Goal: Information Seeking & Learning: Learn about a topic

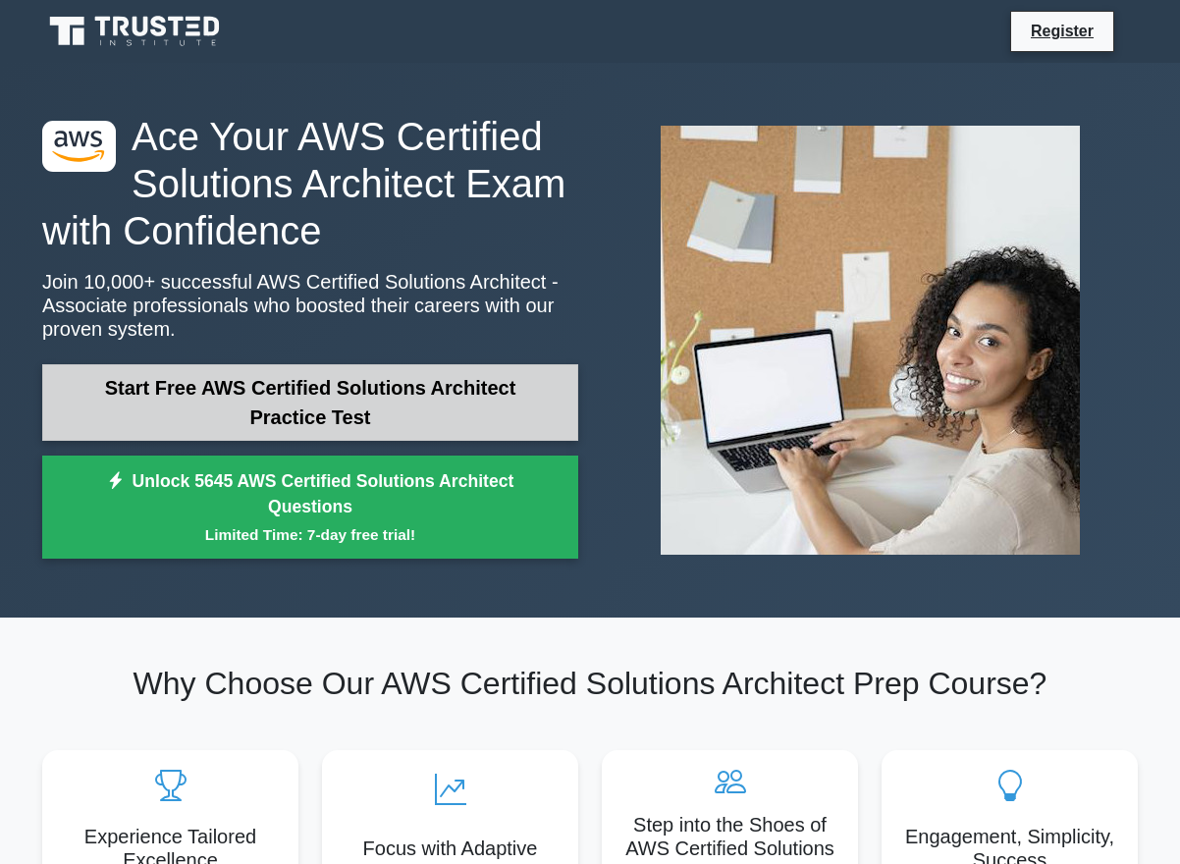
click at [266, 413] on link "Start Free AWS Certified Solutions Architect Practice Test" at bounding box center [310, 402] width 536 height 77
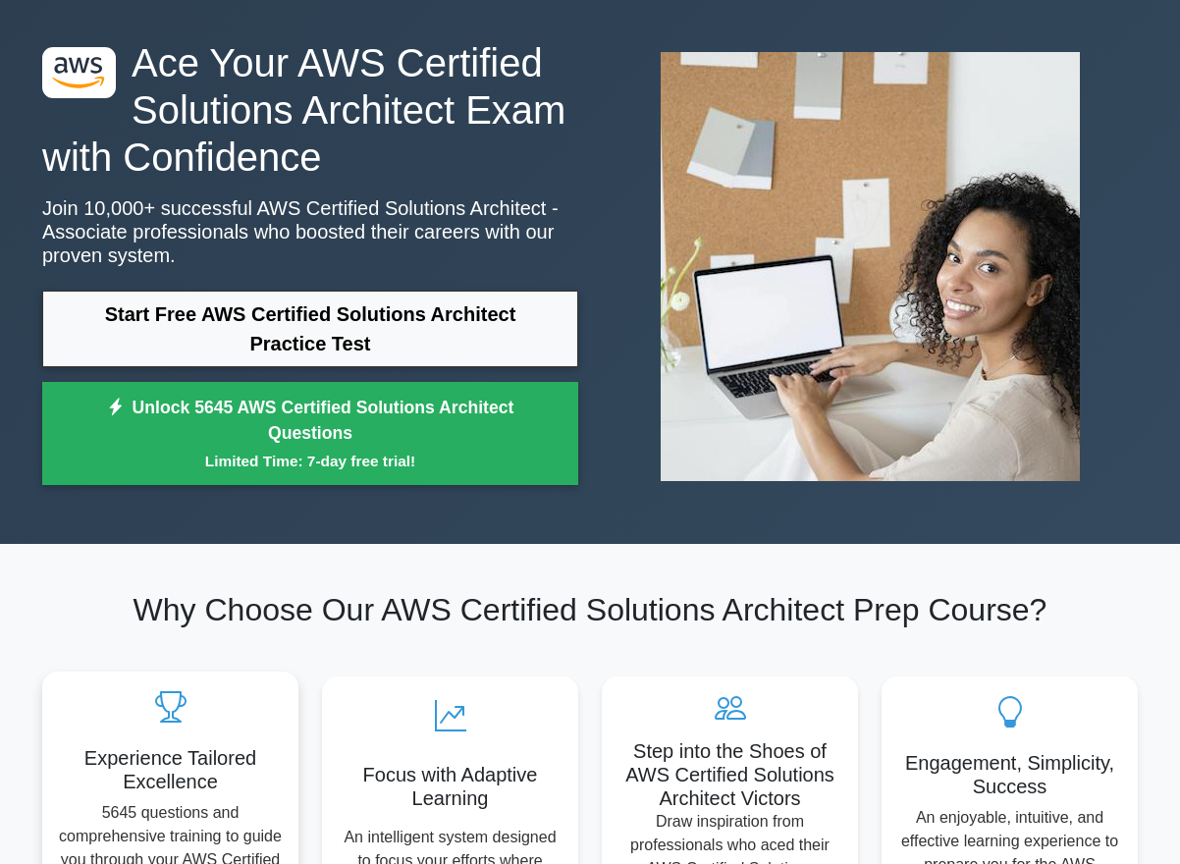
scroll to position [73, 0]
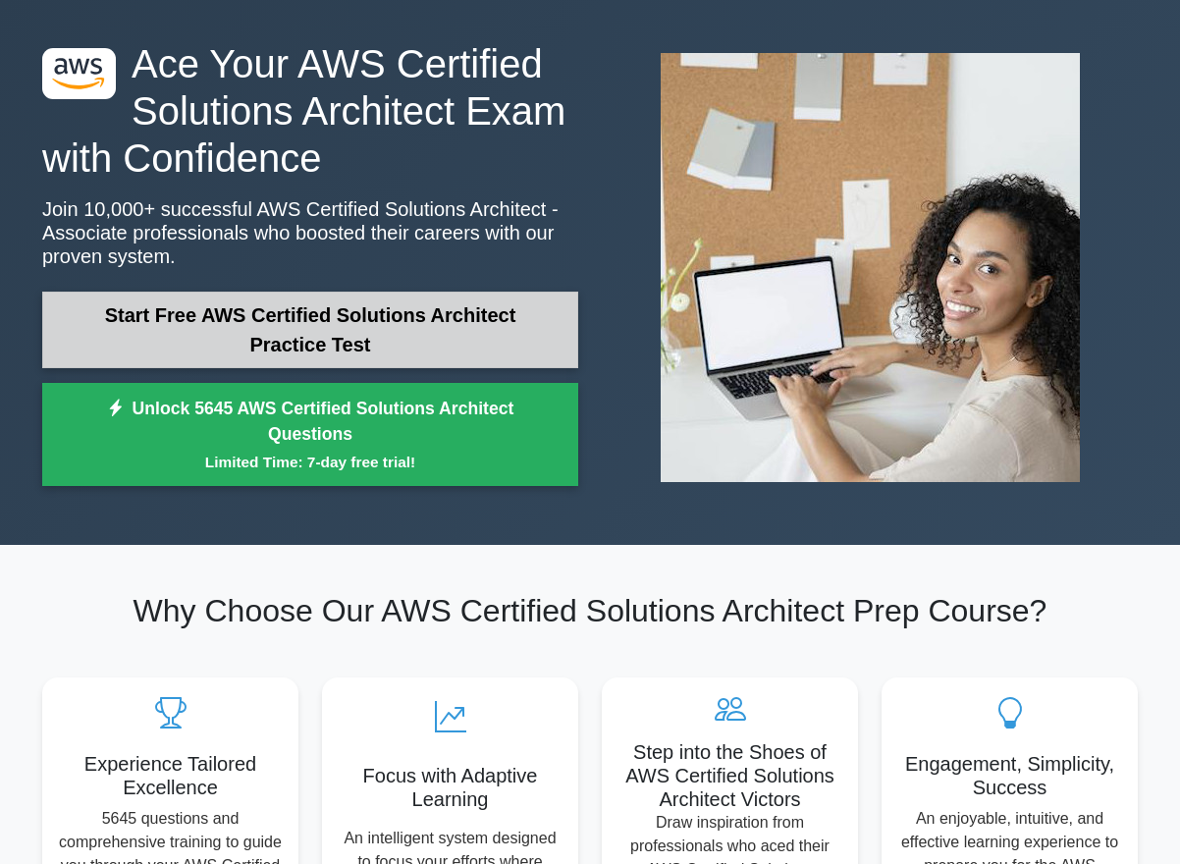
click at [372, 322] on link "Start Free AWS Certified Solutions Architect Practice Test" at bounding box center [310, 330] width 536 height 77
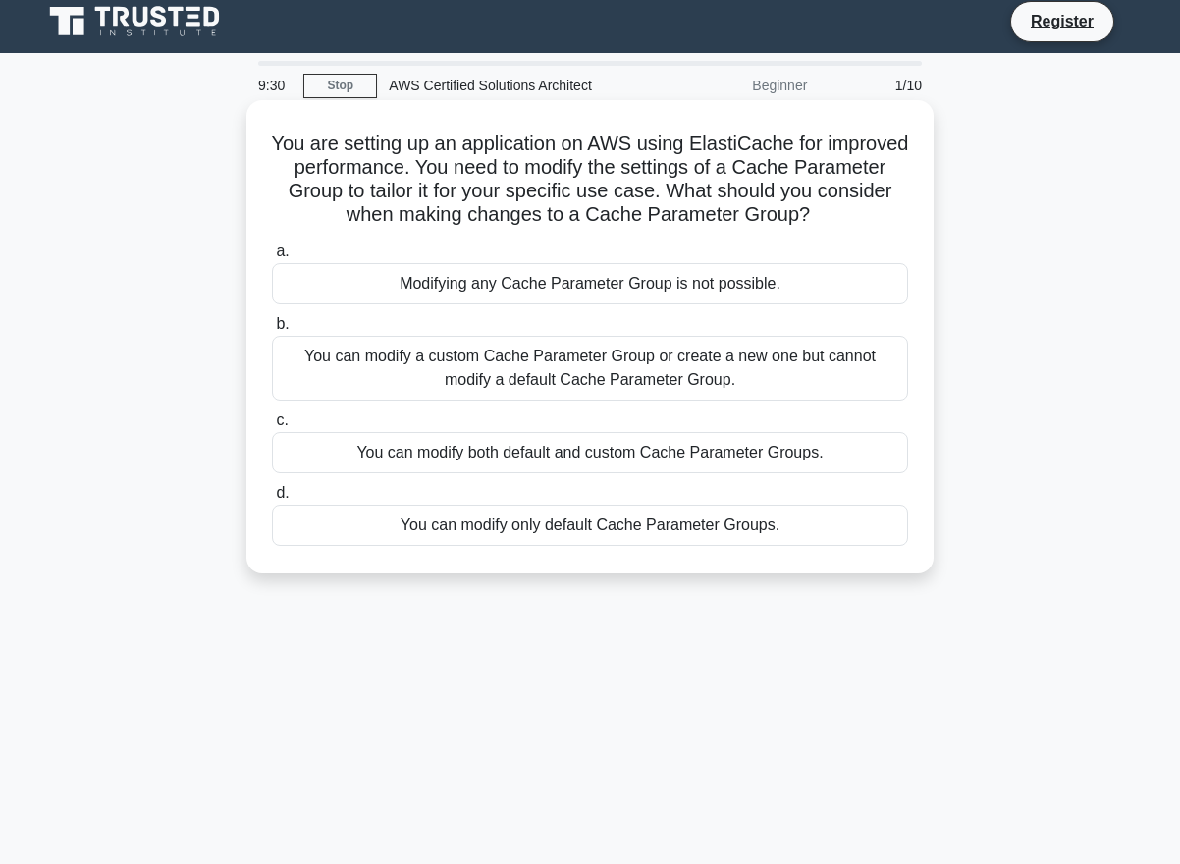
scroll to position [12, 0]
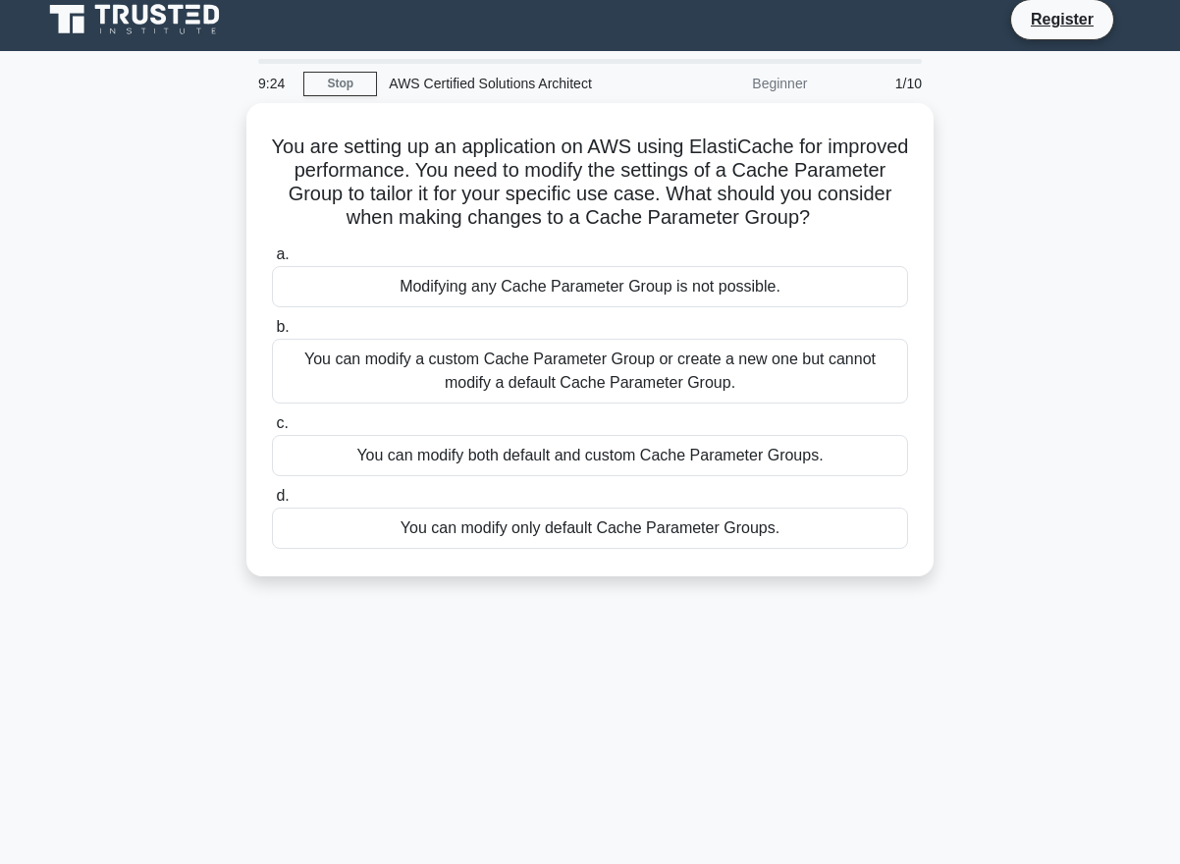
drag, startPoint x: 727, startPoint y: 623, endPoint x: 728, endPoint y: 636, distance: 13.8
click at [728, 635] on div "9:24 Stop AWS Certified Solutions Architect Beginner 1/10 You are setting up an…" at bounding box center [589, 550] width 1119 height 982
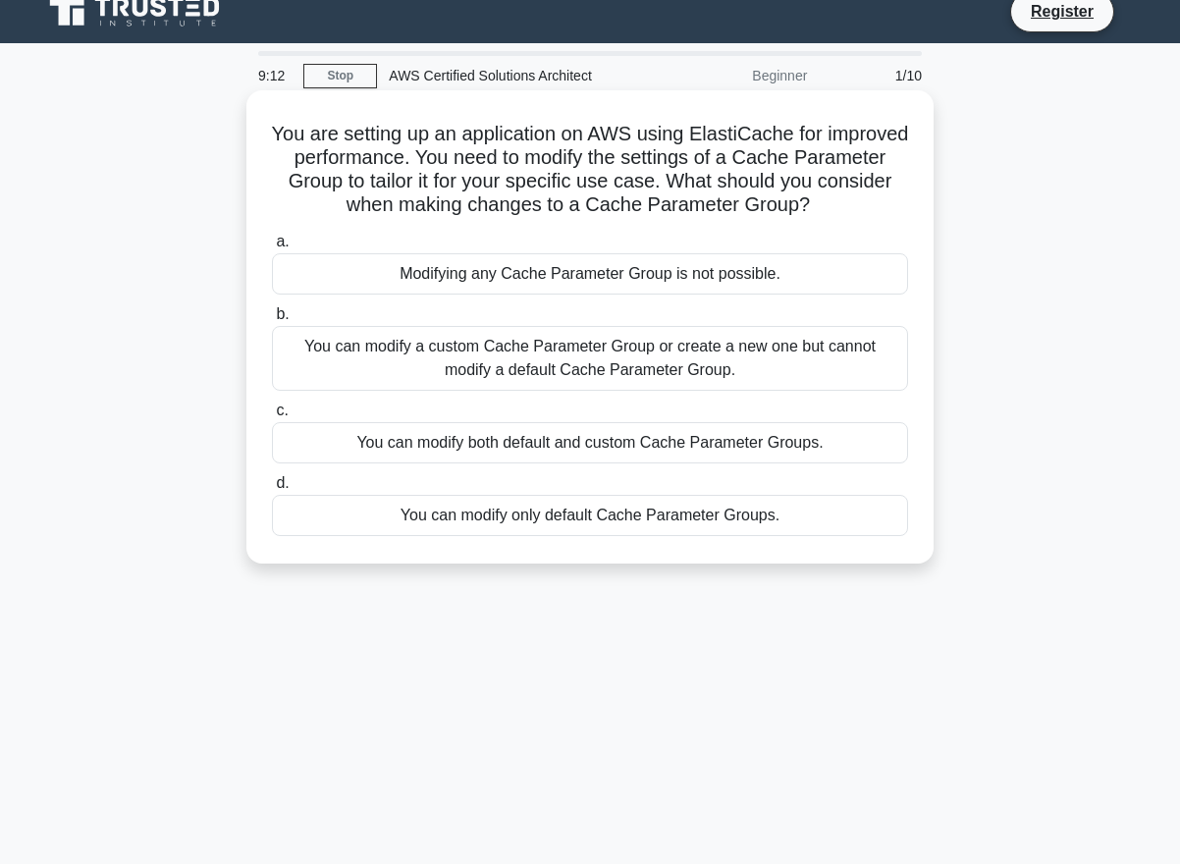
scroll to position [24, 0]
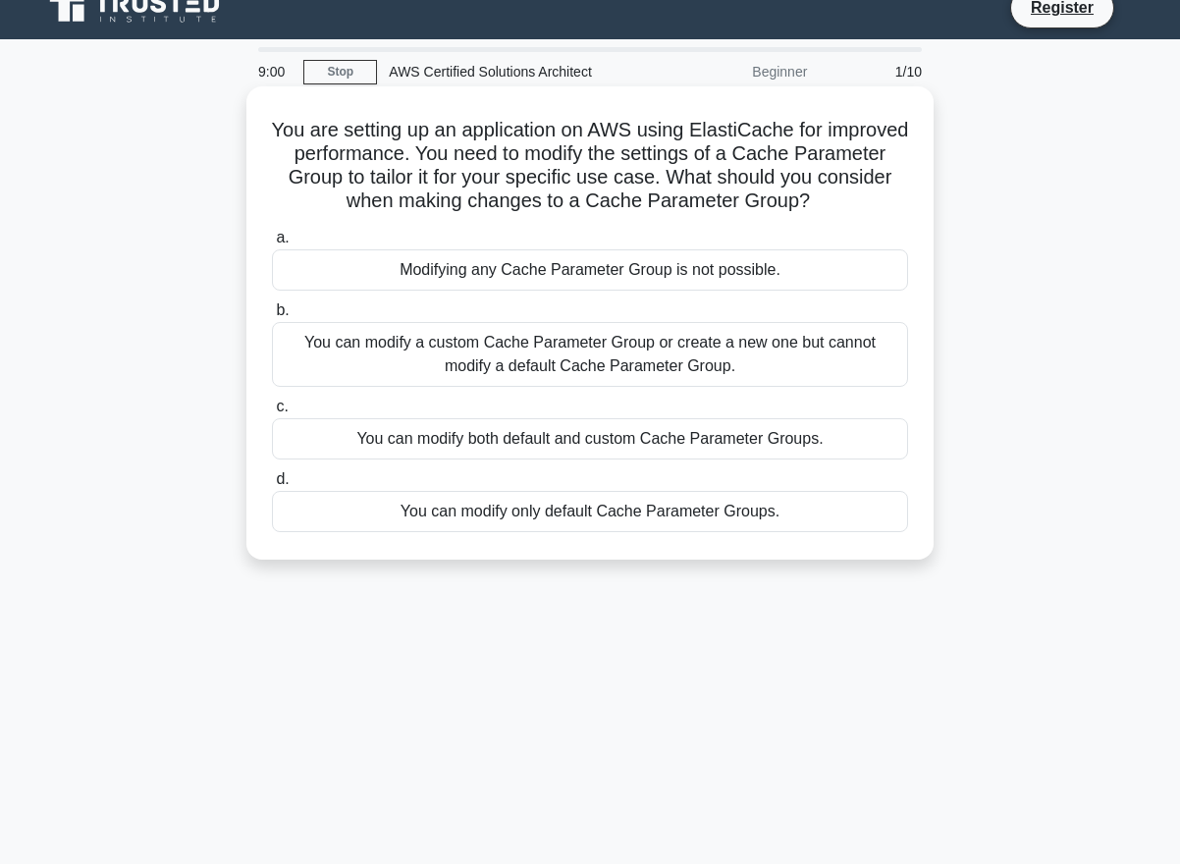
click at [546, 347] on div "You can modify a custom Cache Parameter Group or create a new one but cannot mo…" at bounding box center [590, 354] width 636 height 65
click at [272, 317] on input "b. You can modify a custom Cache Parameter Group or create a new one but cannot…" at bounding box center [272, 310] width 0 height 13
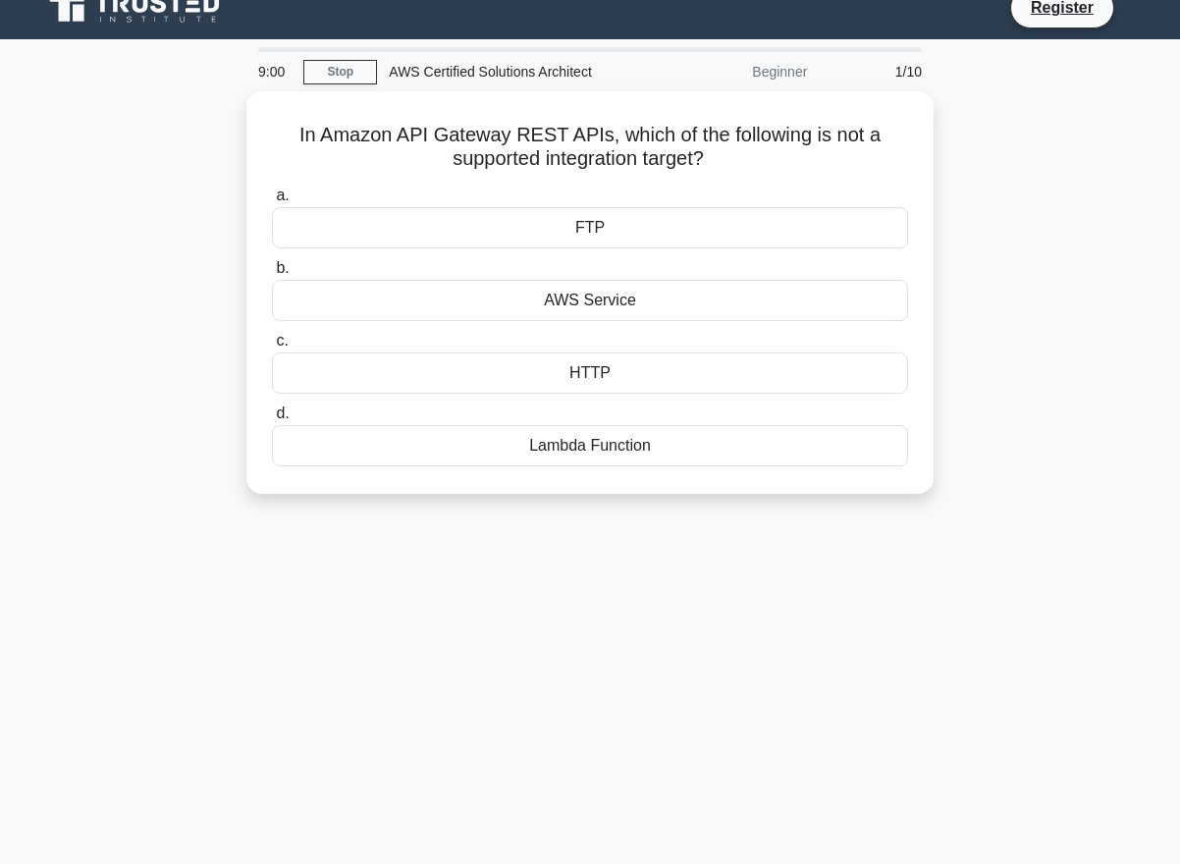
scroll to position [0, 0]
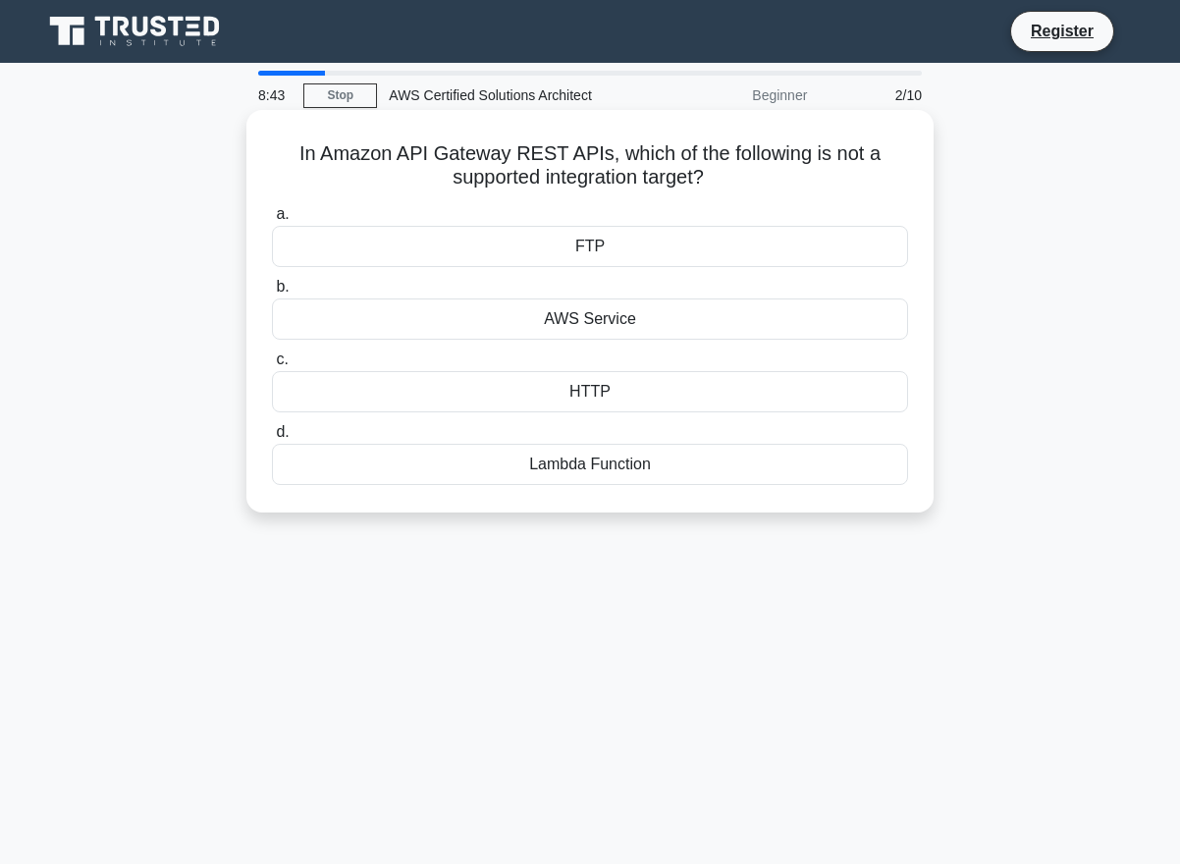
click at [616, 464] on div "Lambda Function" at bounding box center [590, 464] width 636 height 41
click at [272, 439] on input "d. Lambda Function" at bounding box center [272, 432] width 0 height 13
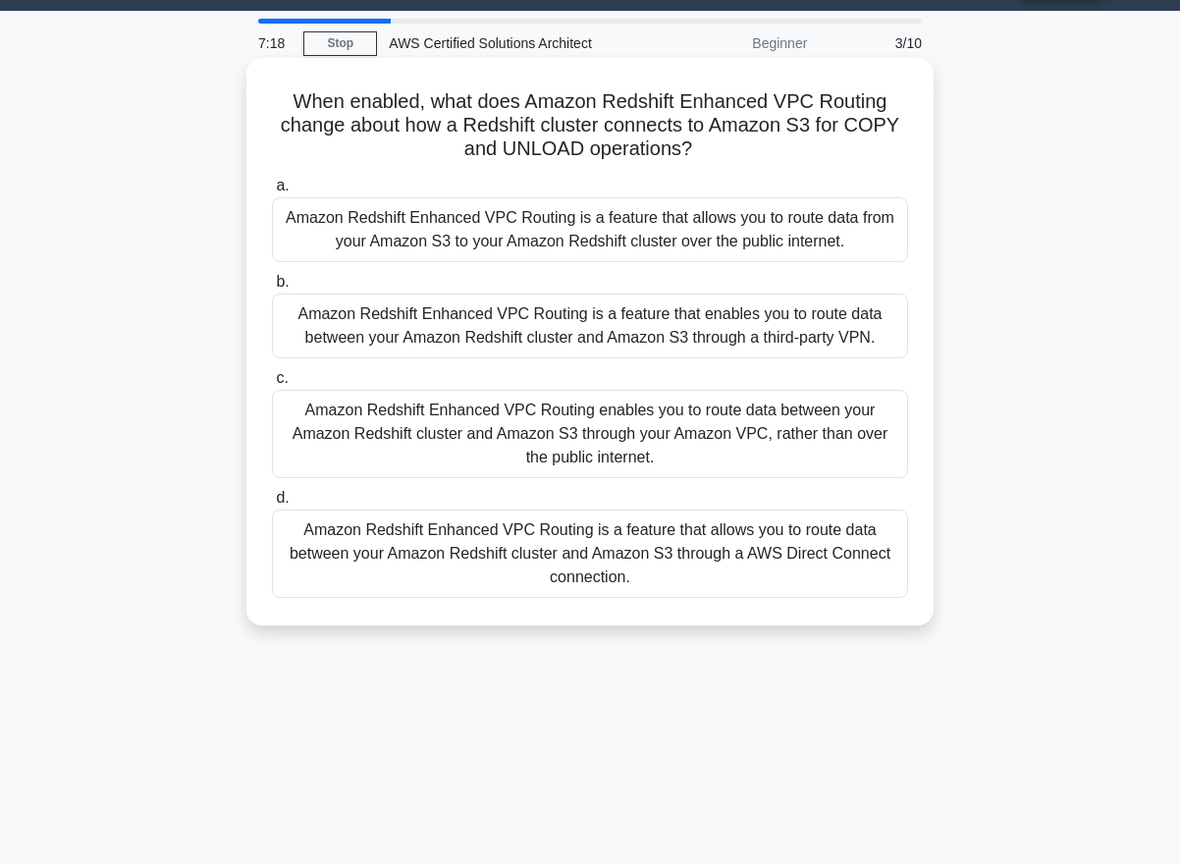
scroll to position [53, 0]
click at [578, 325] on div "Amazon Redshift Enhanced VPC Routing is a feature that enables you to route dat…" at bounding box center [590, 325] width 636 height 65
click at [272, 288] on input "b. Amazon Redshift Enhanced VPC Routing is a feature that enables you to route …" at bounding box center [272, 281] width 0 height 13
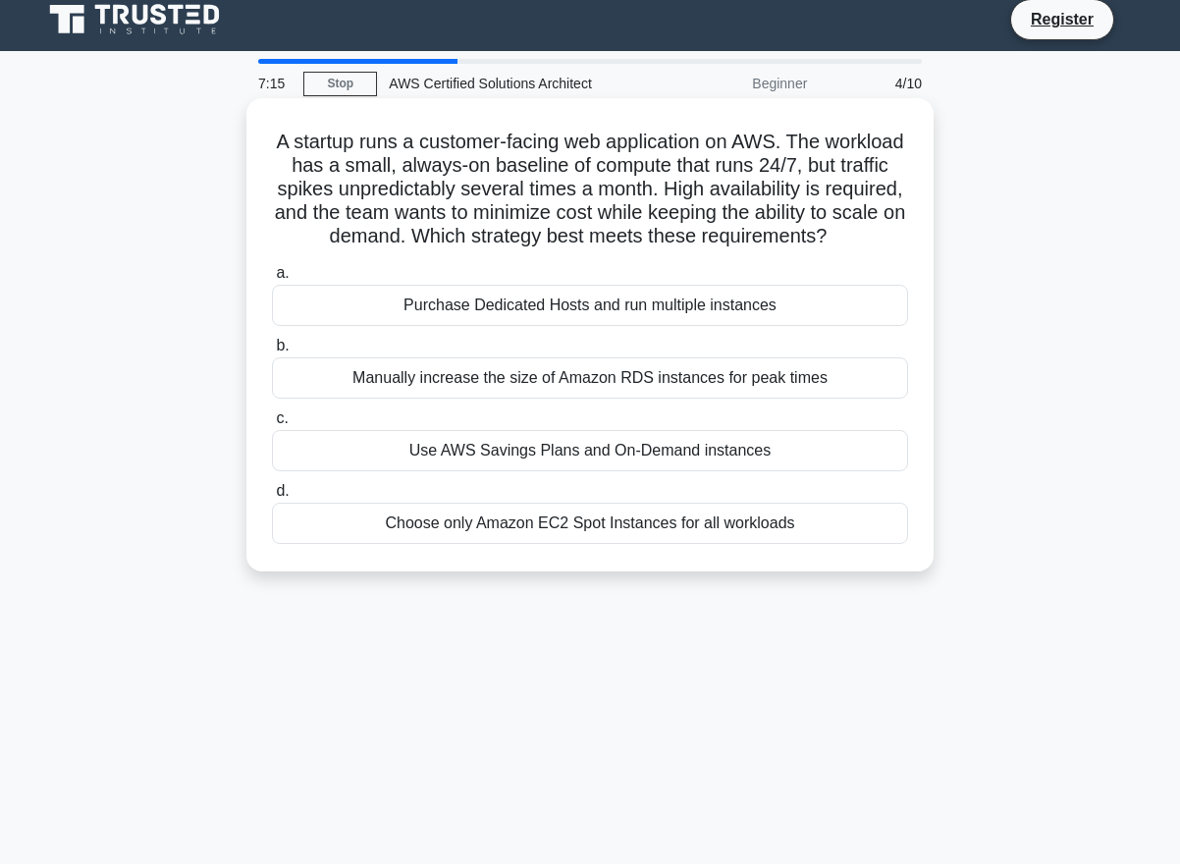
scroll to position [0, 0]
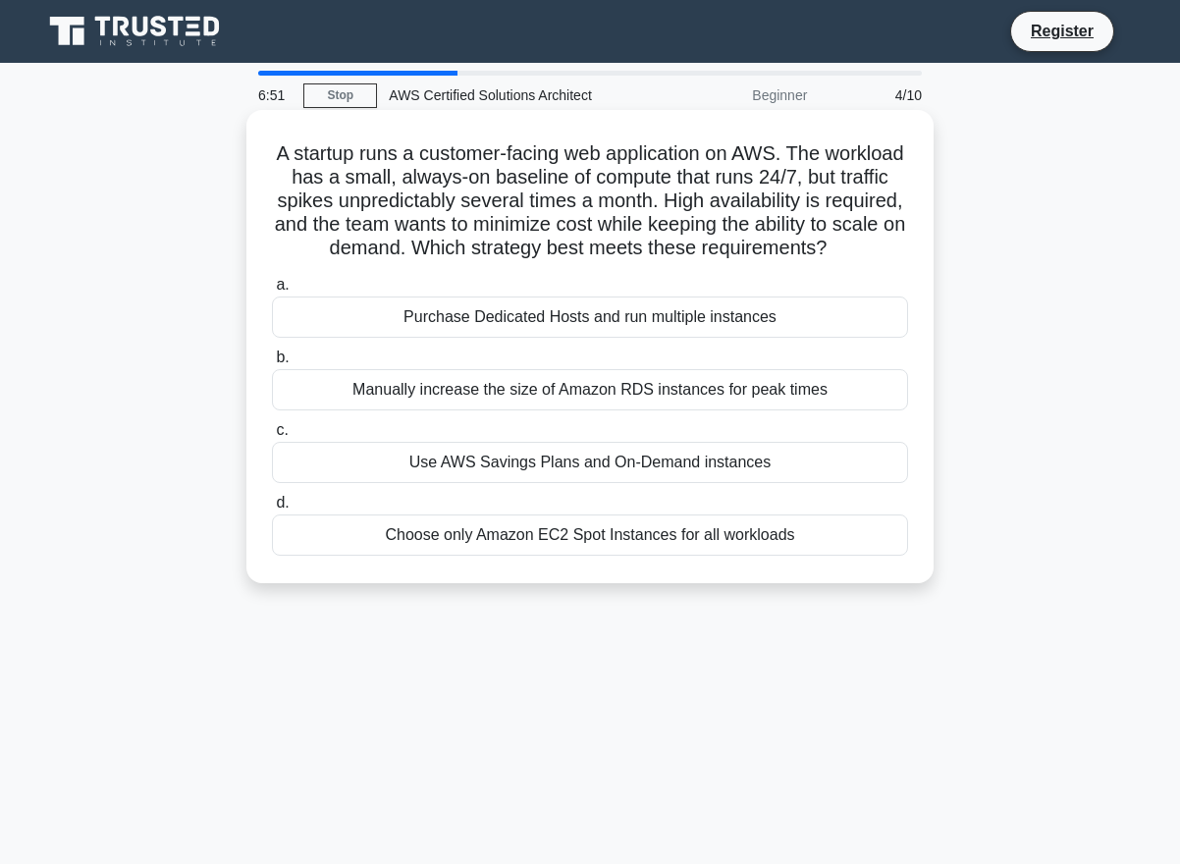
click at [595, 312] on div "Purchase Dedicated Hosts and run multiple instances" at bounding box center [590, 317] width 636 height 41
click at [272, 292] on input "a. Purchase Dedicated Hosts and run multiple instances" at bounding box center [272, 285] width 0 height 13
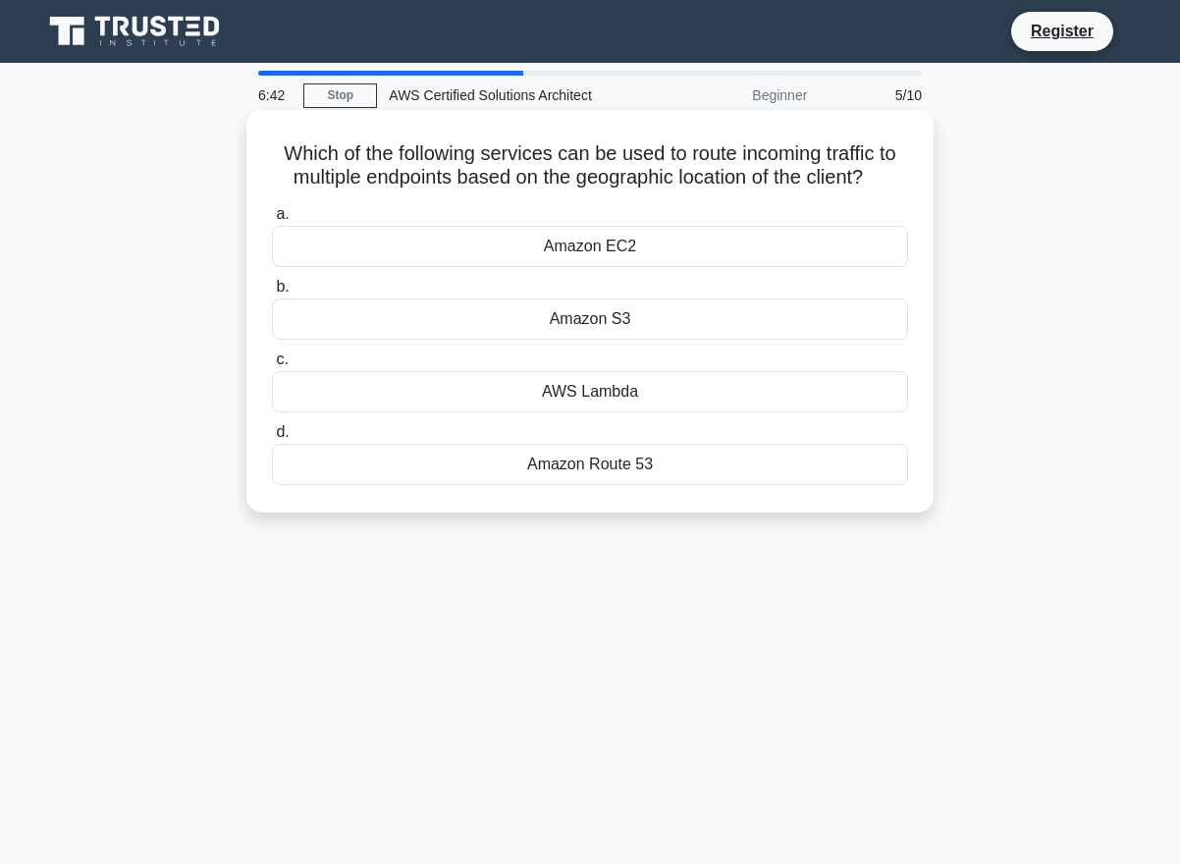
click at [590, 470] on div "Amazon Route 53" at bounding box center [590, 464] width 636 height 41
click at [272, 439] on input "d. Amazon Route 53" at bounding box center [272, 432] width 0 height 13
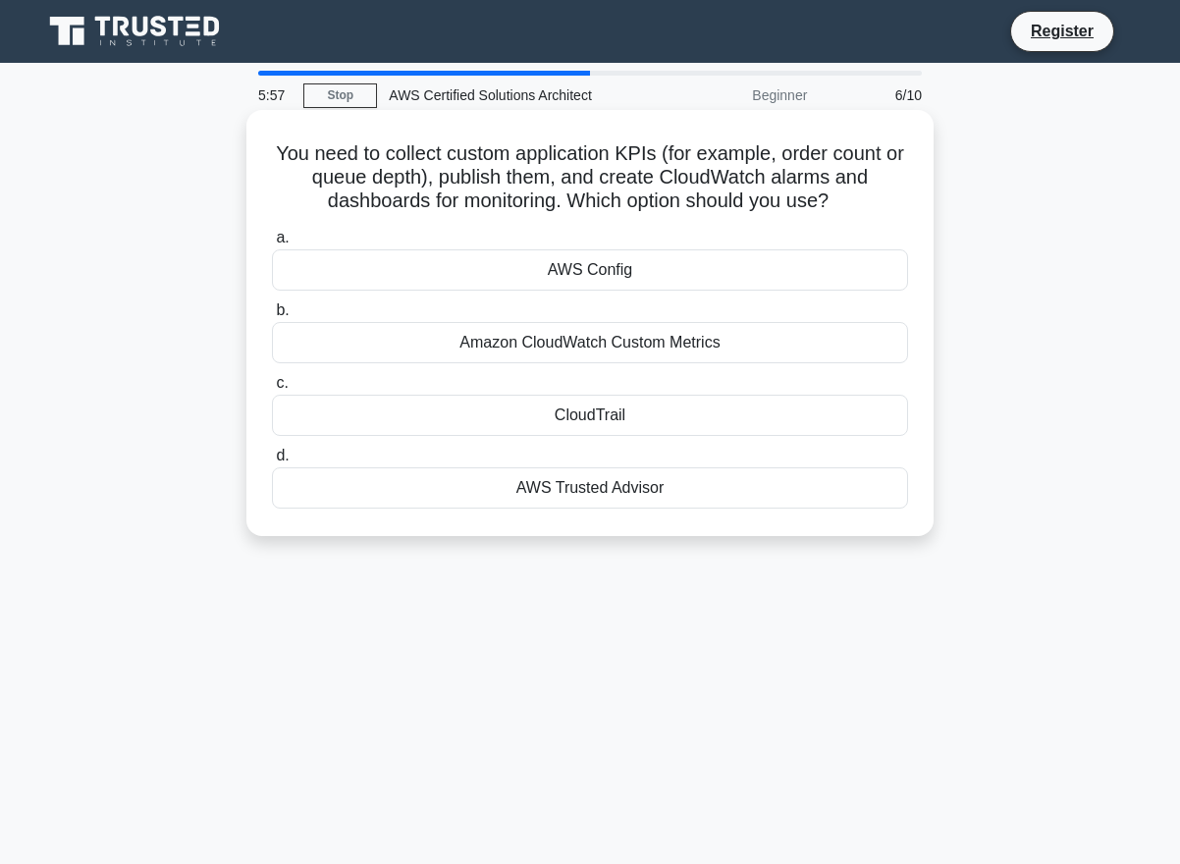
scroll to position [16, 0]
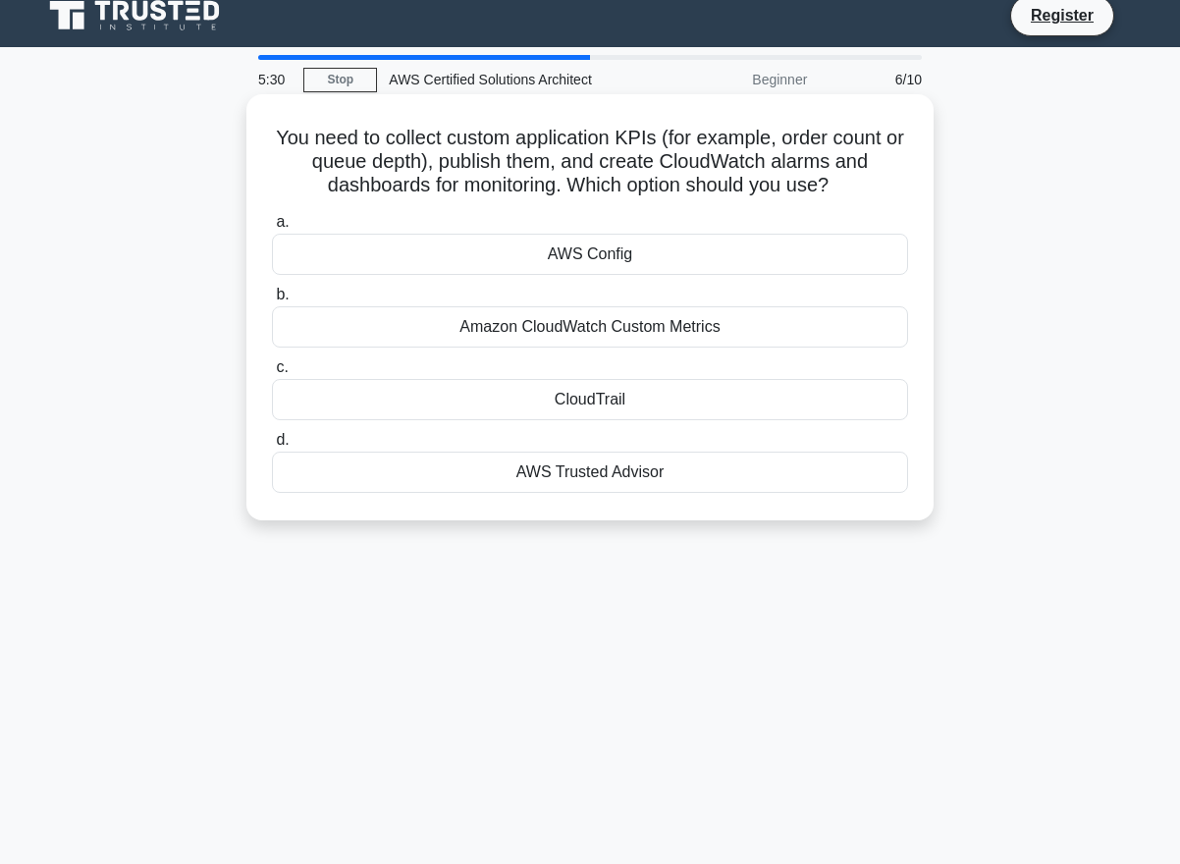
click at [611, 243] on div "AWS Config" at bounding box center [590, 254] width 636 height 41
click at [272, 229] on input "a. AWS Config" at bounding box center [272, 222] width 0 height 13
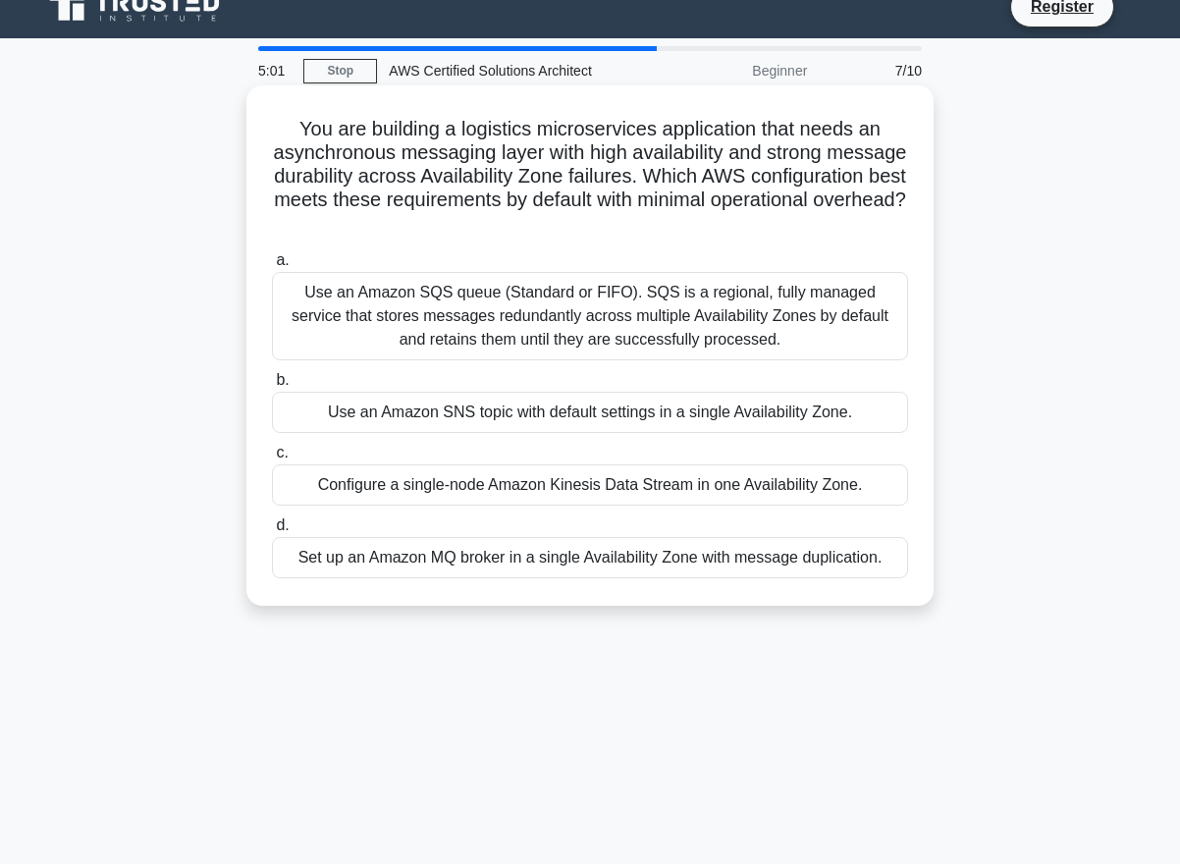
scroll to position [31, 0]
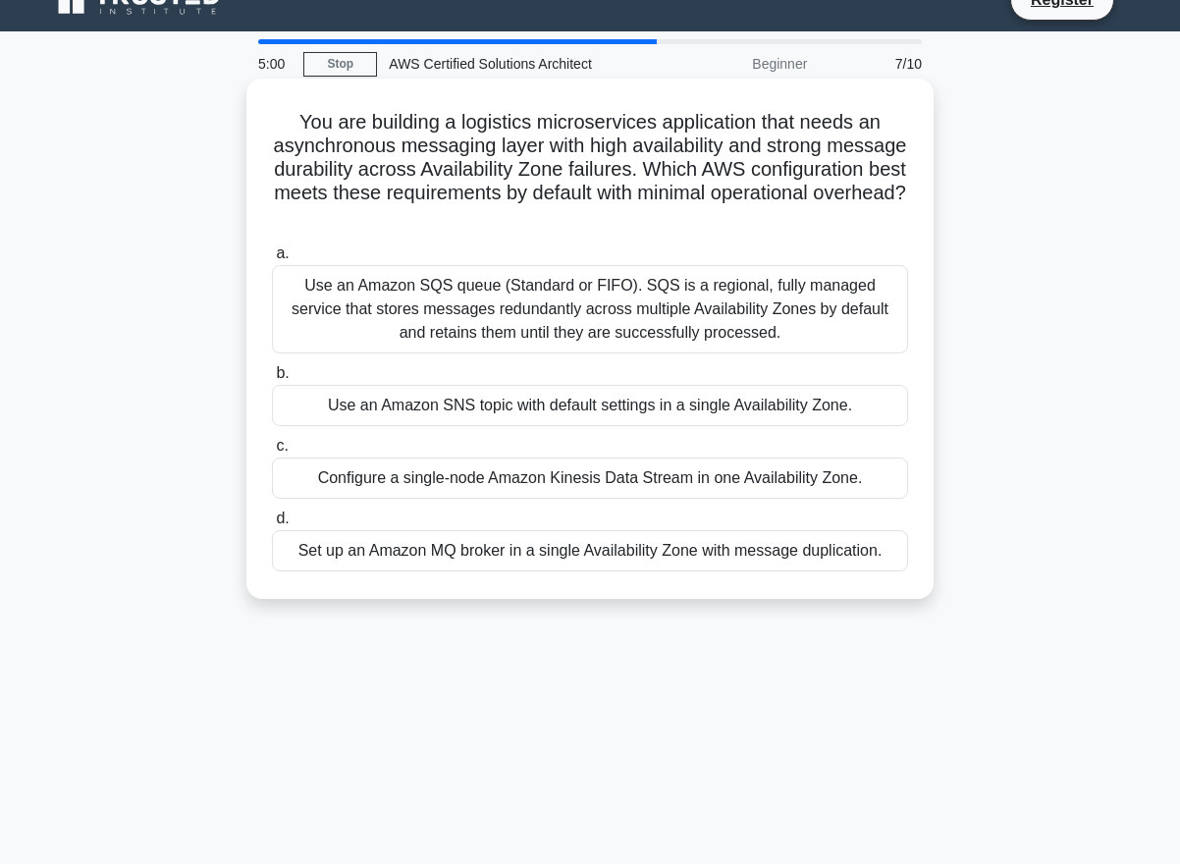
click at [488, 405] on div "Use an Amazon SNS topic with default settings in a single Availability Zone." at bounding box center [590, 405] width 636 height 41
click at [272, 380] on input "b. Use an Amazon SNS topic with default settings in a single Availability Zone." at bounding box center [272, 373] width 0 height 13
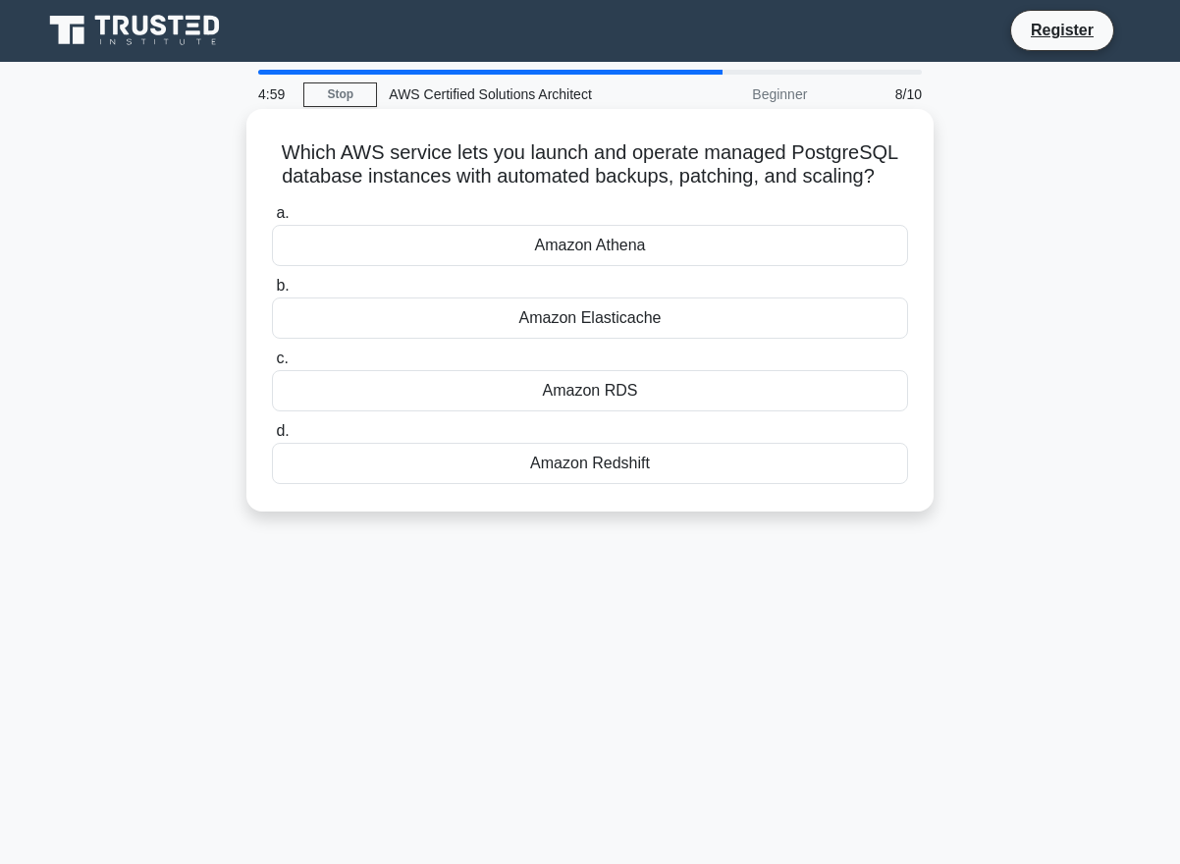
scroll to position [0, 0]
click at [595, 463] on div "Amazon Redshift" at bounding box center [590, 464] width 636 height 41
click at [272, 439] on input "d. Amazon Redshift" at bounding box center [272, 432] width 0 height 13
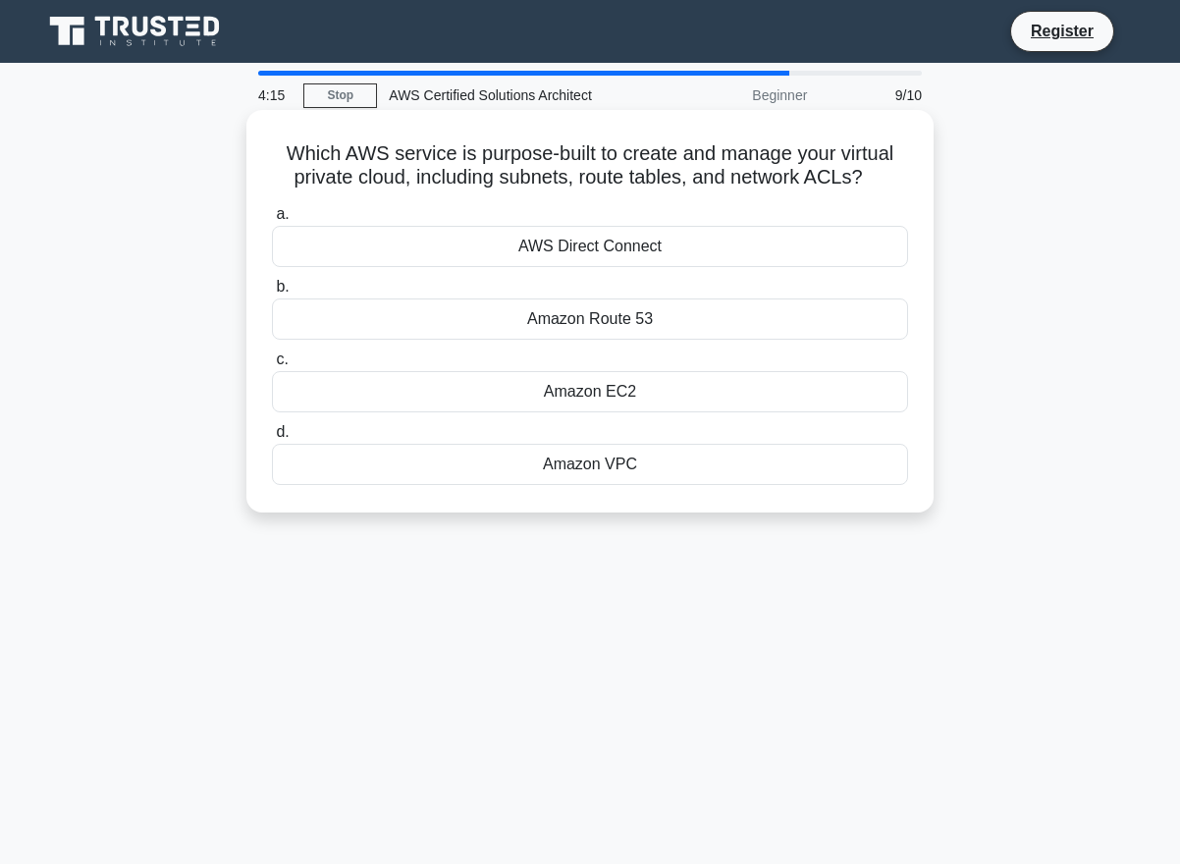
click at [638, 399] on div "Amazon EC2" at bounding box center [590, 391] width 636 height 41
click at [272, 366] on input "c. Amazon EC2" at bounding box center [272, 360] width 0 height 13
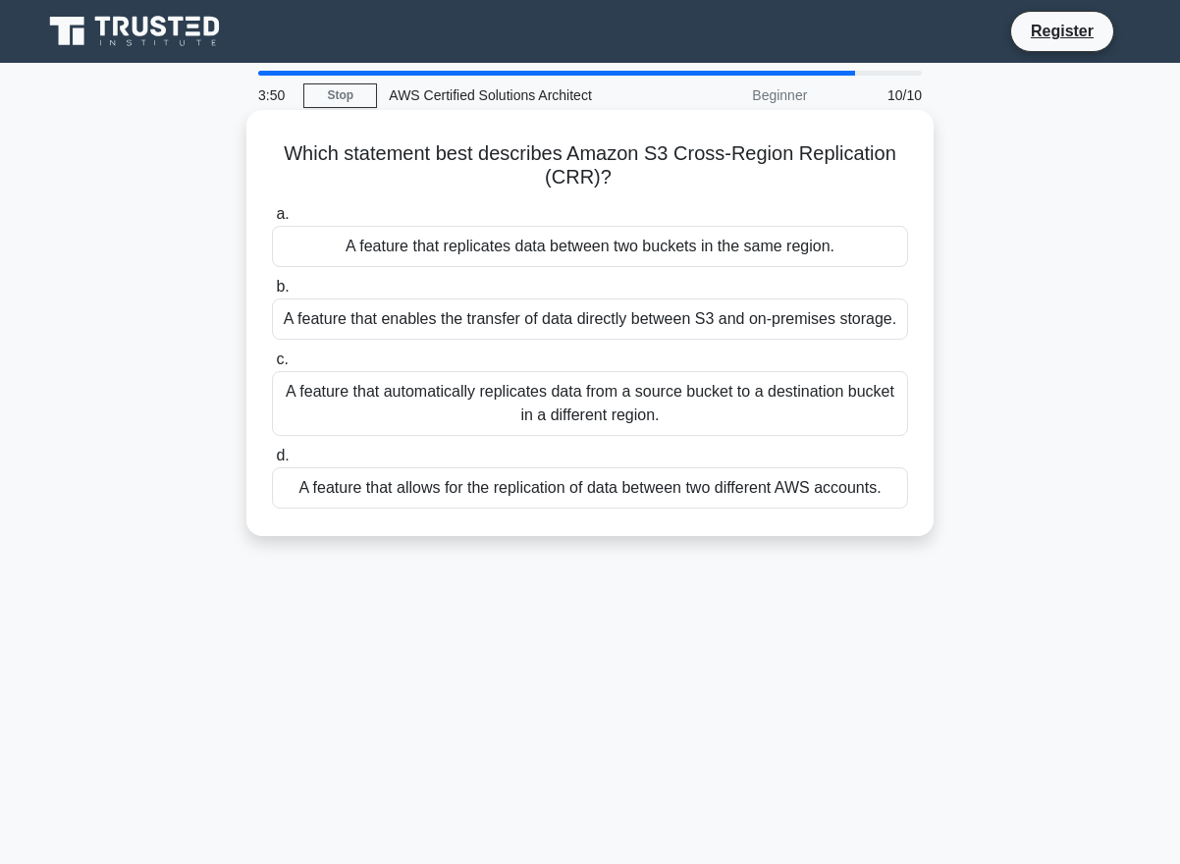
click at [573, 488] on div "A feature that allows for the replication of data between two different AWS acc…" at bounding box center [590, 487] width 636 height 41
click at [272, 463] on input "d. A feature that allows for the replication of data between two different AWS …" at bounding box center [272, 456] width 0 height 13
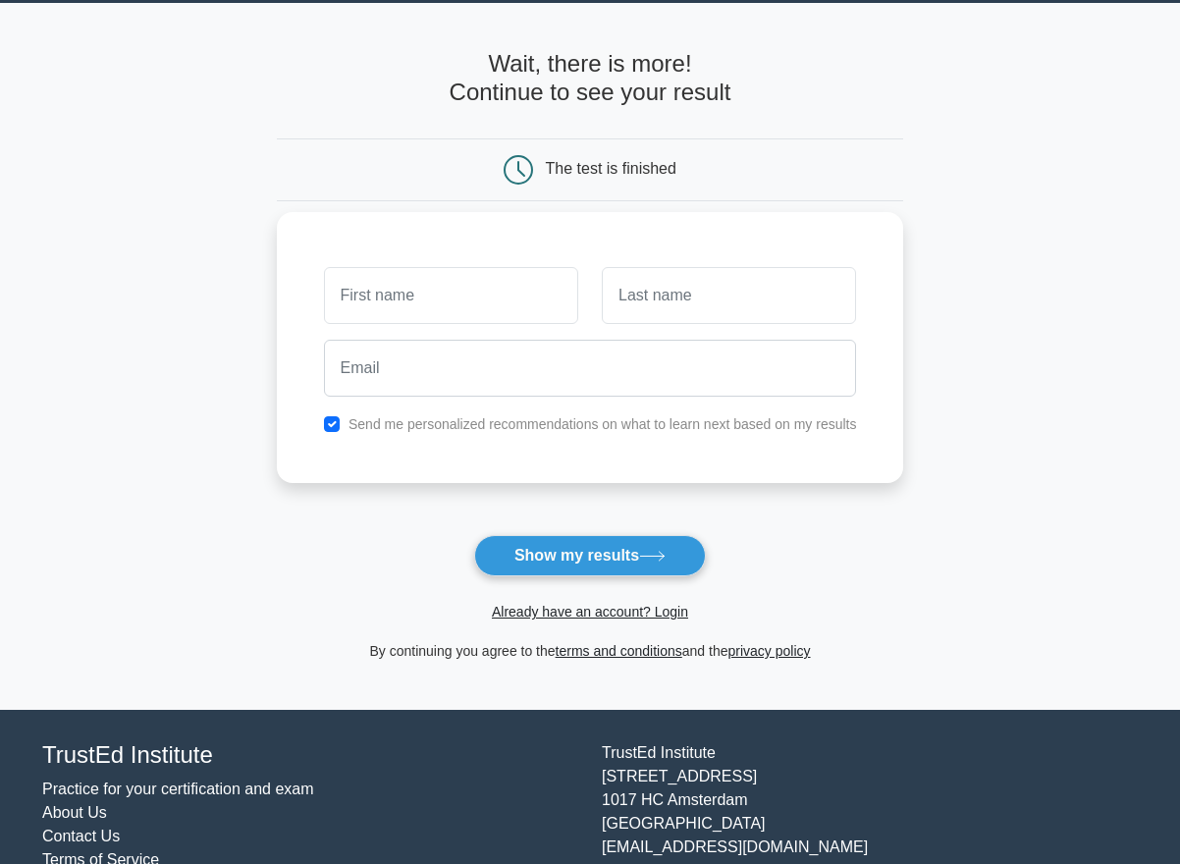
scroll to position [75, 0]
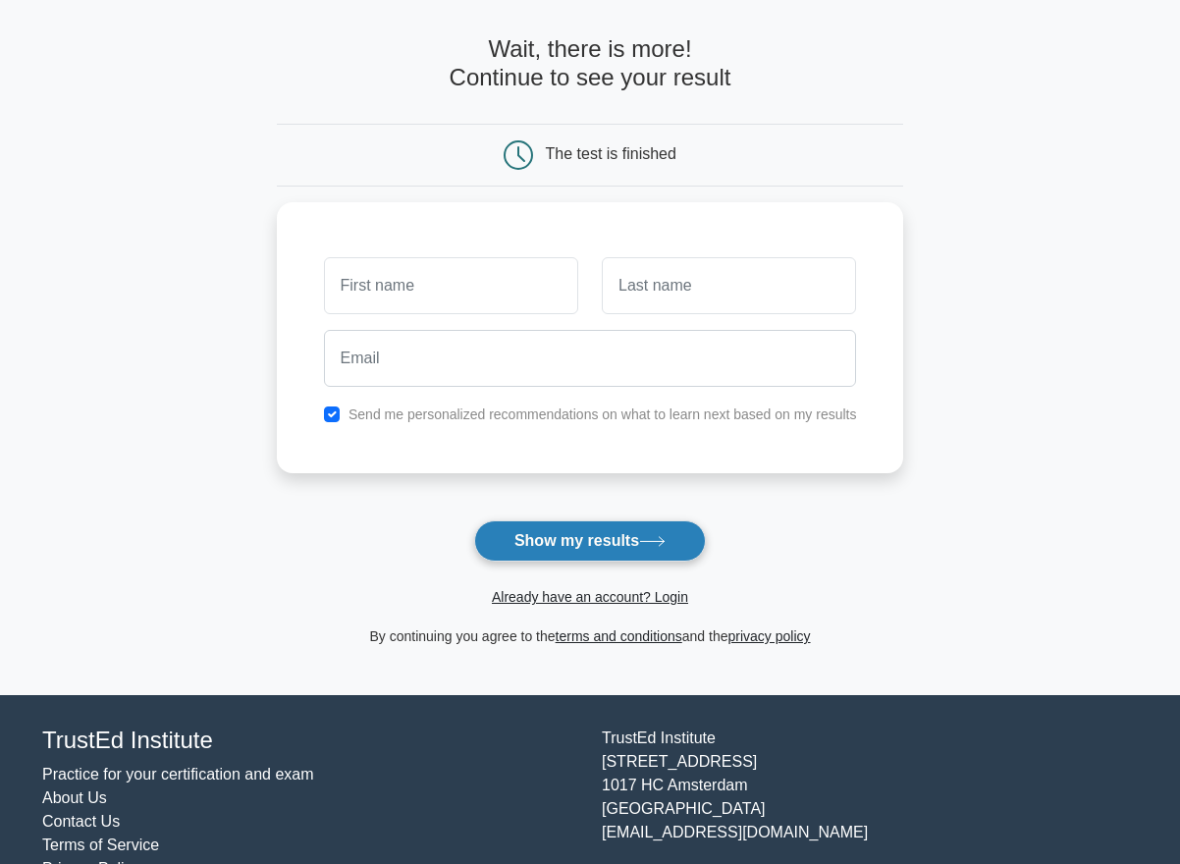
click at [527, 545] on button "Show my results" at bounding box center [590, 540] width 232 height 41
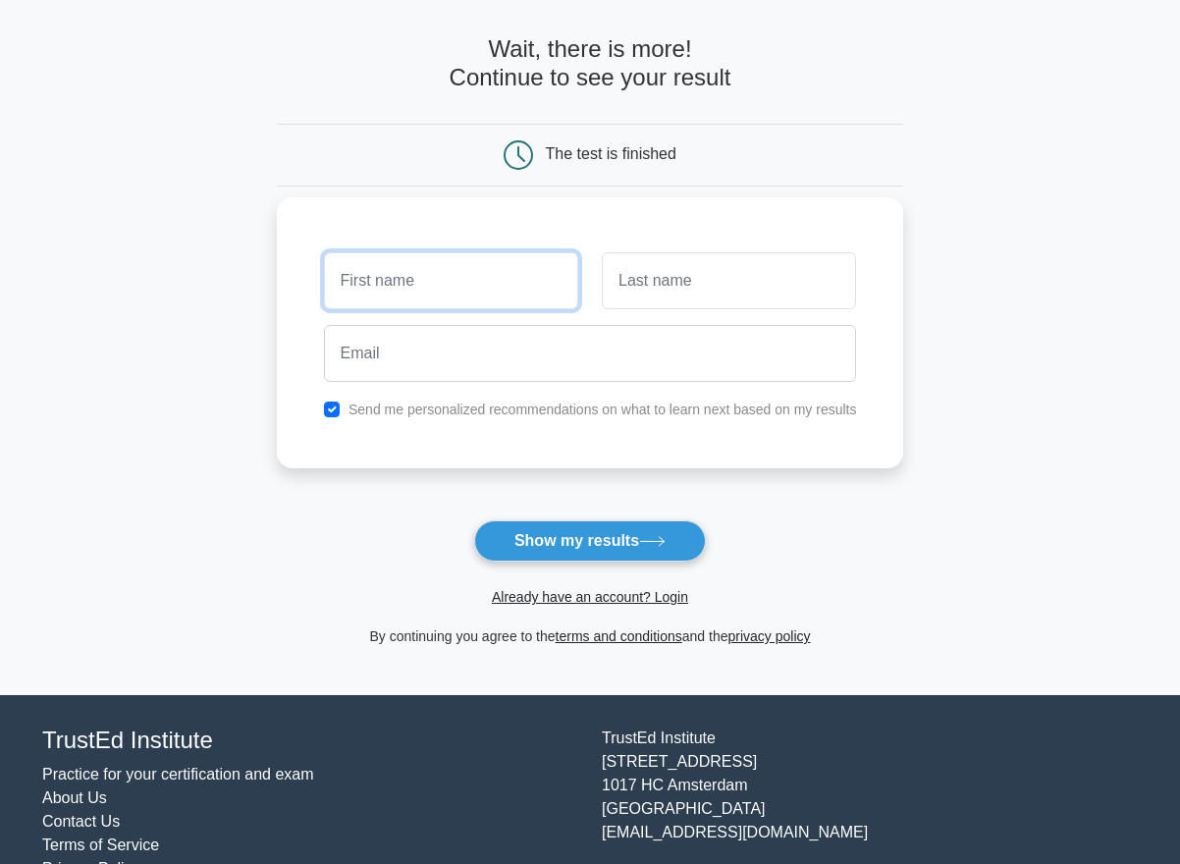
click at [500, 264] on input "text" at bounding box center [451, 280] width 254 height 57
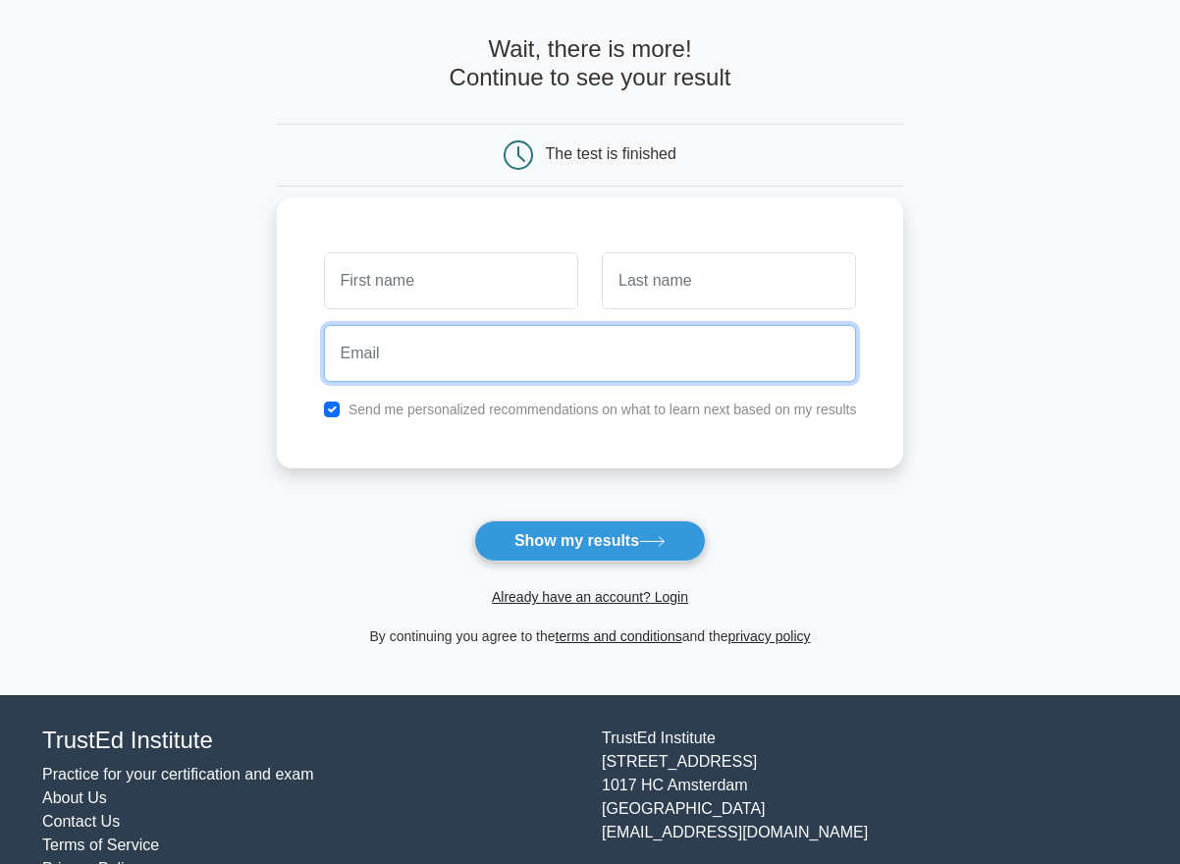
click at [492, 378] on input "email" at bounding box center [590, 353] width 533 height 57
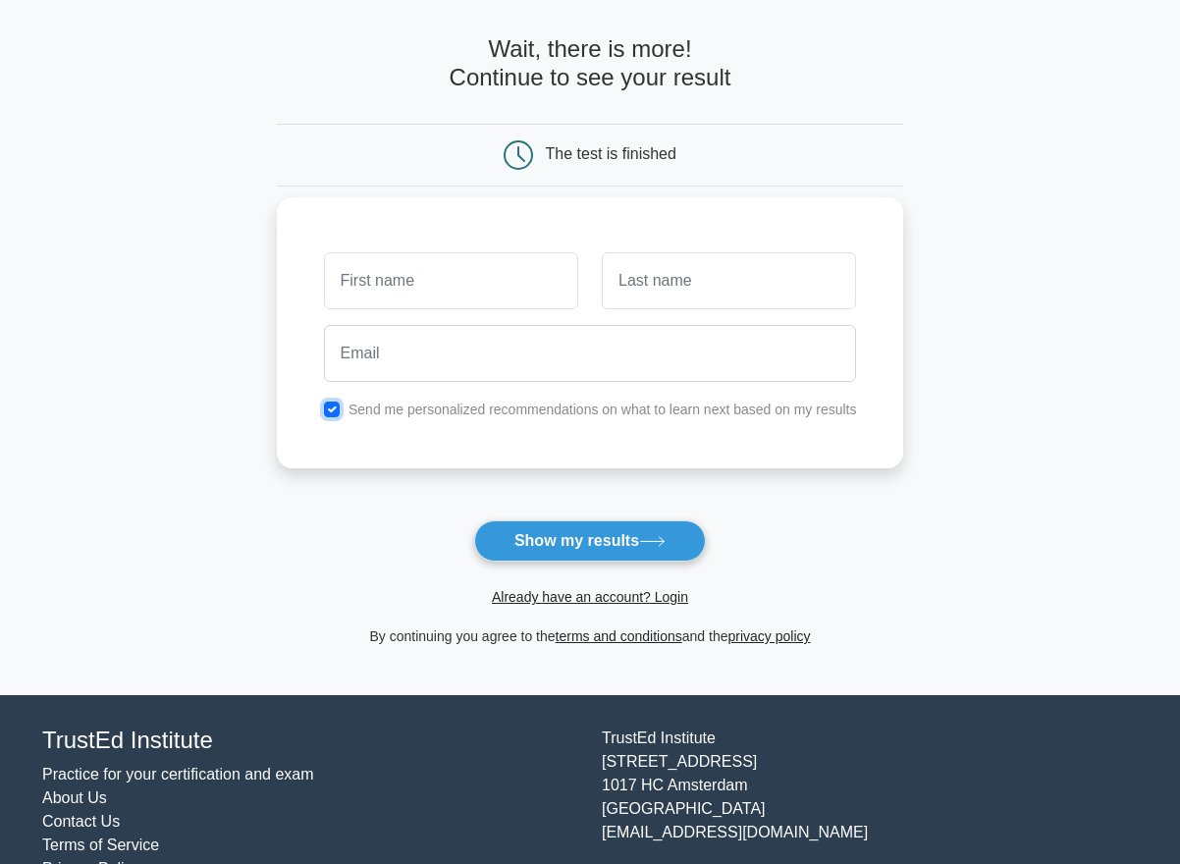
click at [336, 409] on input "checkbox" at bounding box center [332, 410] width 16 height 16
checkbox input "false"
click at [433, 276] on input "text" at bounding box center [451, 280] width 254 height 57
type input "Pooja"
click at [658, 280] on input "text" at bounding box center [729, 280] width 254 height 57
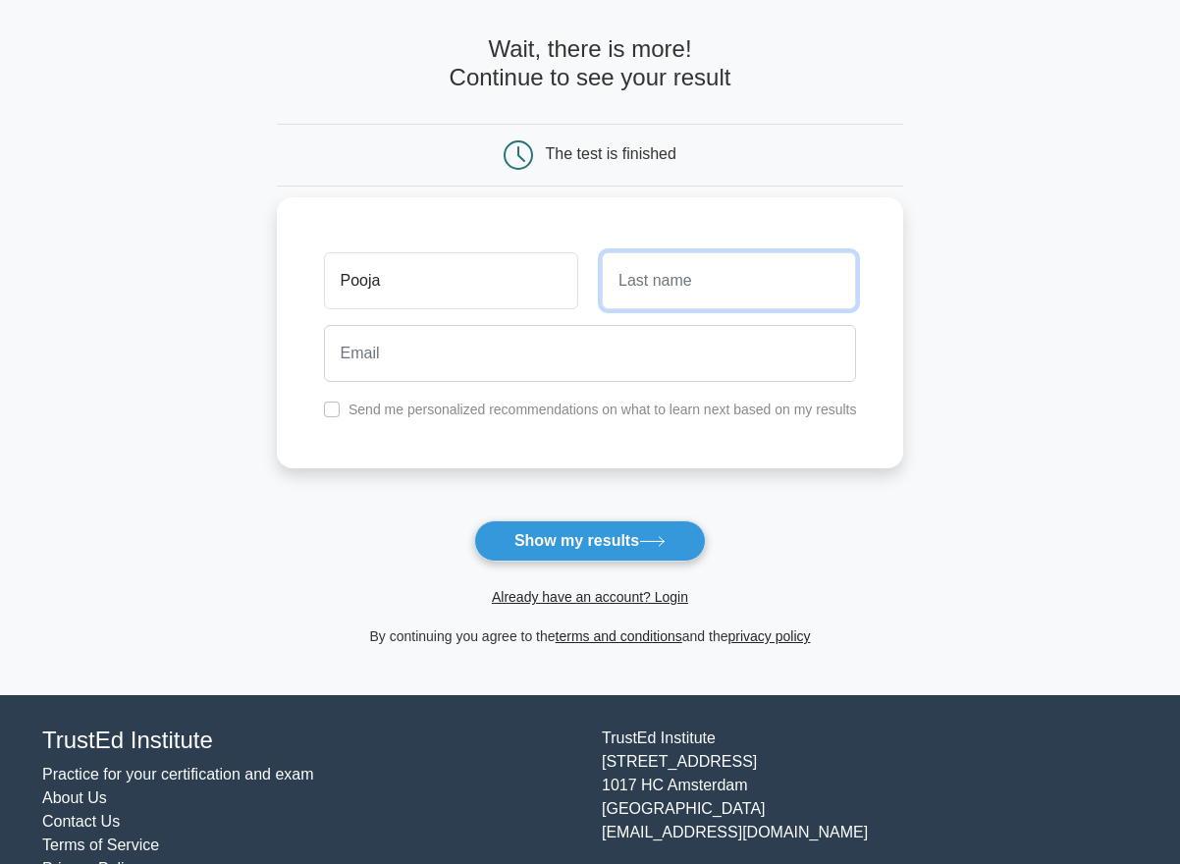
type input "Walse"
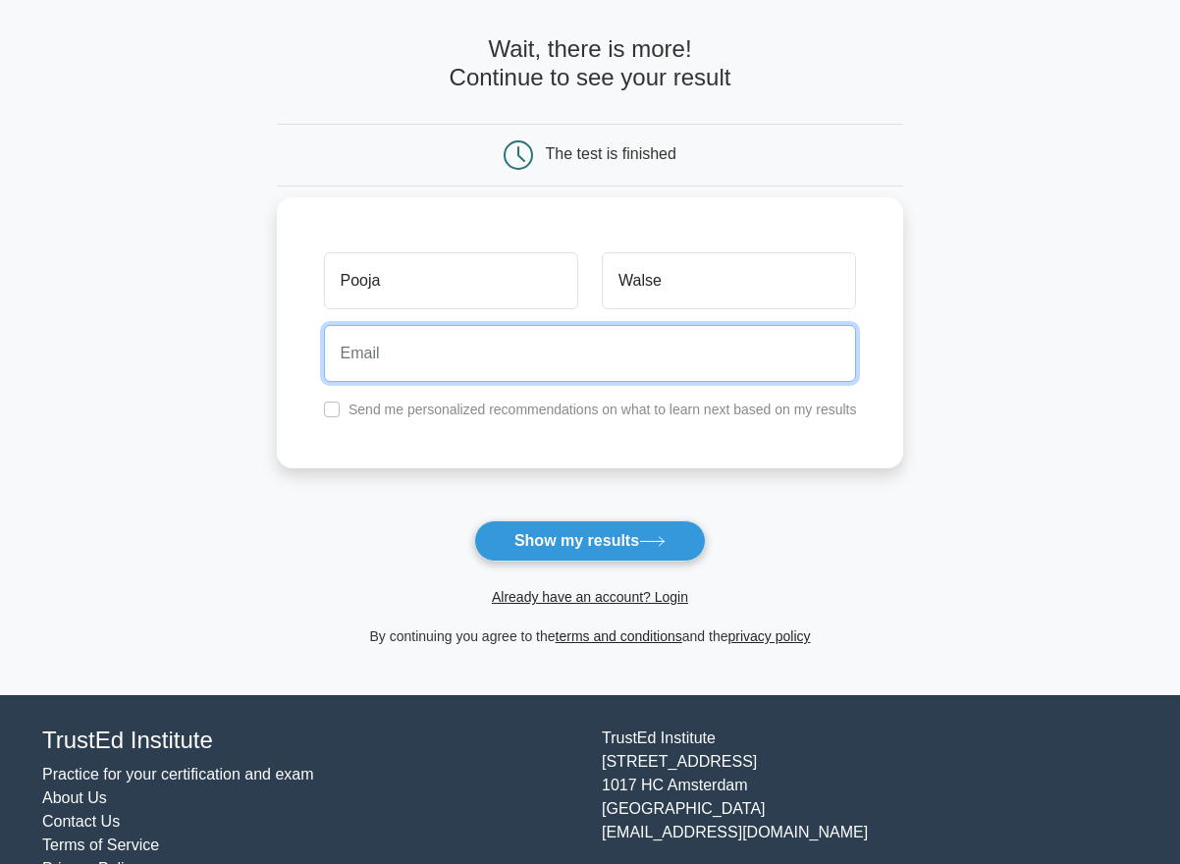
click at [555, 374] on input "email" at bounding box center [590, 353] width 533 height 57
type input "itspoojawalse@gmail.com"
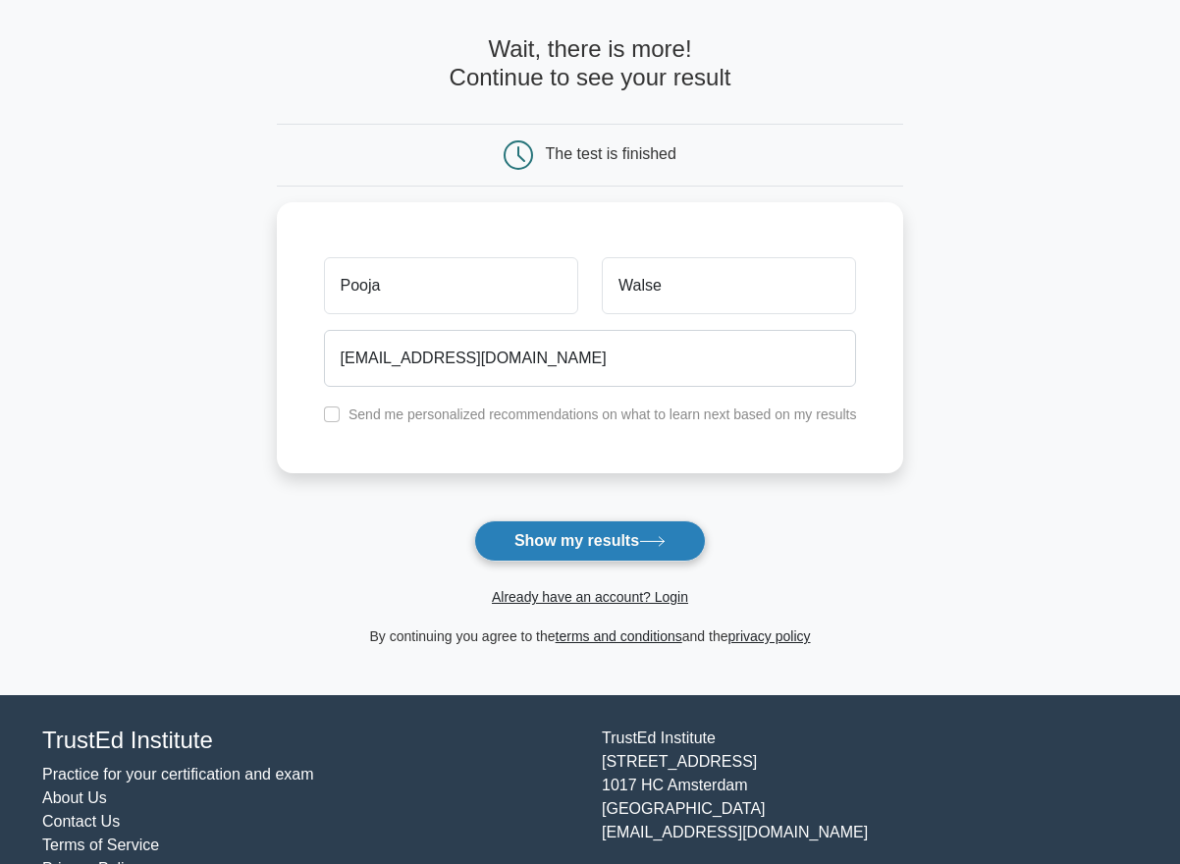
click at [570, 533] on button "Show my results" at bounding box center [590, 540] width 232 height 41
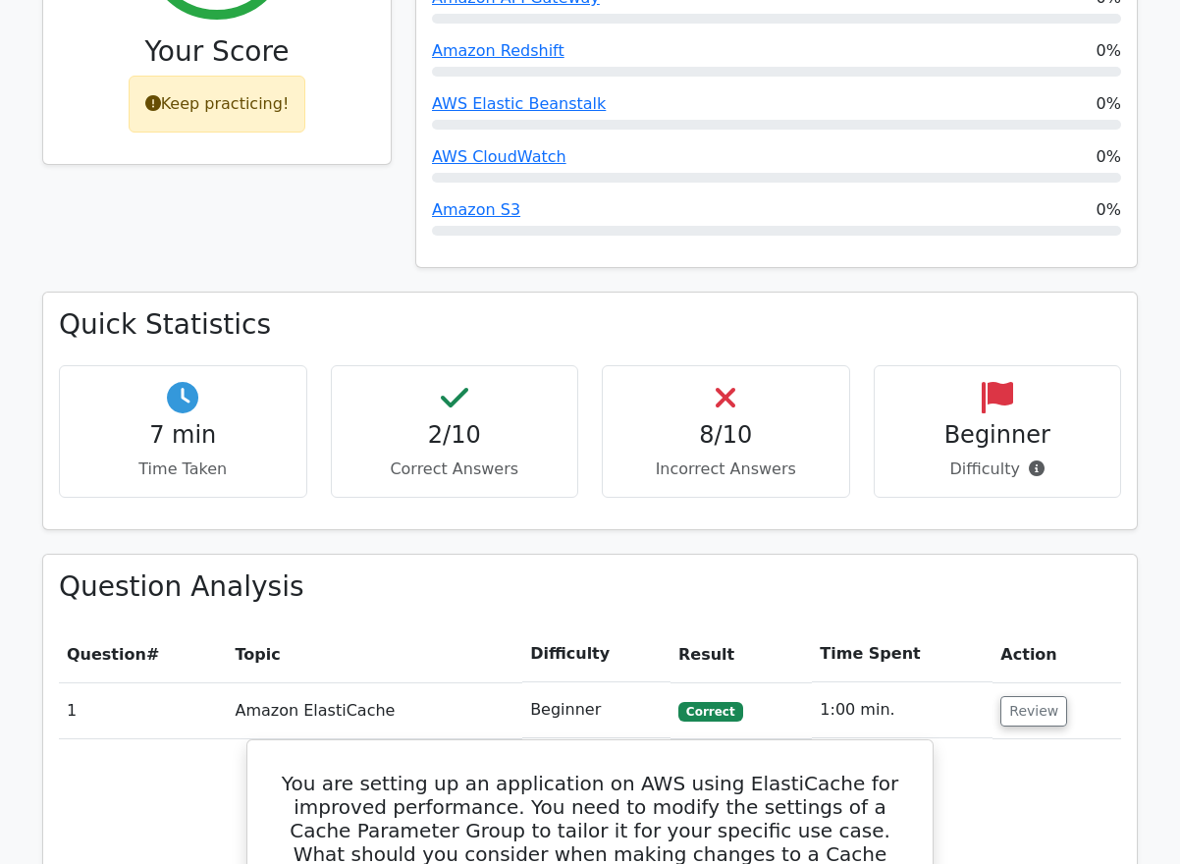
scroll to position [1002, 0]
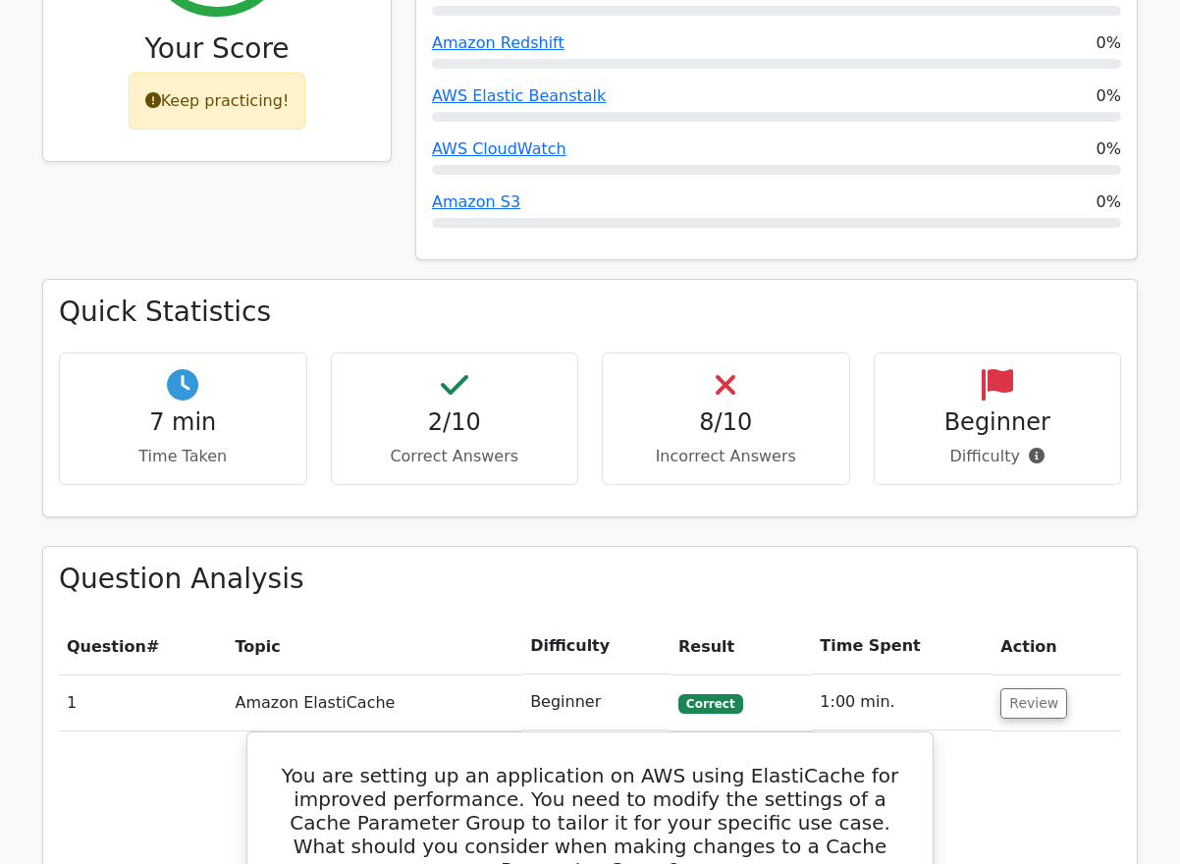
click at [453, 367] on div "2/10 Correct Answers" at bounding box center [455, 419] width 248 height 133
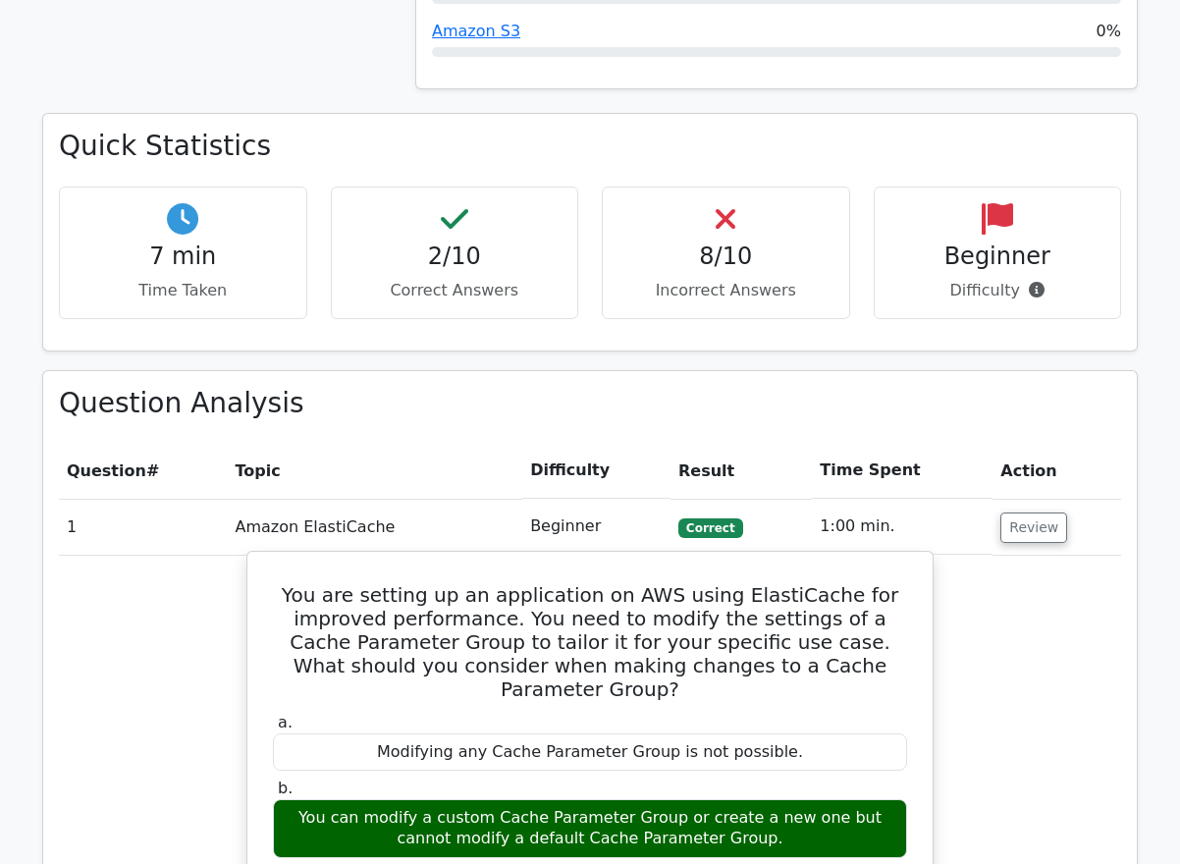
scroll to position [1169, 0]
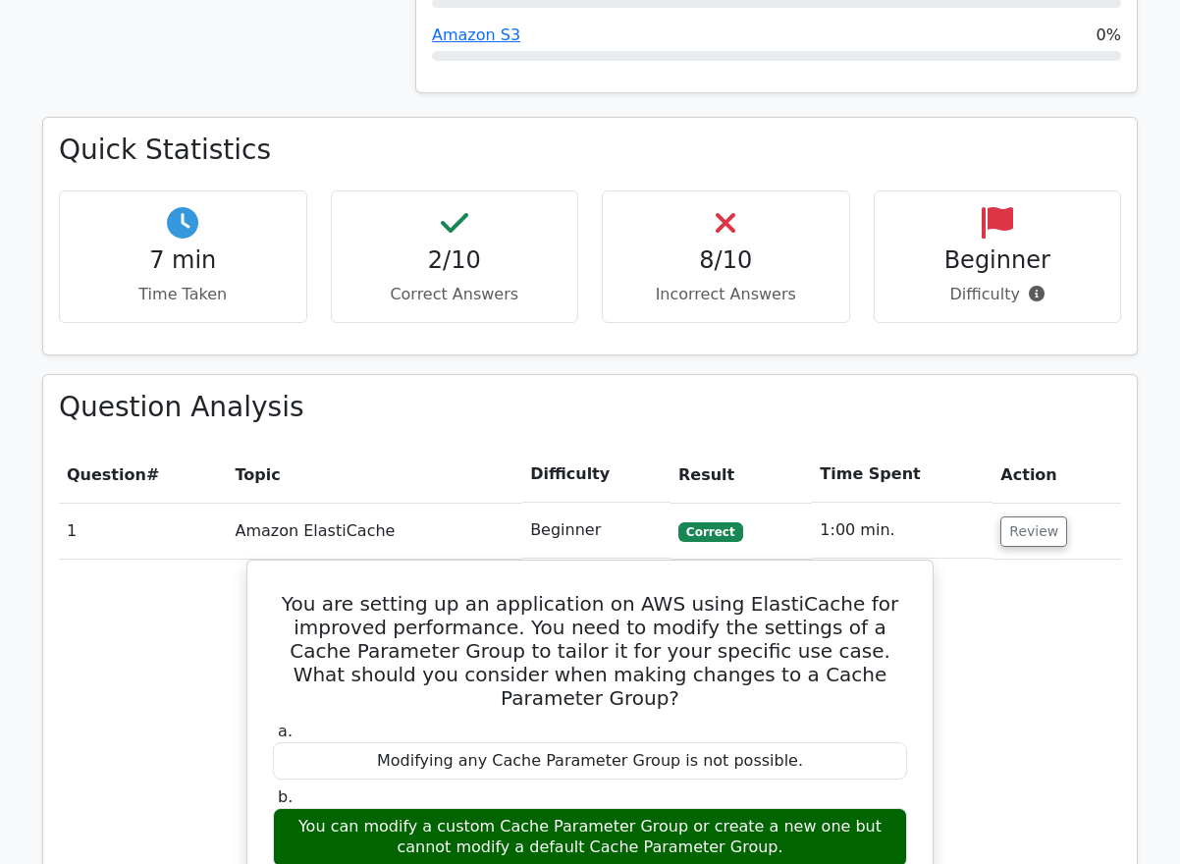
click at [692, 522] on span "Correct" at bounding box center [711, 532] width 64 height 20
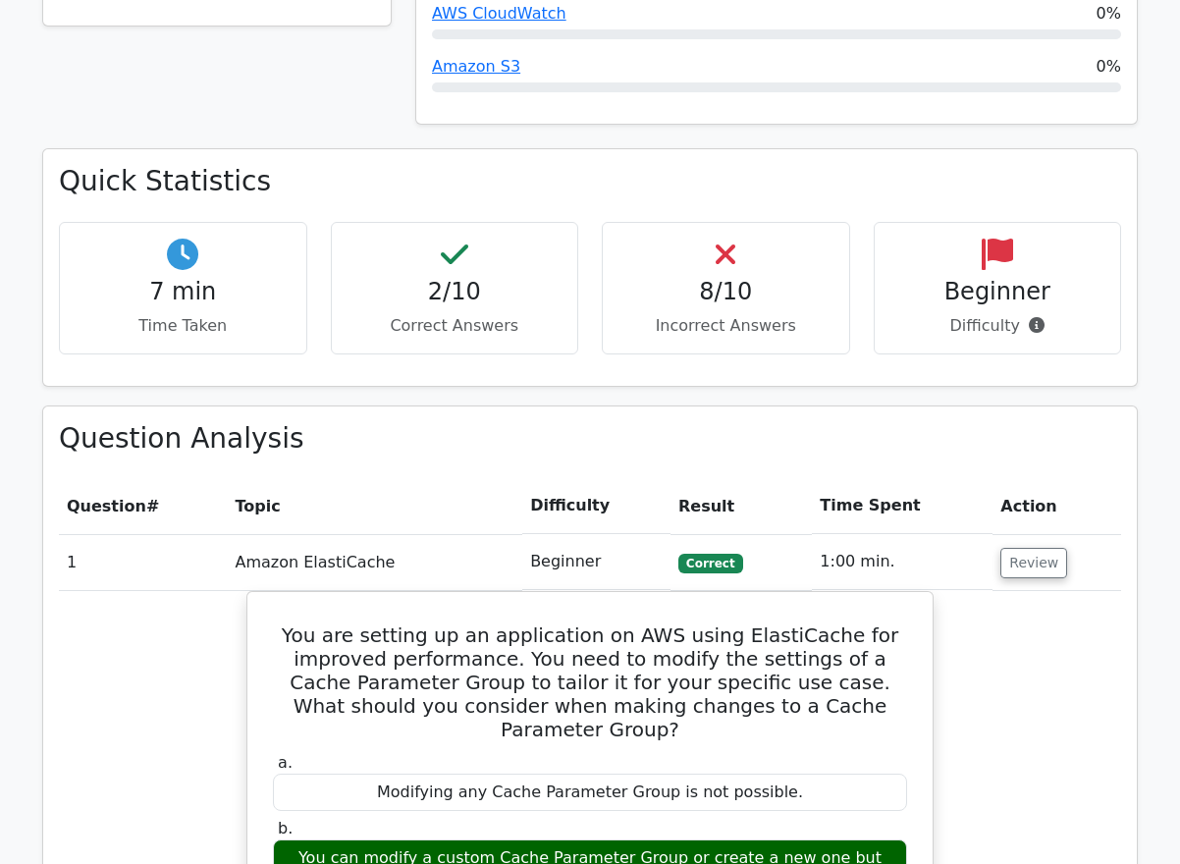
scroll to position [1122, 0]
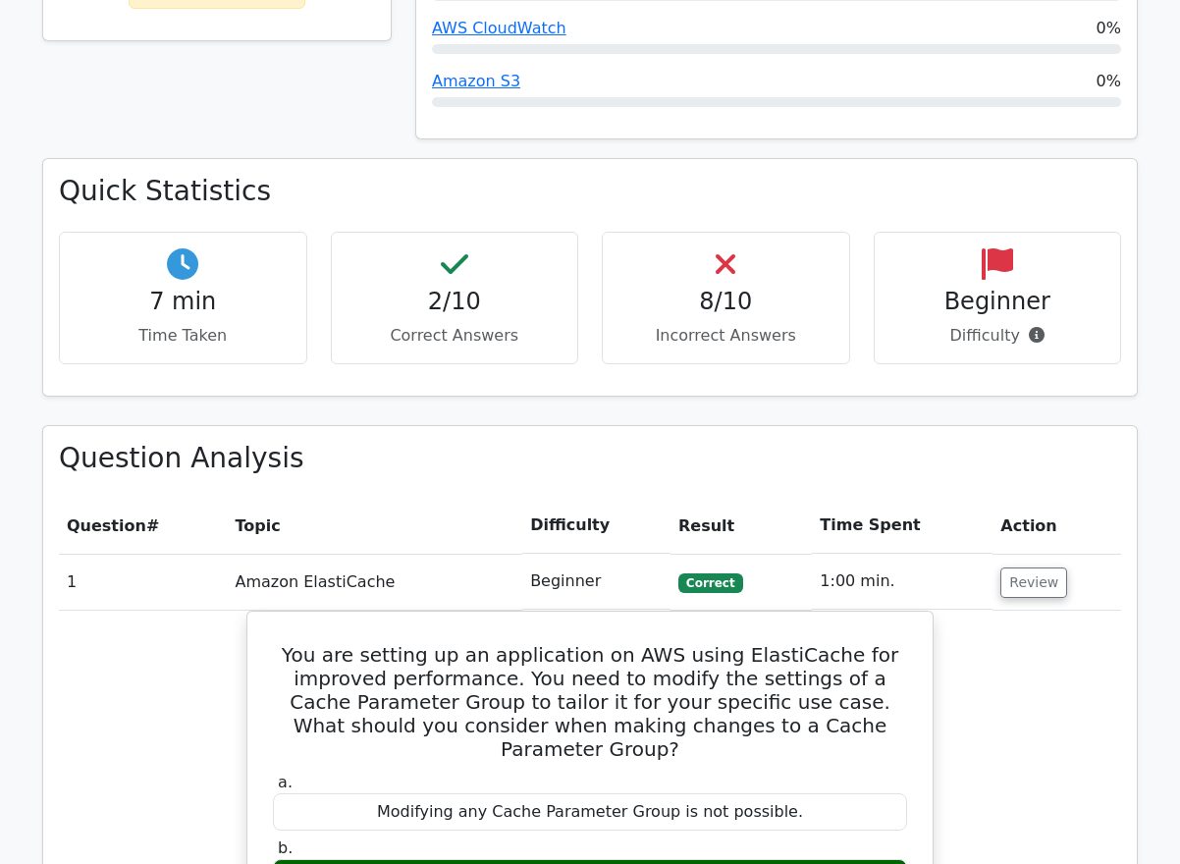
click at [449, 288] on h4 "2/10" at bounding box center [455, 302] width 215 height 28
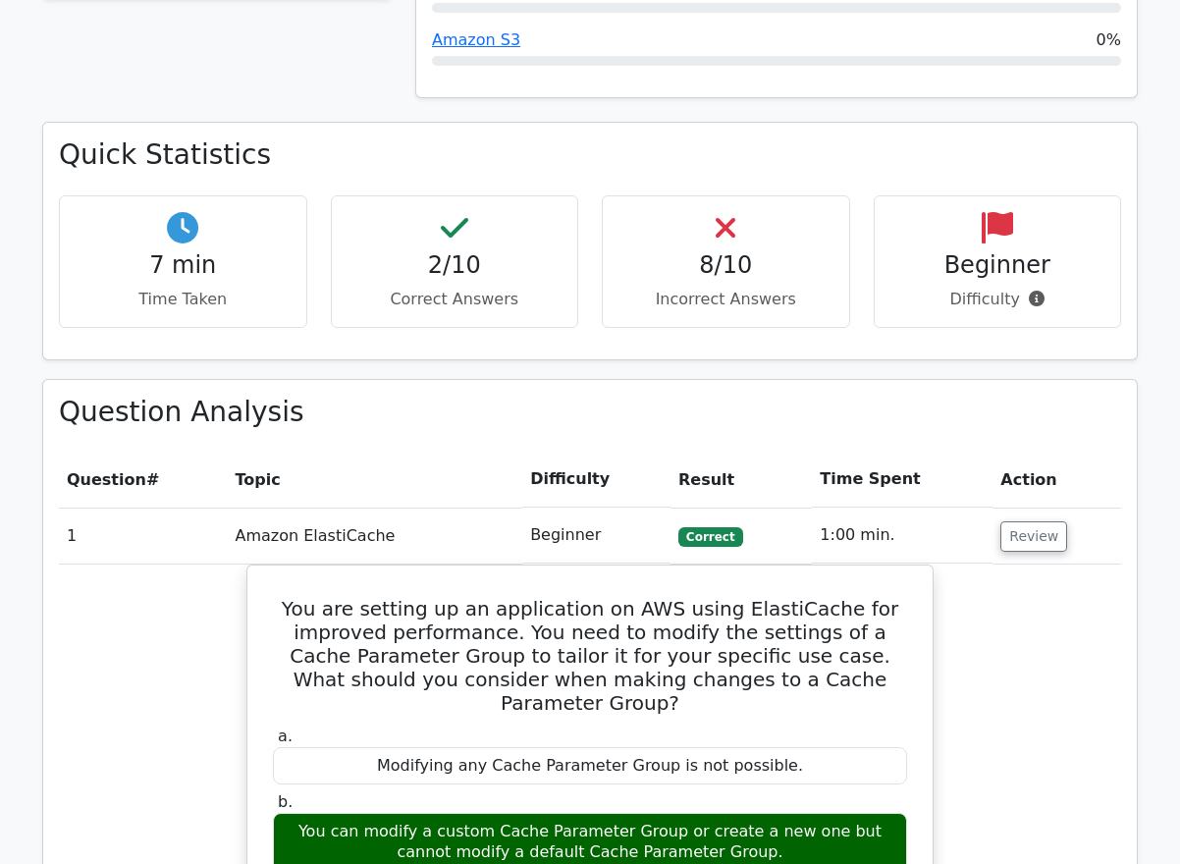
scroll to position [1165, 0]
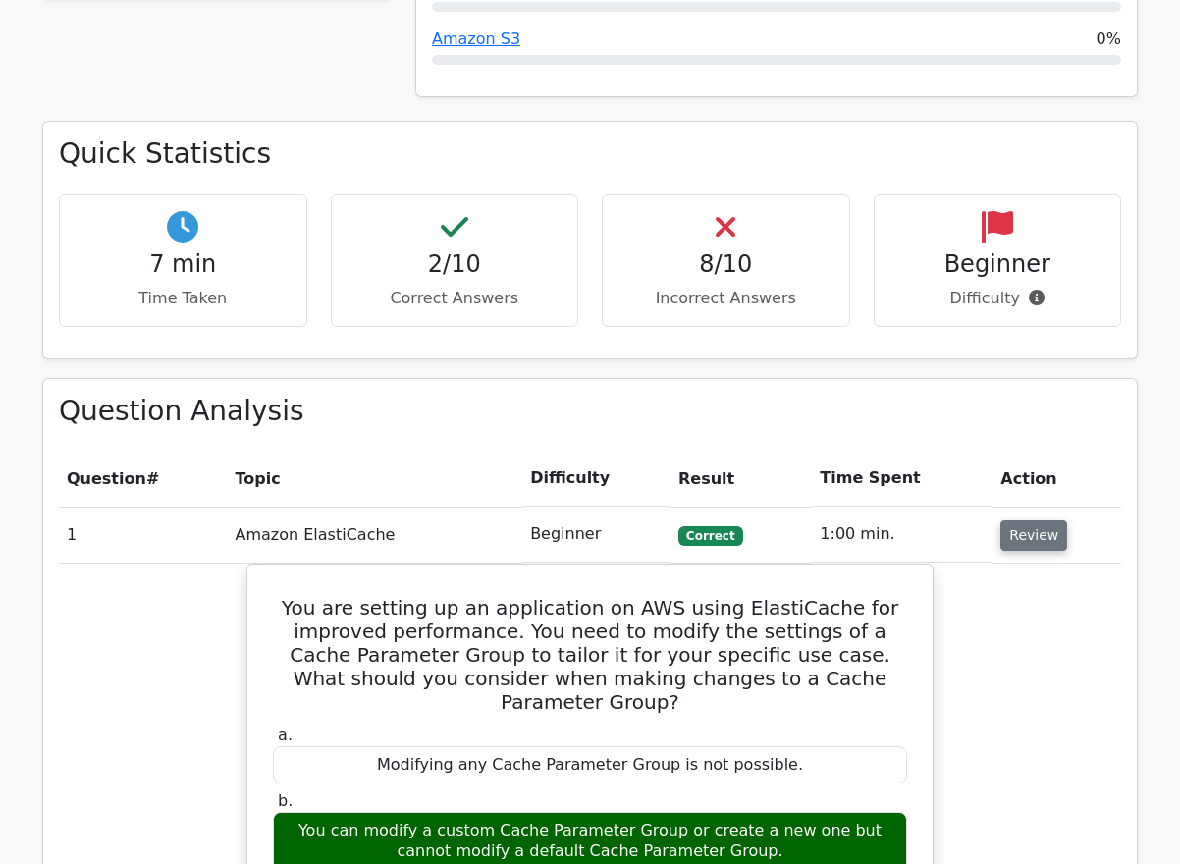
click at [1008, 520] on button "Review" at bounding box center [1034, 535] width 67 height 30
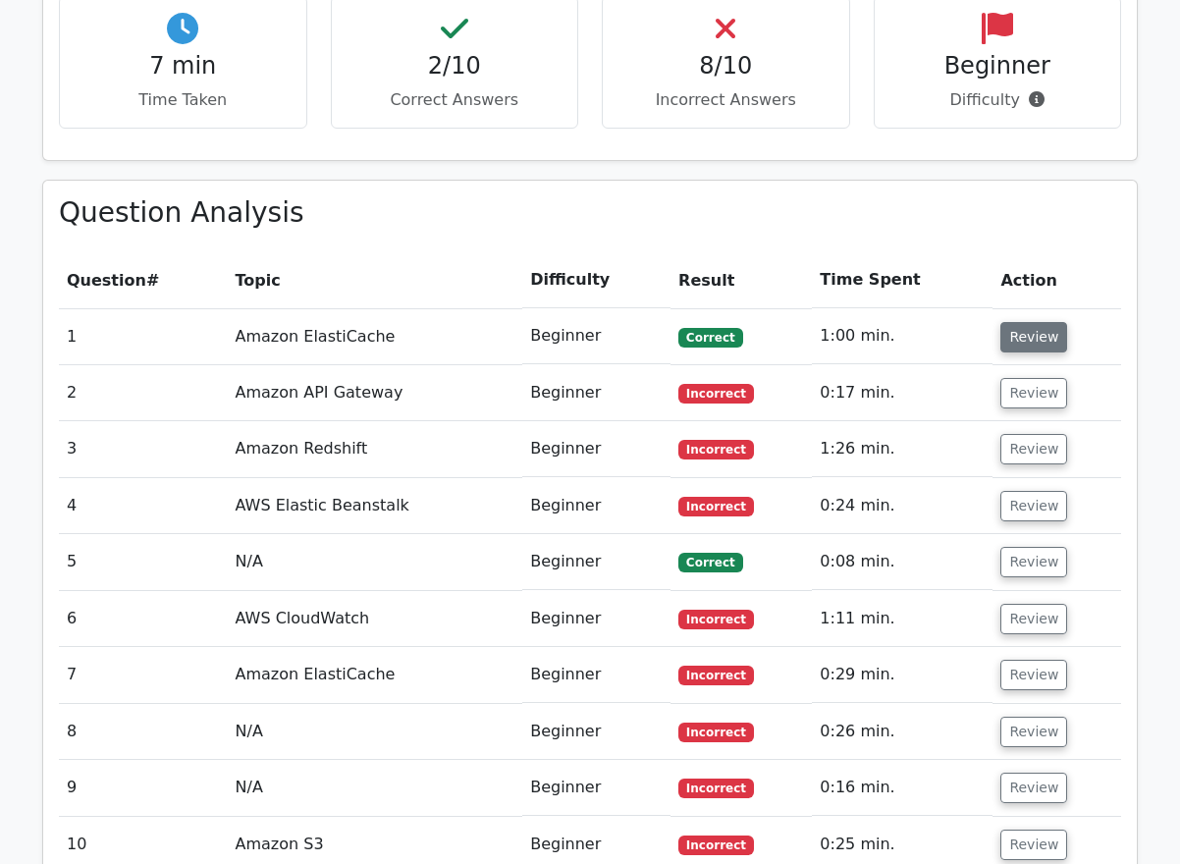
scroll to position [1467, 0]
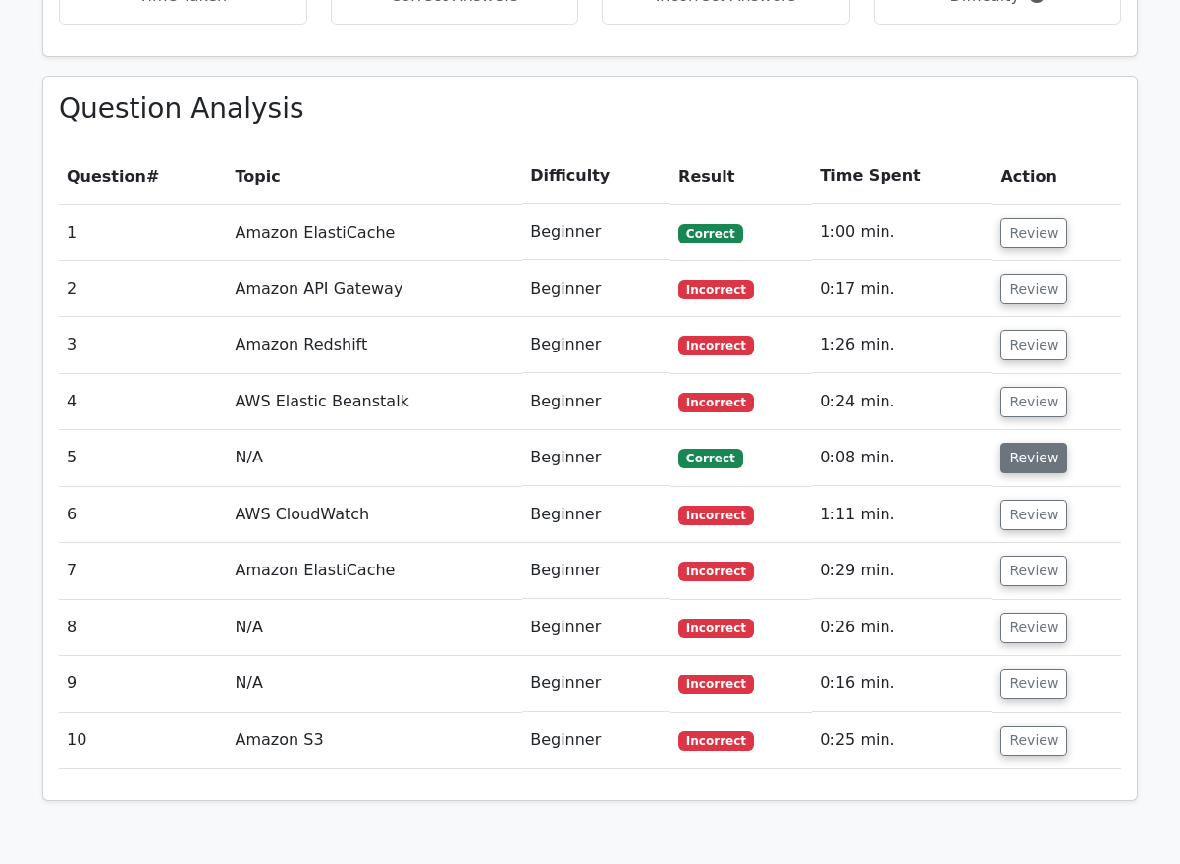
click at [1033, 443] on button "Review" at bounding box center [1034, 458] width 67 height 30
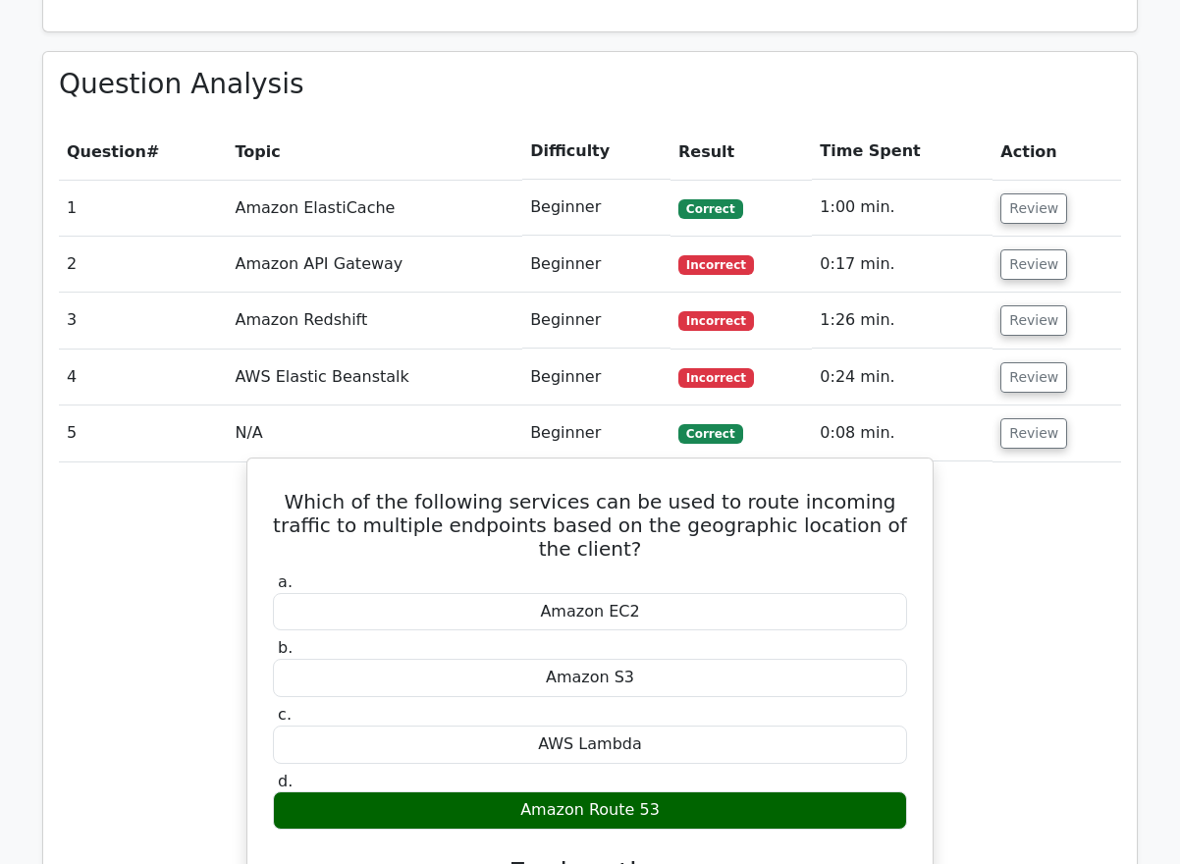
scroll to position [1502, 0]
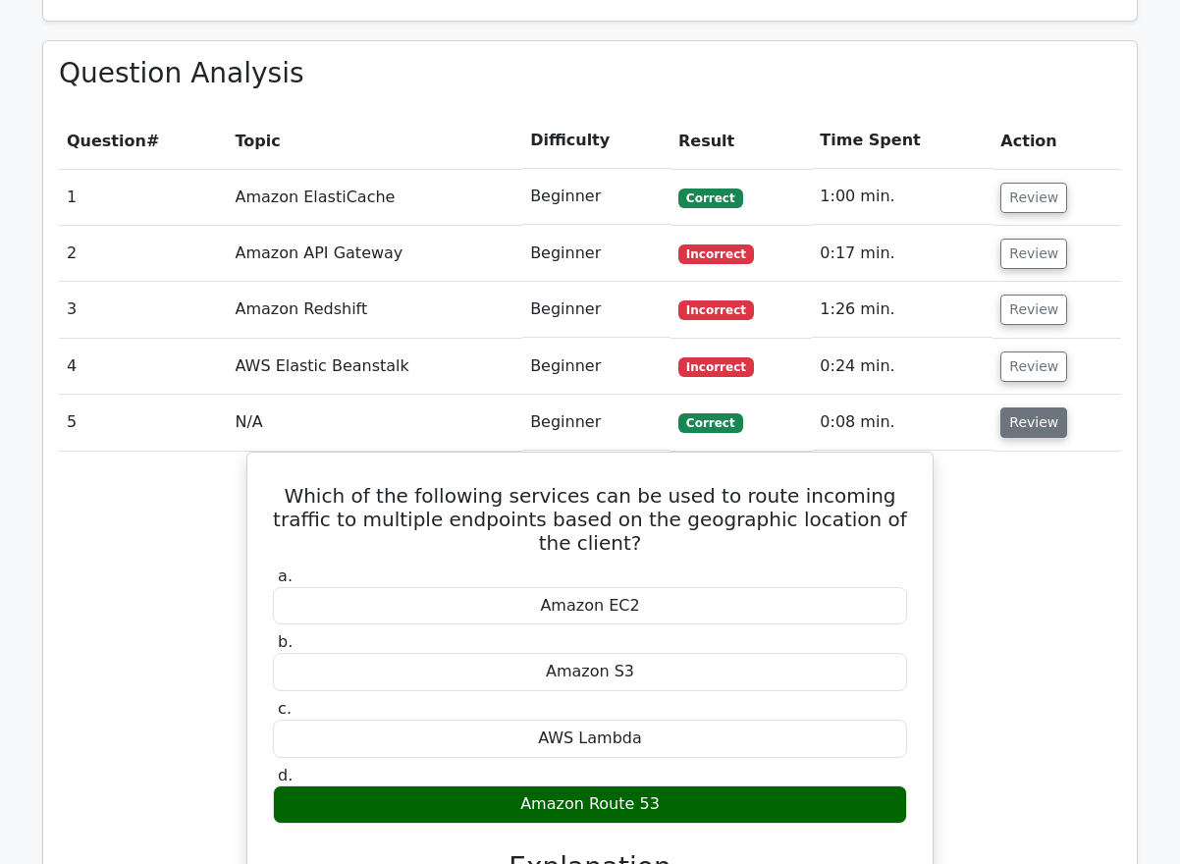
click at [1023, 408] on button "Review" at bounding box center [1034, 423] width 67 height 30
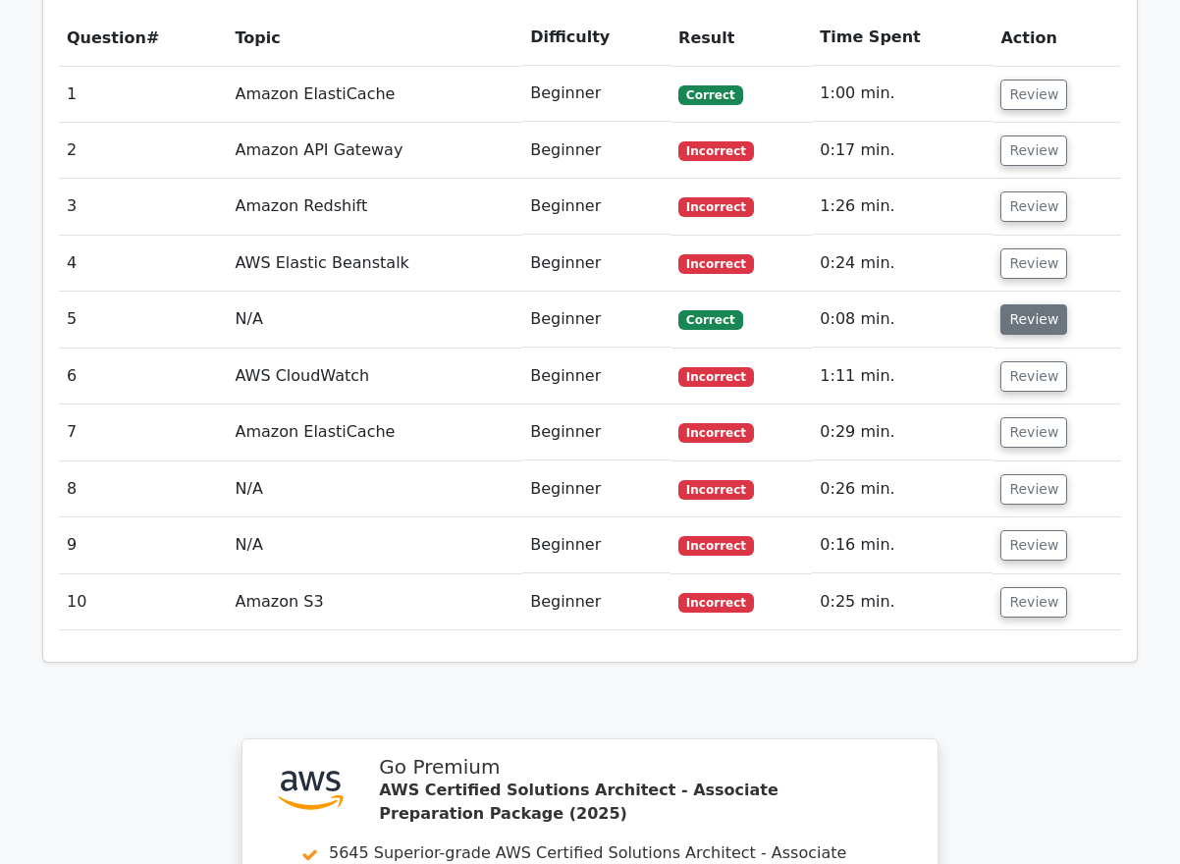
scroll to position [1607, 0]
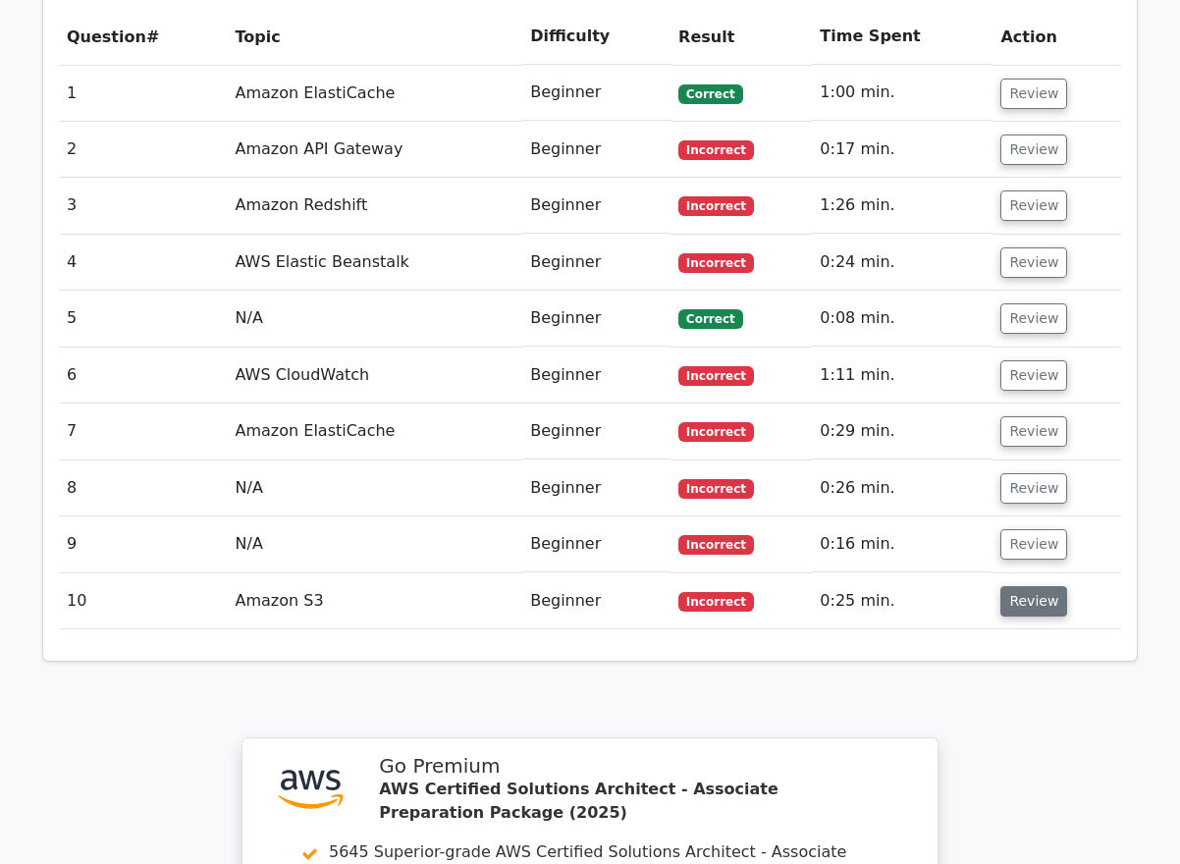
click at [1030, 586] on button "Review" at bounding box center [1034, 601] width 67 height 30
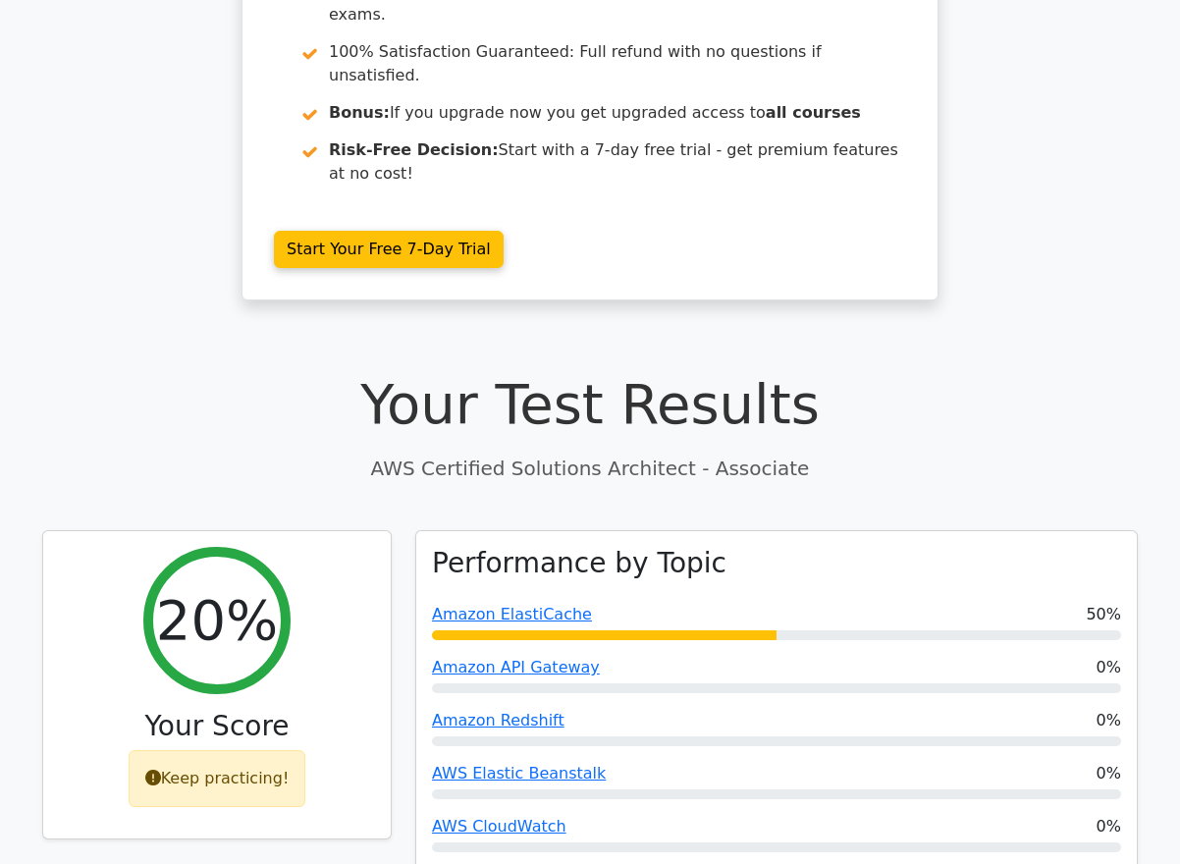
scroll to position [251, 0]
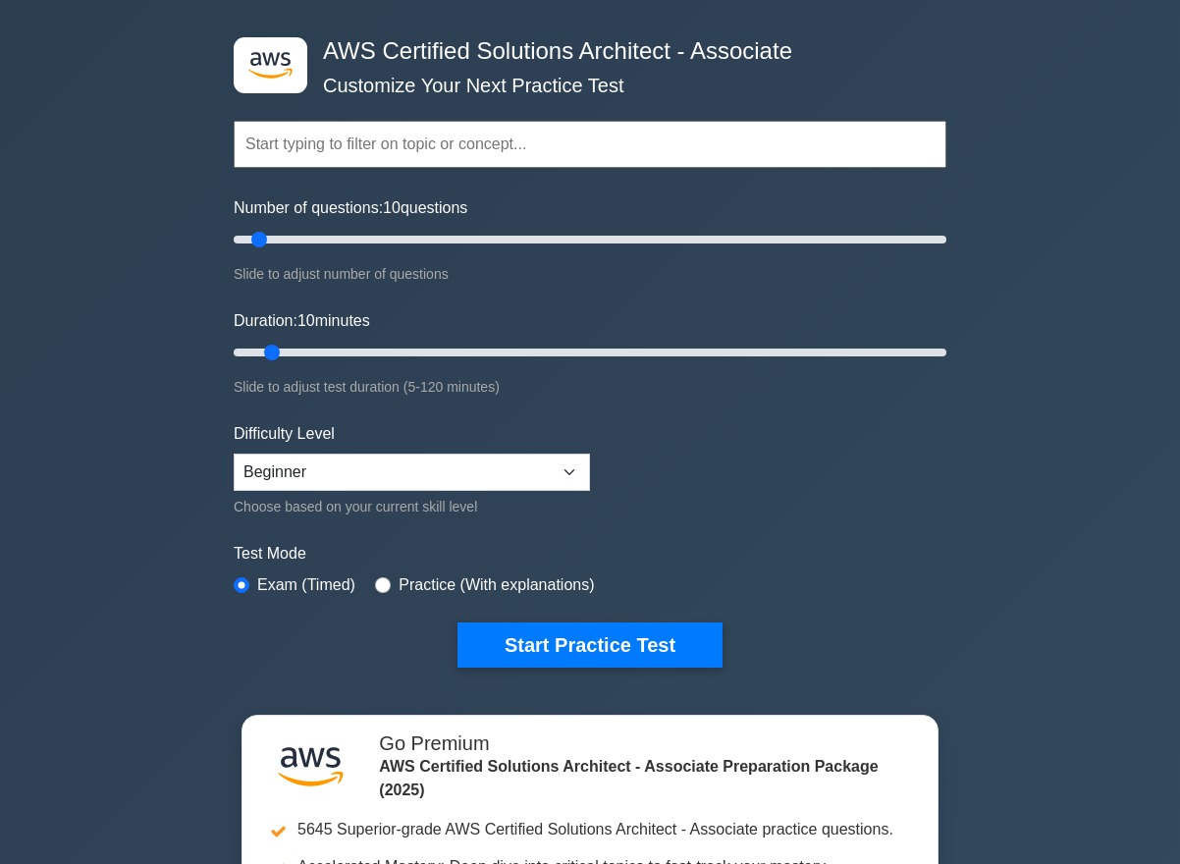
scroll to position [112, 0]
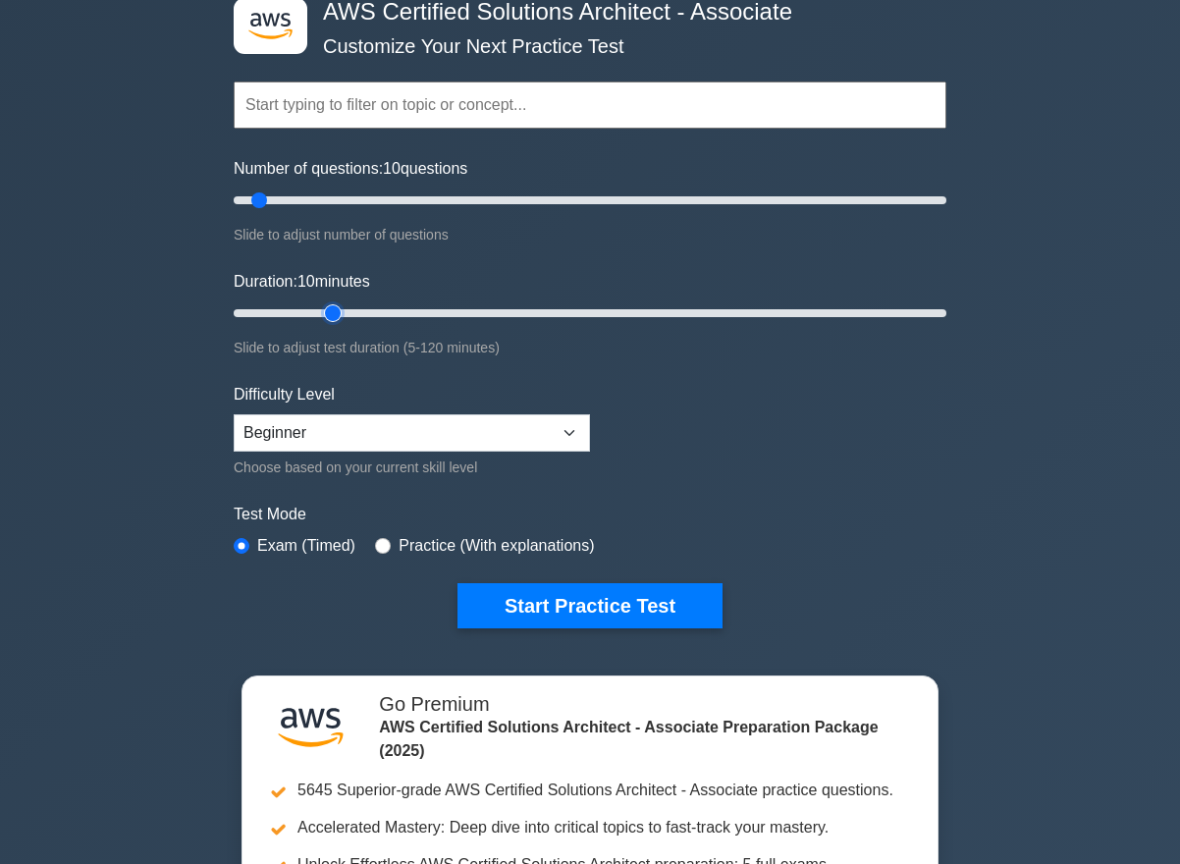
click at [347, 310] on input "Duration: 10 minutes" at bounding box center [590, 313] width 713 height 24
click at [261, 313] on input "Duration: 20 minutes" at bounding box center [590, 313] width 713 height 24
click at [431, 317] on input "Duration: 10 minutes" at bounding box center [590, 313] width 713 height 24
click at [250, 318] on input "Duration: 35 minutes" at bounding box center [590, 313] width 713 height 24
type input "10"
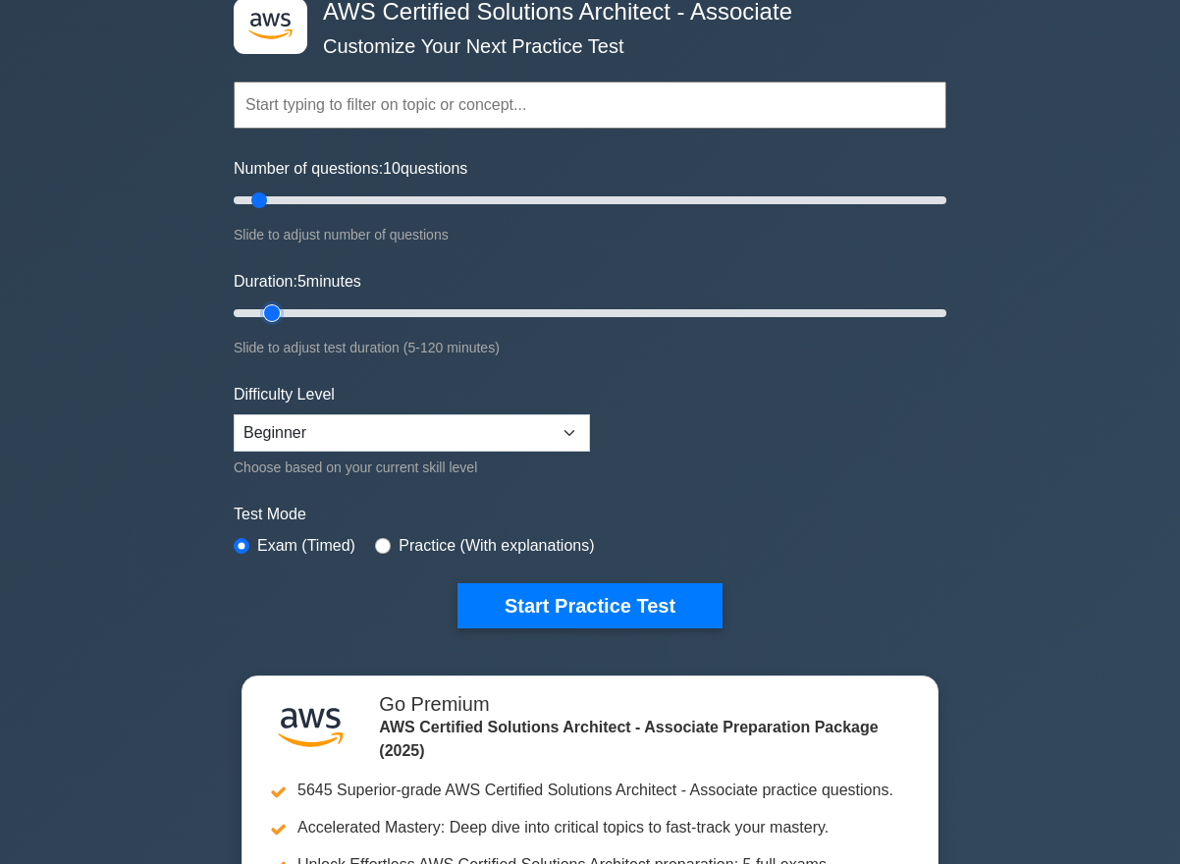
click at [260, 315] on input "Duration: 5 minutes" at bounding box center [590, 313] width 713 height 24
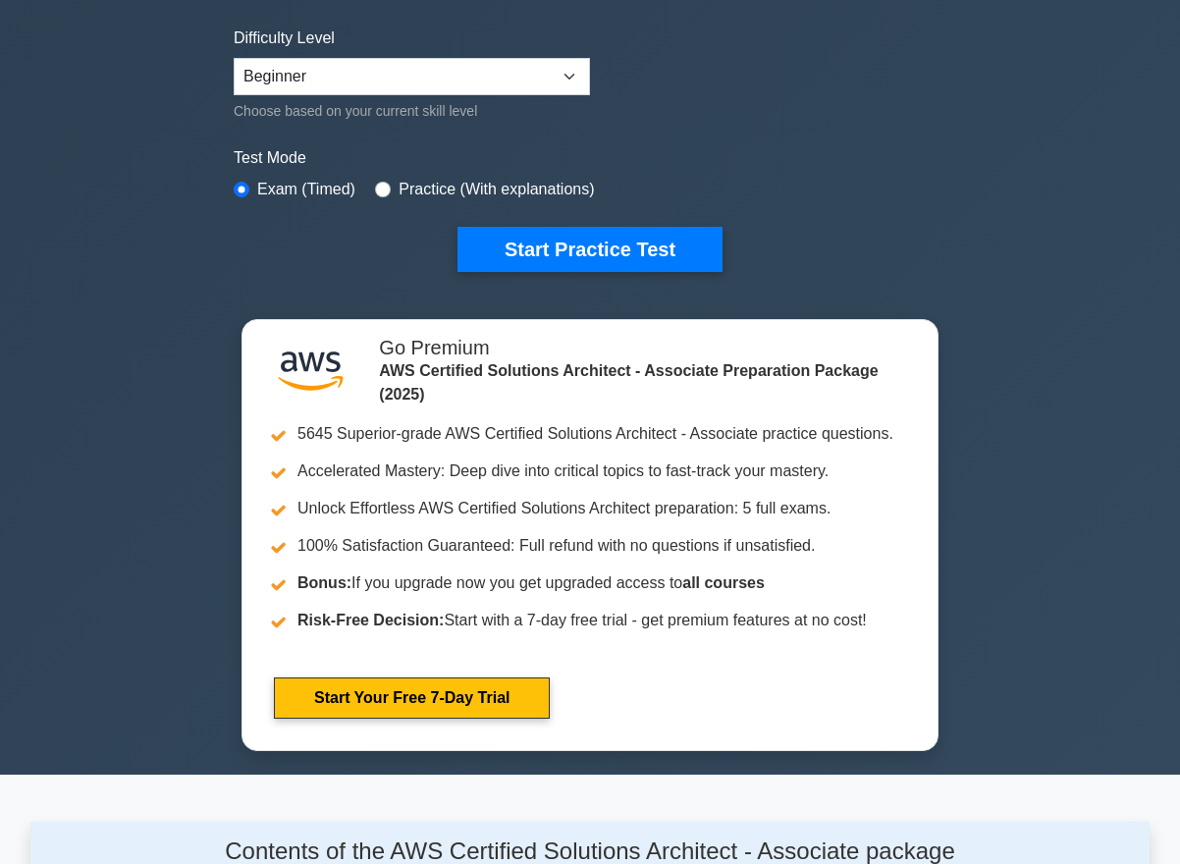
scroll to position [455, 0]
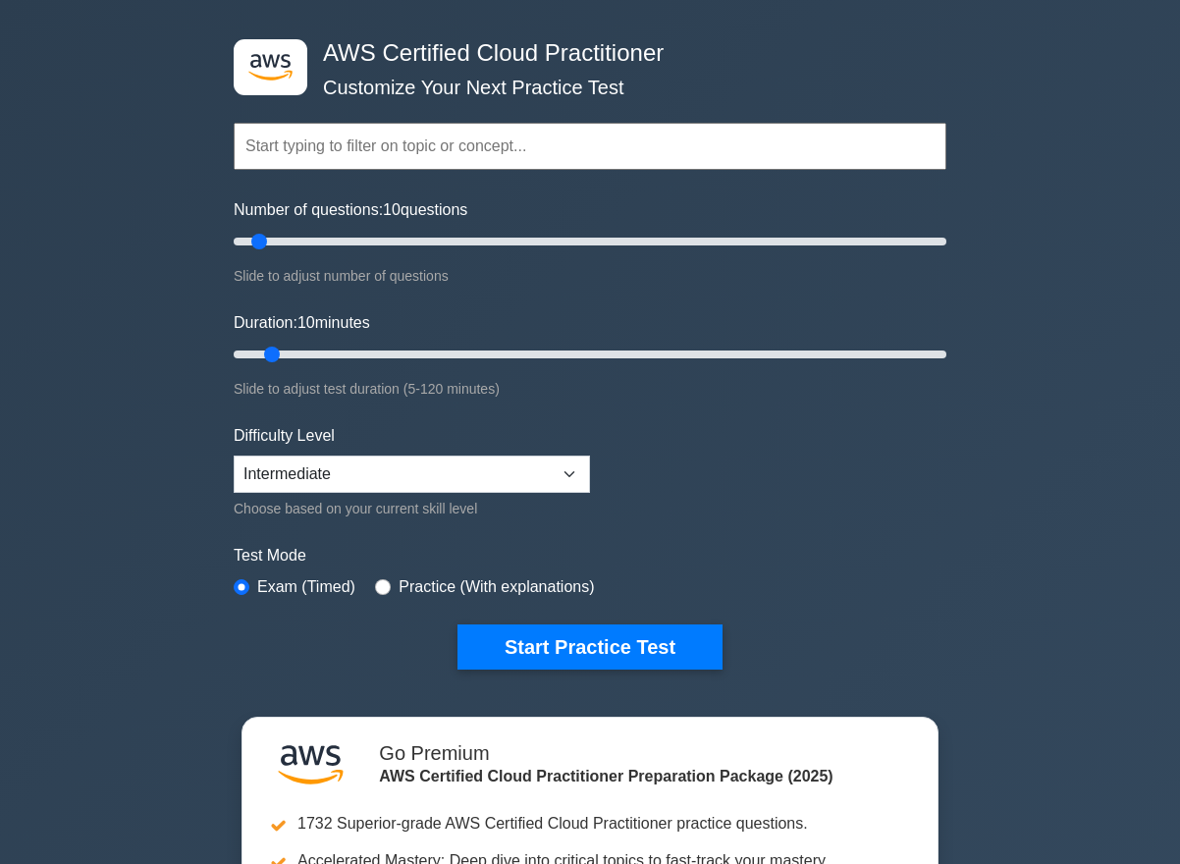
scroll to position [100, 0]
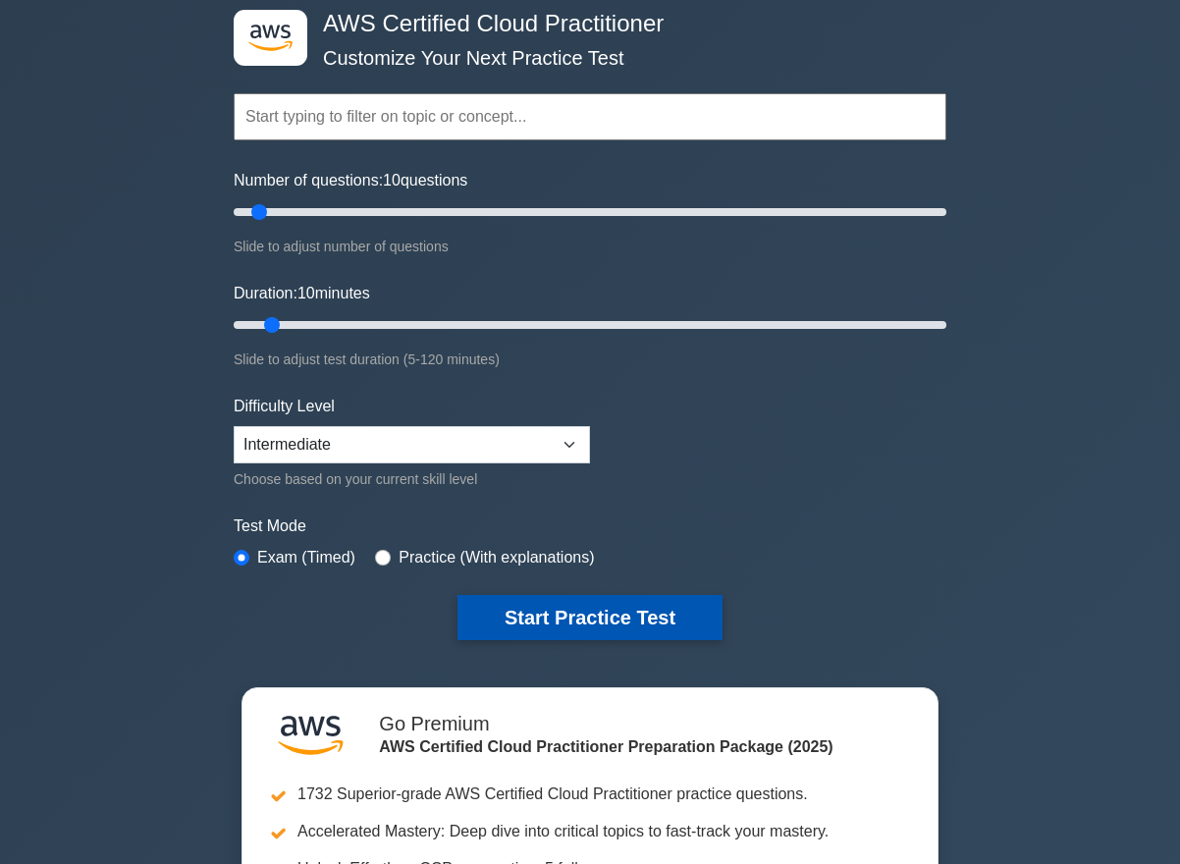
click at [573, 608] on button "Start Practice Test" at bounding box center [590, 617] width 265 height 45
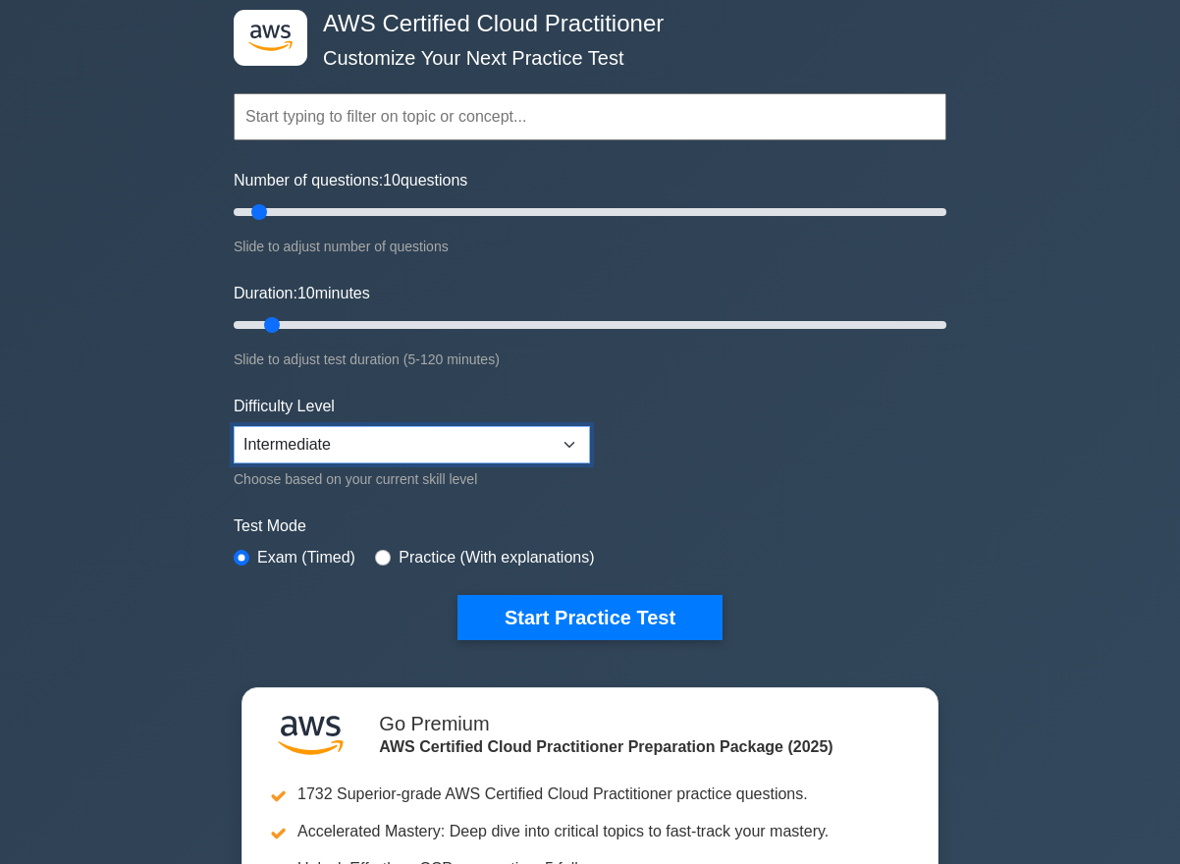
click at [367, 430] on select "Beginner Intermediate Expert" at bounding box center [412, 444] width 356 height 37
select select "beginner"
click at [234, 426] on select "Beginner Intermediate Expert" at bounding box center [412, 444] width 356 height 37
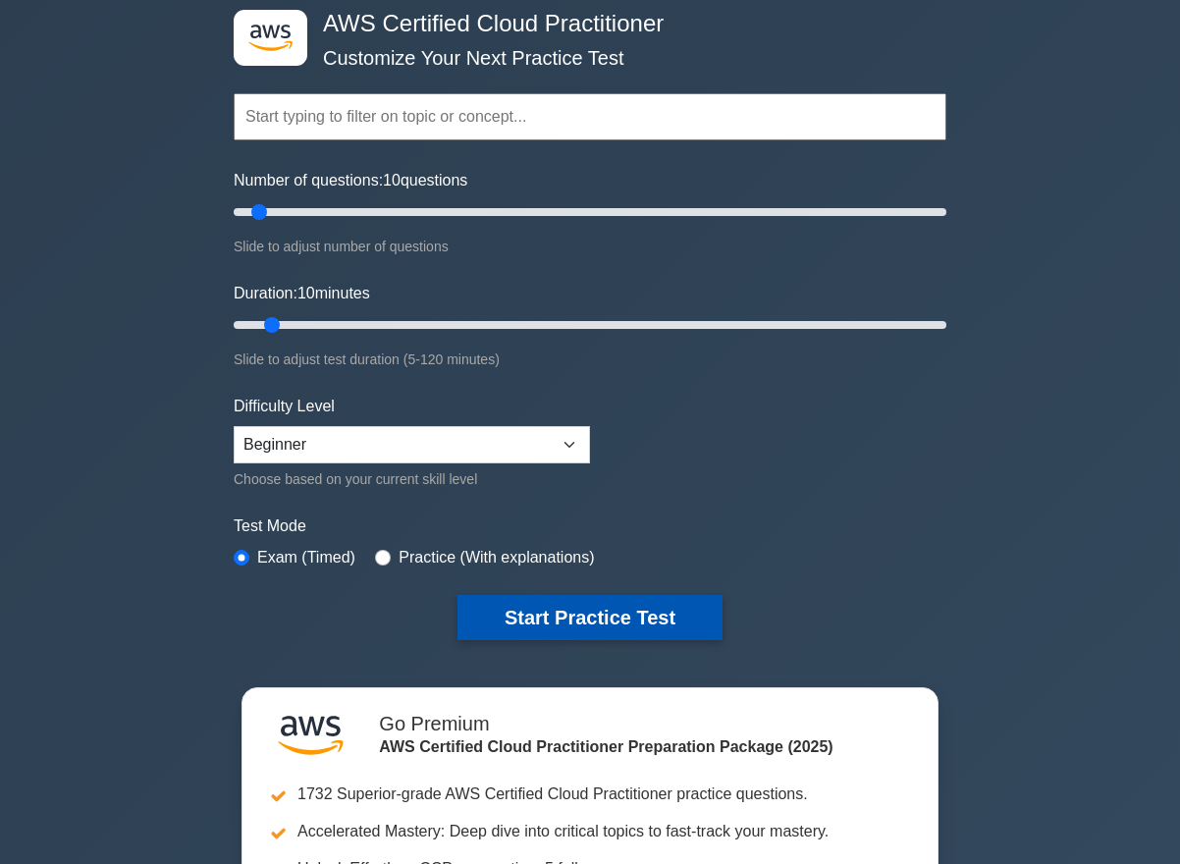
click at [587, 609] on button "Start Practice Test" at bounding box center [590, 617] width 265 height 45
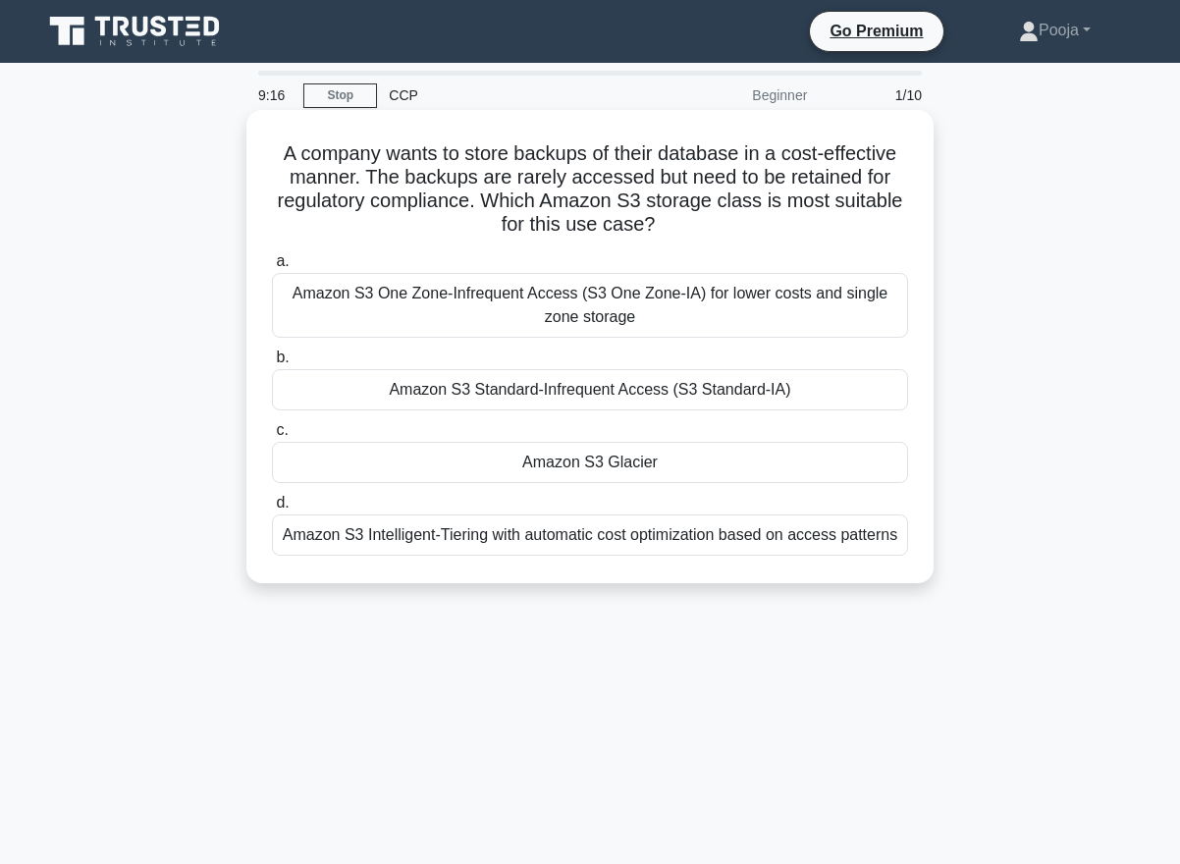
click at [508, 531] on div "Amazon S3 Intelligent-Tiering with automatic cost optimization based on access …" at bounding box center [590, 535] width 636 height 41
click at [272, 510] on input "d. Amazon S3 Intelligent-Tiering with automatic cost optimization based on acce…" at bounding box center [272, 503] width 0 height 13
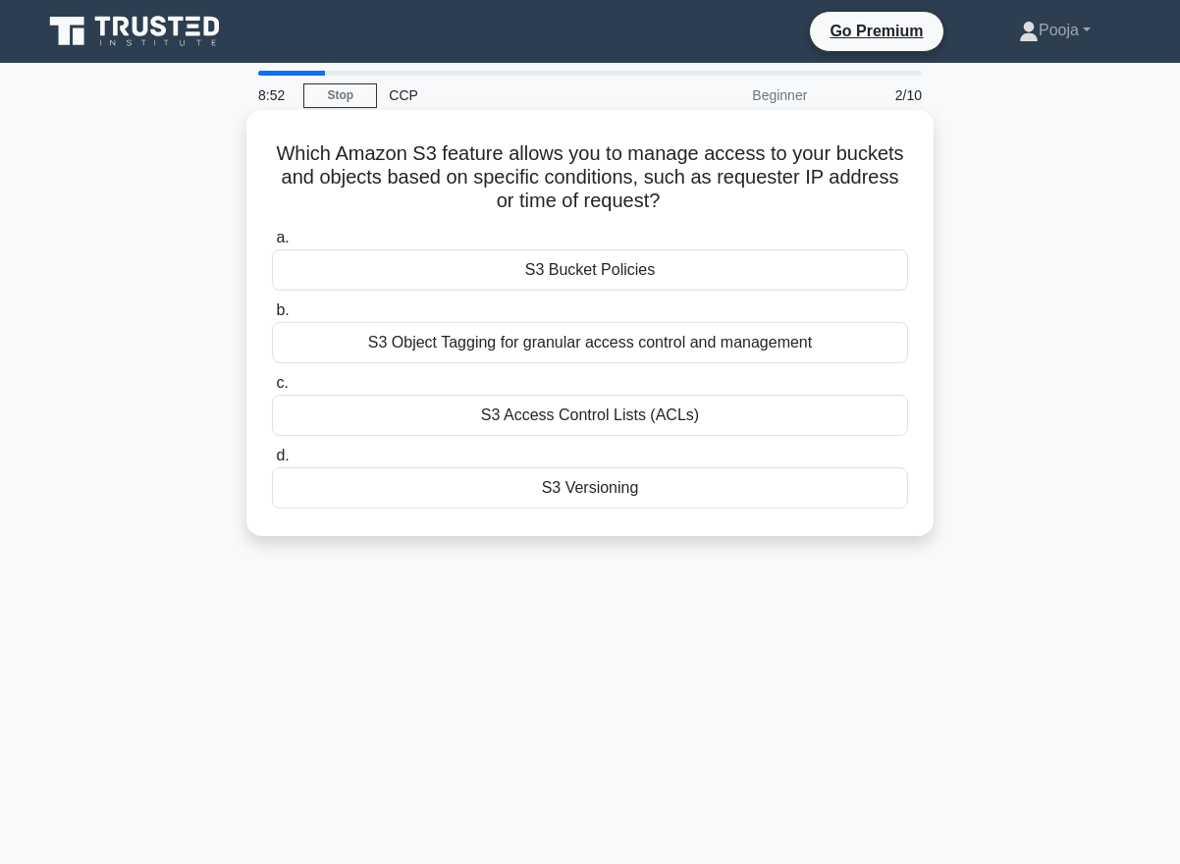
click at [600, 267] on div "S3 Bucket Policies" at bounding box center [590, 269] width 636 height 41
click at [272, 245] on input "a. S3 Bucket Policies" at bounding box center [272, 238] width 0 height 13
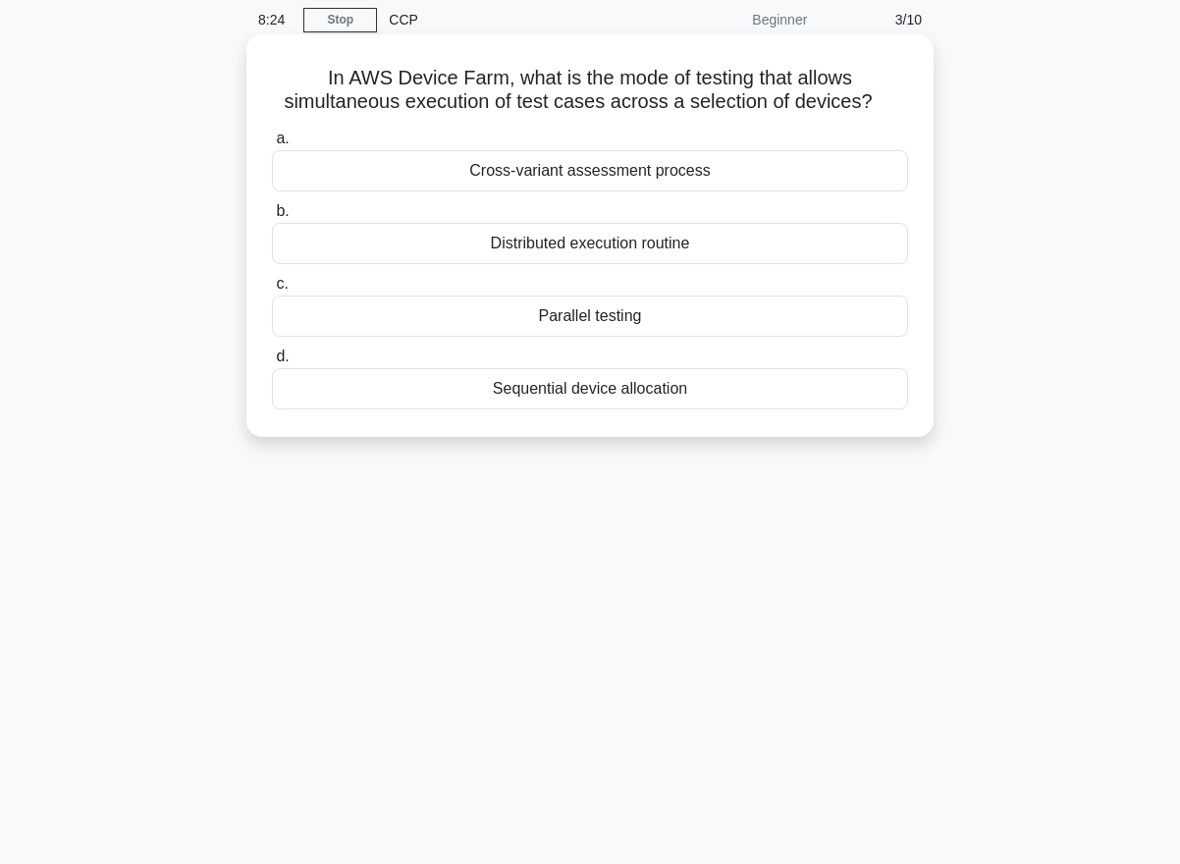
scroll to position [26, 0]
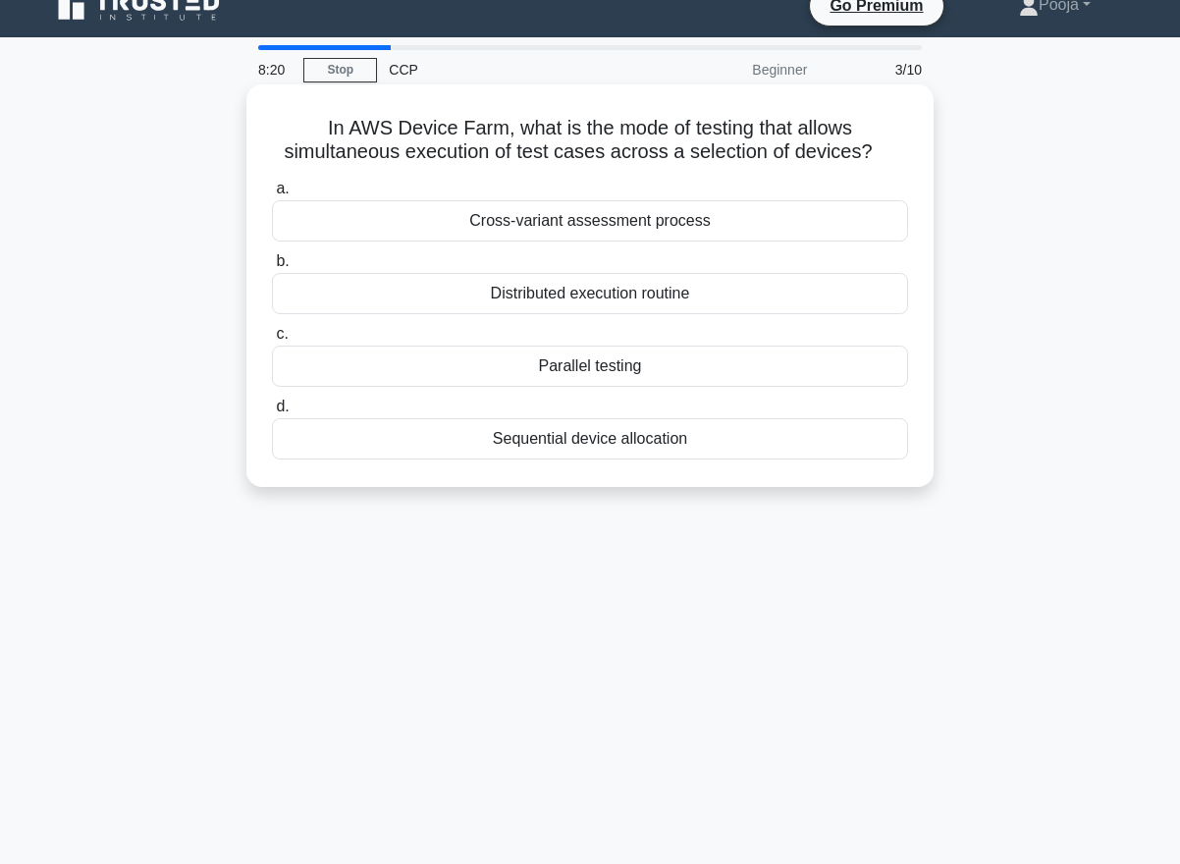
click at [635, 227] on div "Cross-variant assessment process" at bounding box center [590, 220] width 636 height 41
click at [272, 195] on input "a. Cross-variant assessment process" at bounding box center [272, 189] width 0 height 13
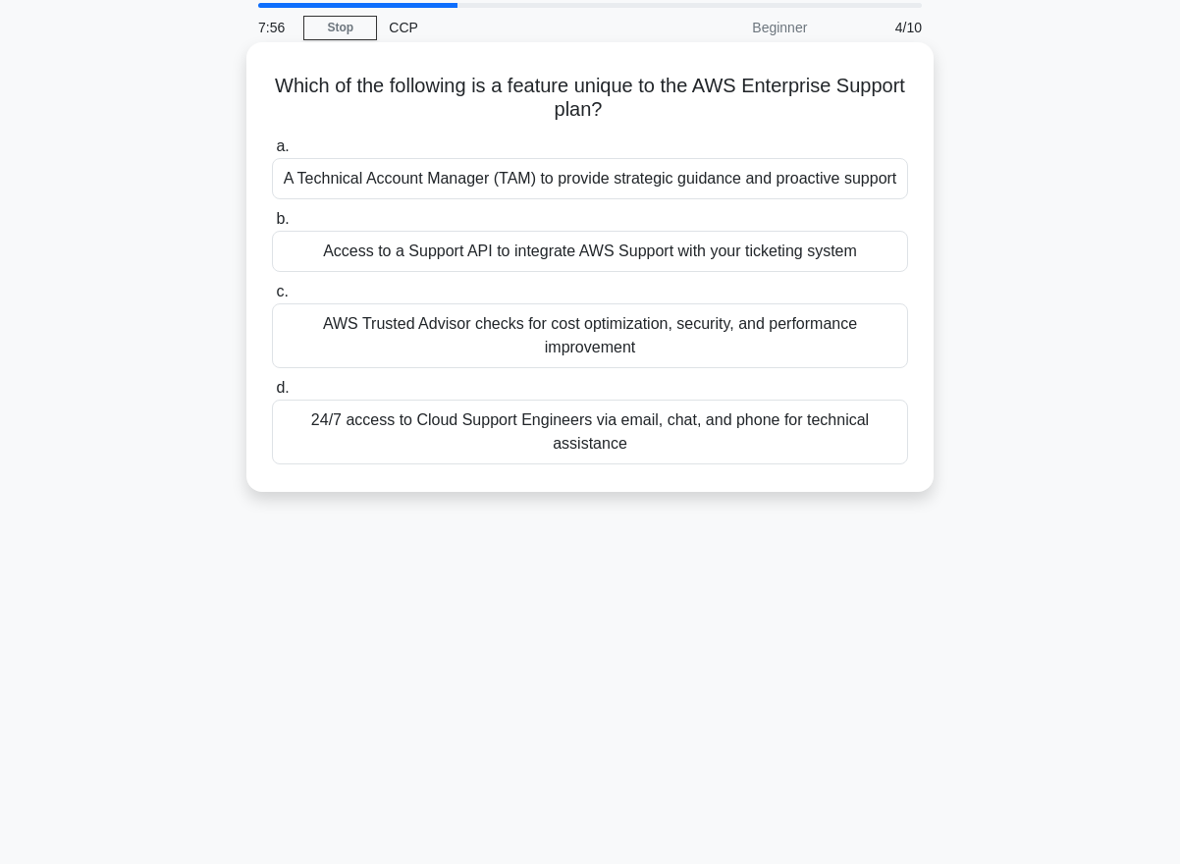
scroll to position [70, 0]
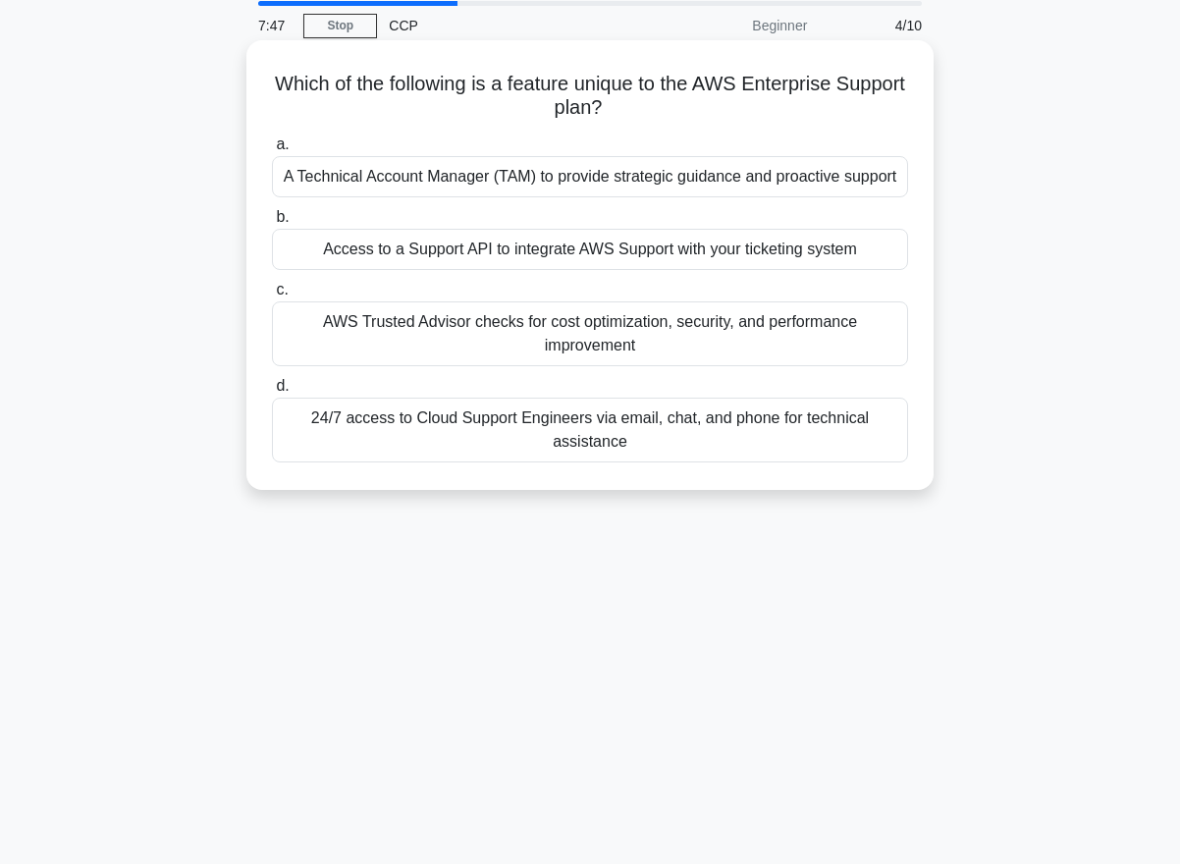
click at [687, 336] on div "AWS Trusted Advisor checks for cost optimization, security, and performance imp…" at bounding box center [590, 333] width 636 height 65
click at [272, 297] on input "c. AWS Trusted Advisor checks for cost optimization, security, and performance …" at bounding box center [272, 290] width 0 height 13
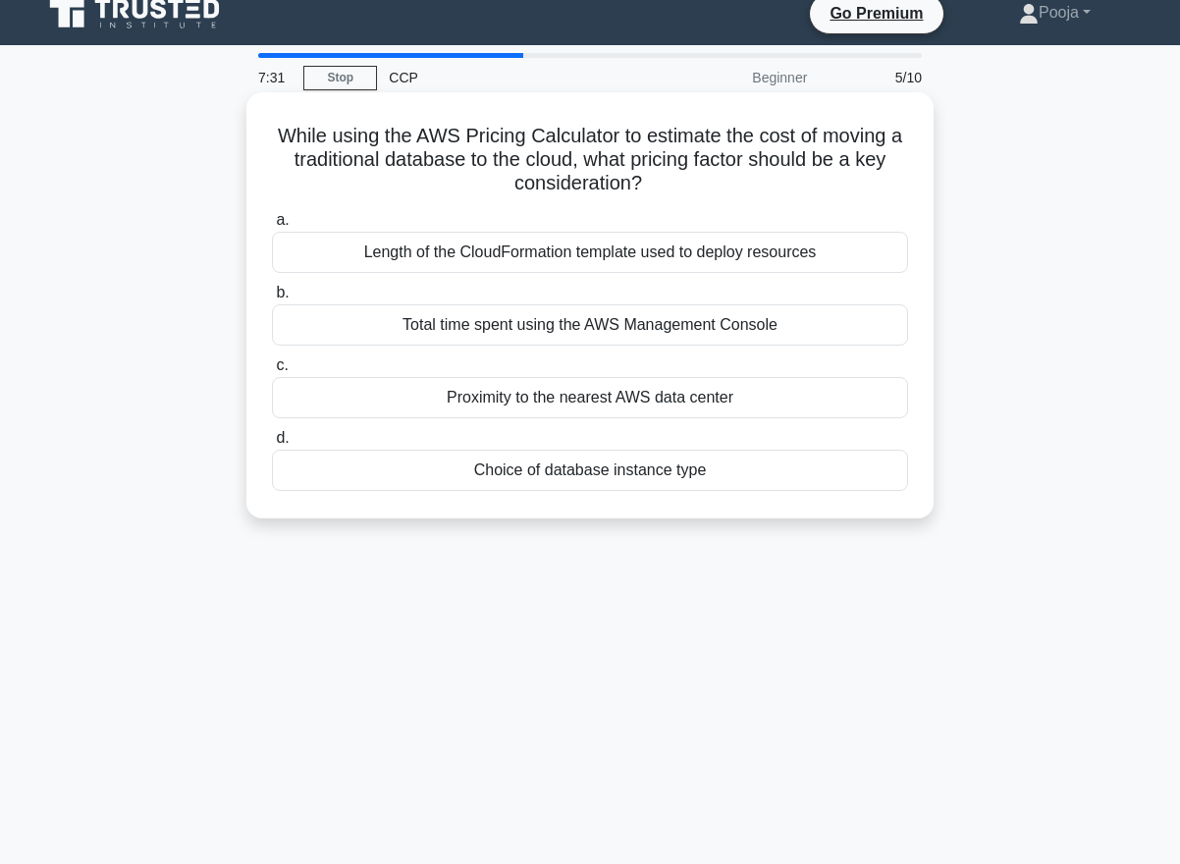
scroll to position [24, 0]
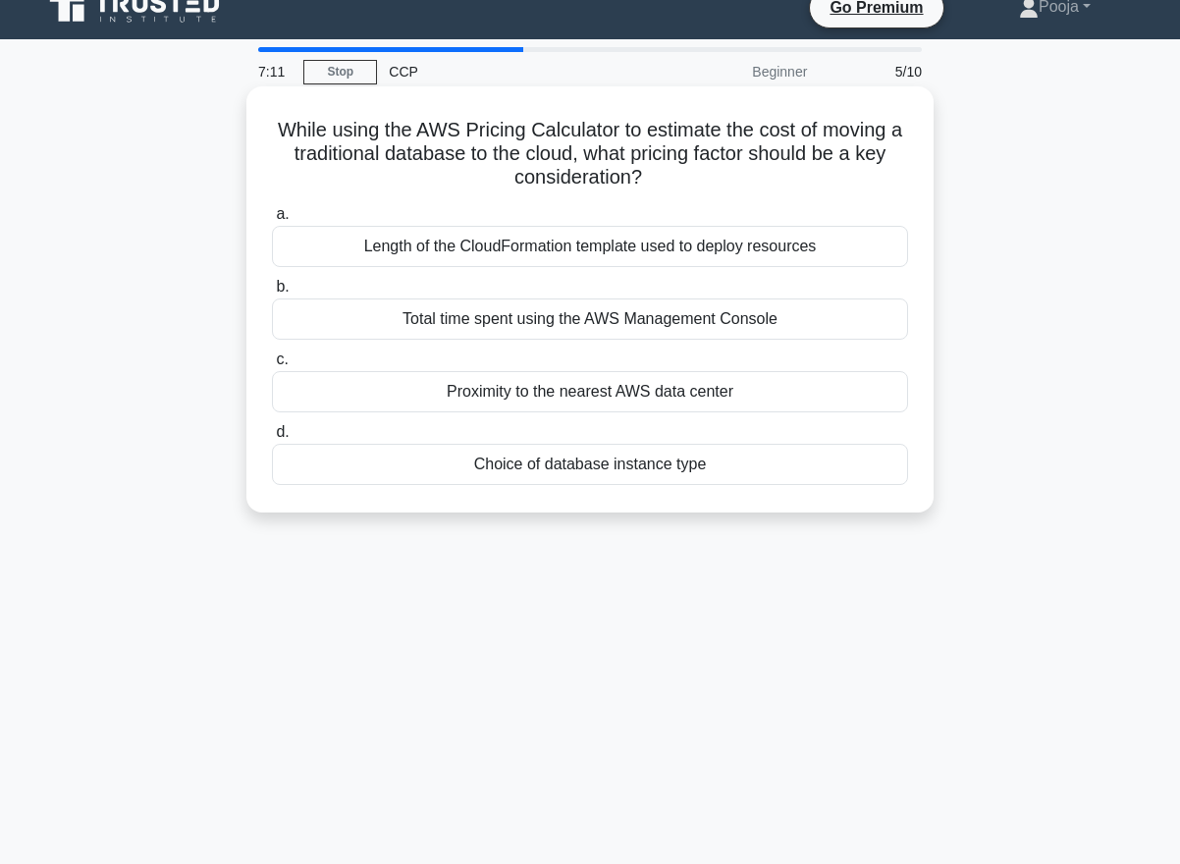
click at [596, 325] on div "Total time spent using the AWS Management Console" at bounding box center [590, 319] width 636 height 41
click at [272, 294] on input "b. Total time spent using the AWS Management Console" at bounding box center [272, 287] width 0 height 13
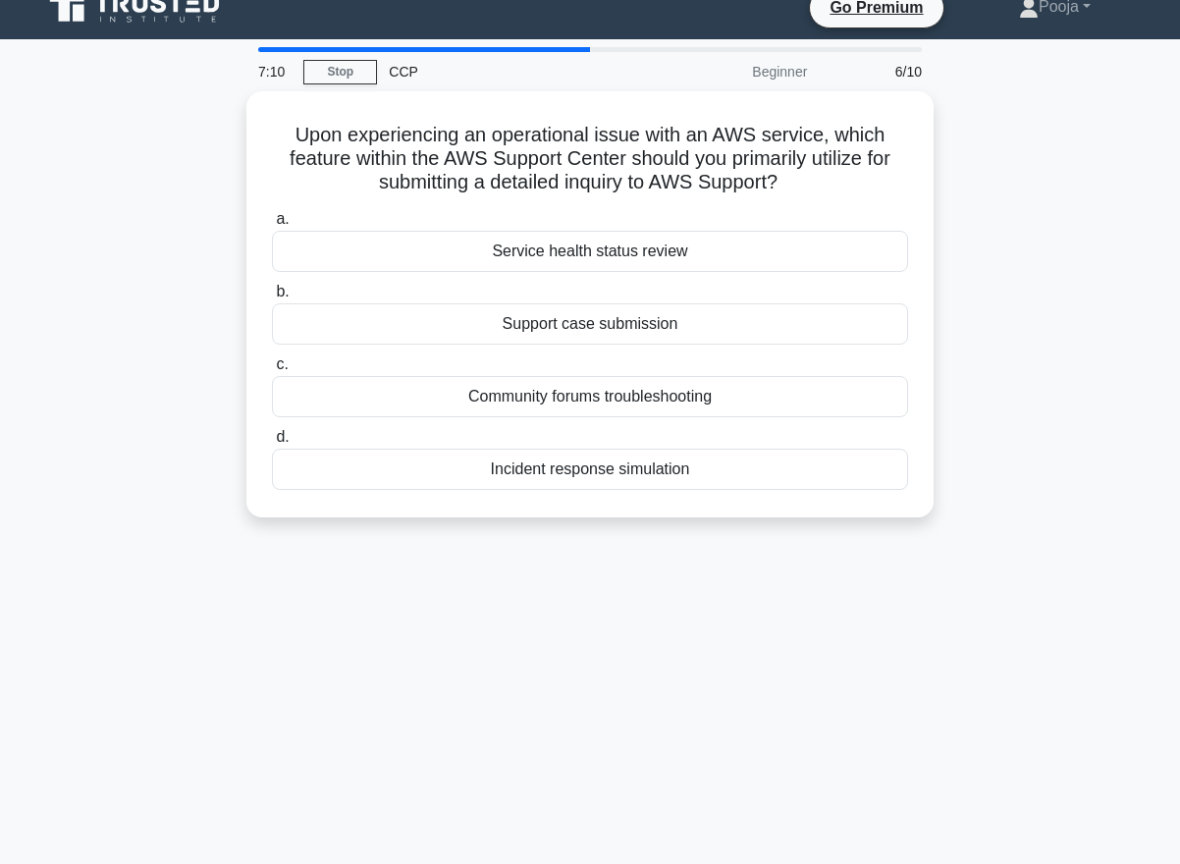
scroll to position [0, 0]
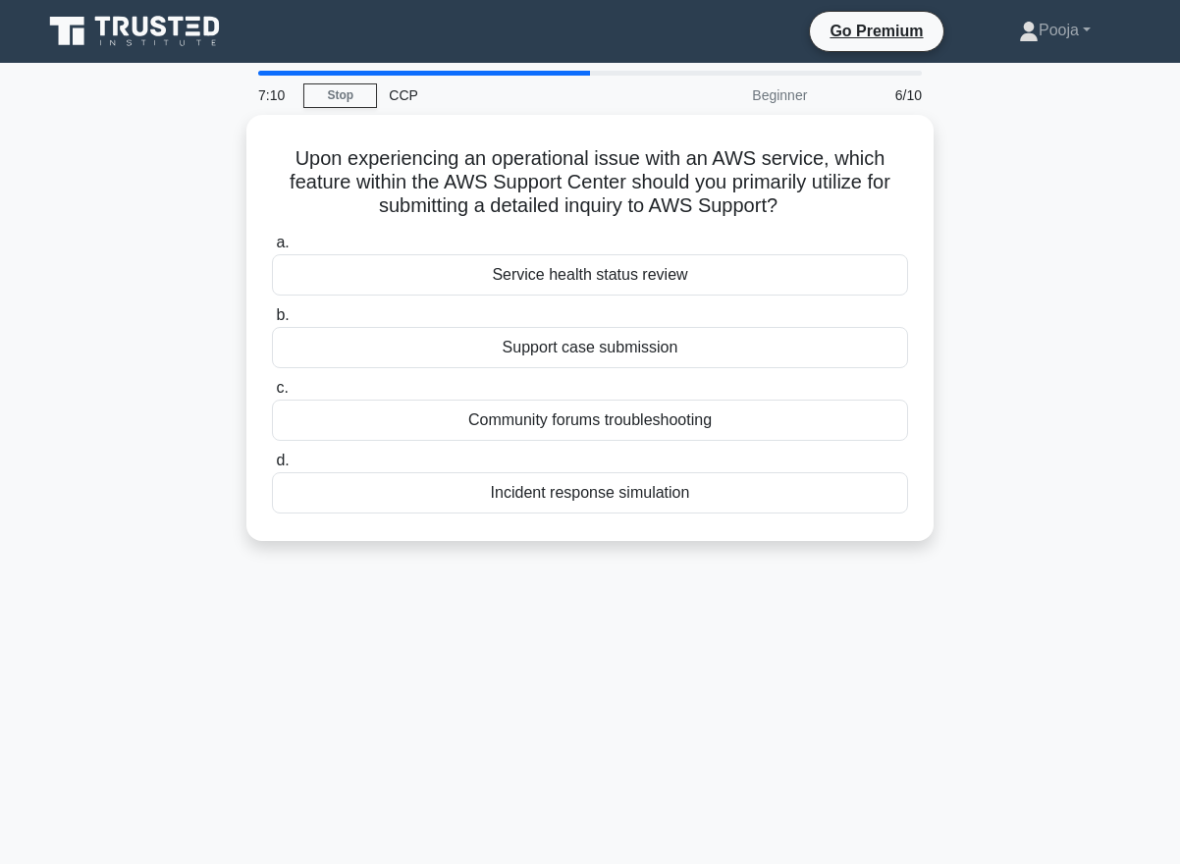
click at [596, 327] on div "Support case submission" at bounding box center [590, 347] width 636 height 41
click at [272, 322] on input "b. Support case submission" at bounding box center [272, 315] width 0 height 13
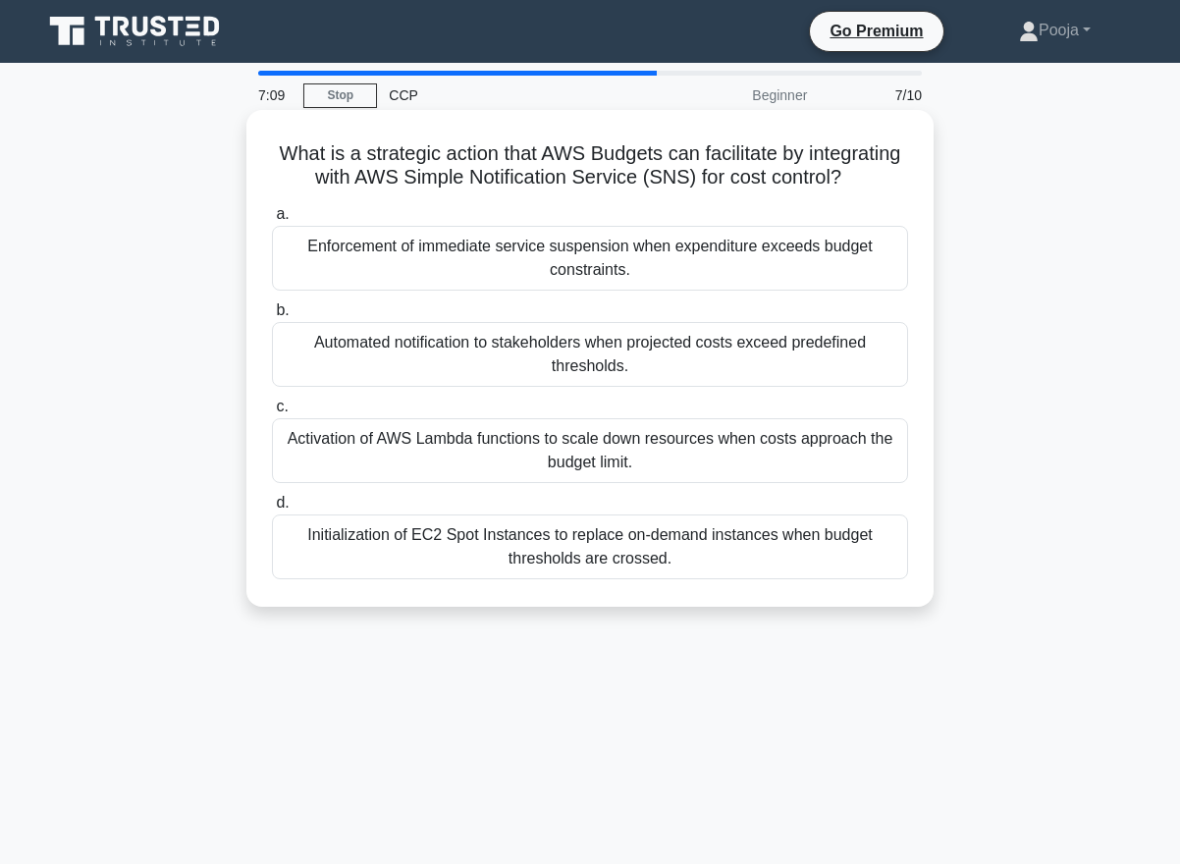
click at [594, 335] on div "Automated notification to stakeholders when projected costs exceed predefined t…" at bounding box center [590, 354] width 636 height 65
click at [272, 317] on input "b. Automated notification to stakeholders when projected costs exceed predefine…" at bounding box center [272, 310] width 0 height 13
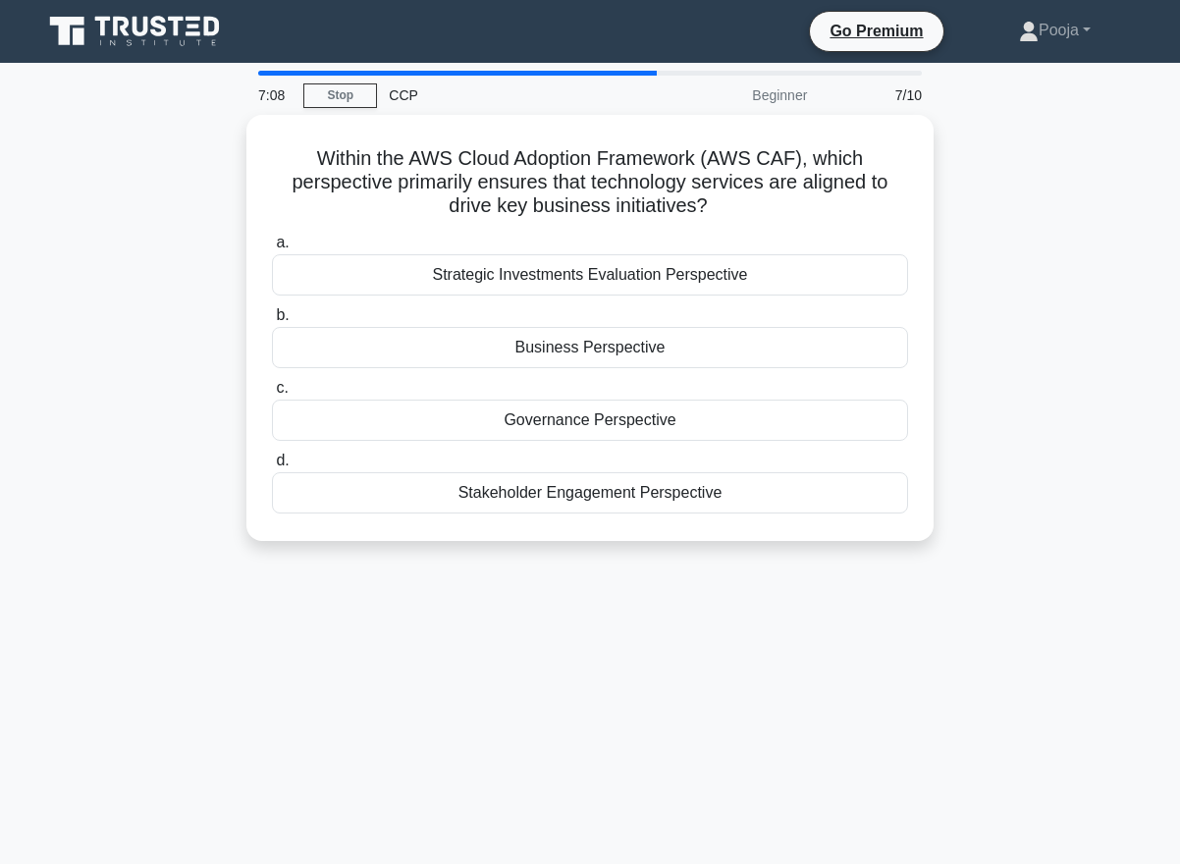
click at [594, 335] on div "Business Perspective" at bounding box center [590, 347] width 636 height 41
click at [272, 322] on input "b. Business Perspective" at bounding box center [272, 315] width 0 height 13
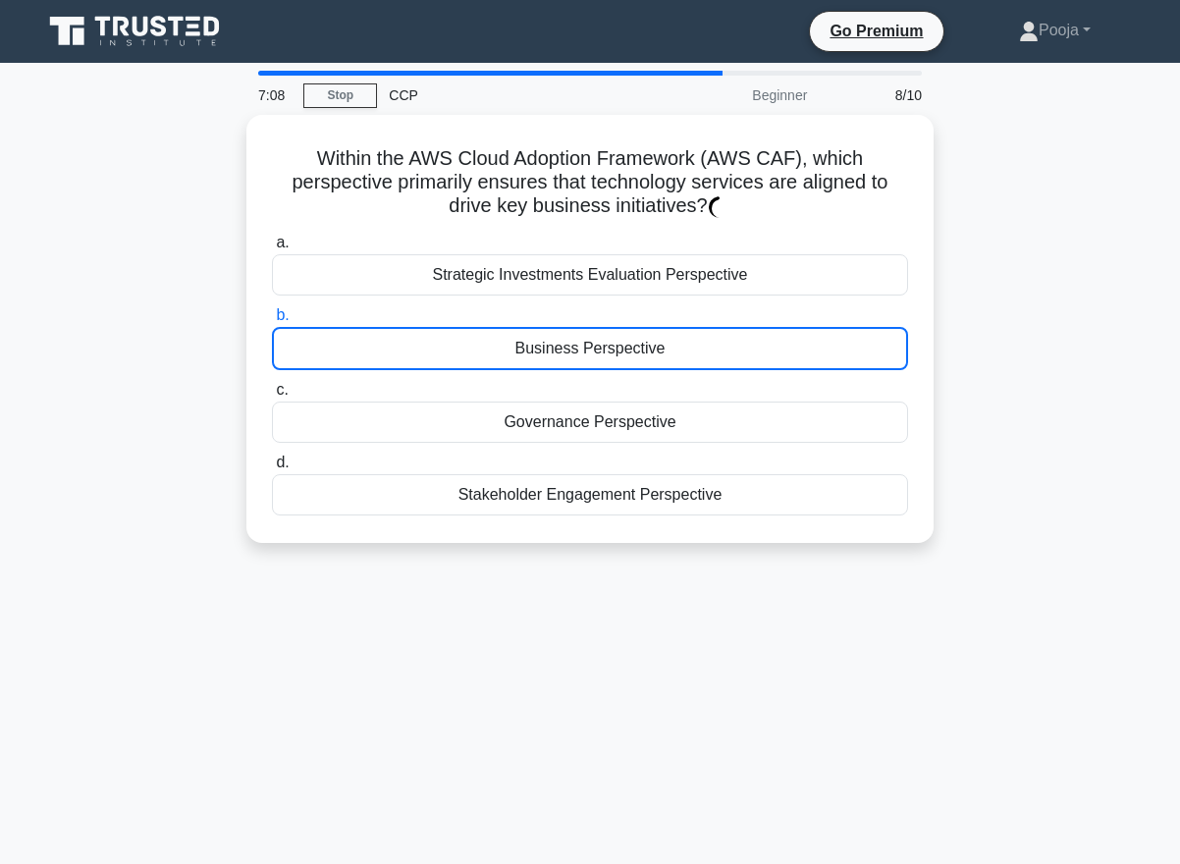
click at [594, 335] on div "Business Perspective" at bounding box center [590, 348] width 636 height 43
click at [272, 322] on input "b. Business Perspective" at bounding box center [272, 315] width 0 height 13
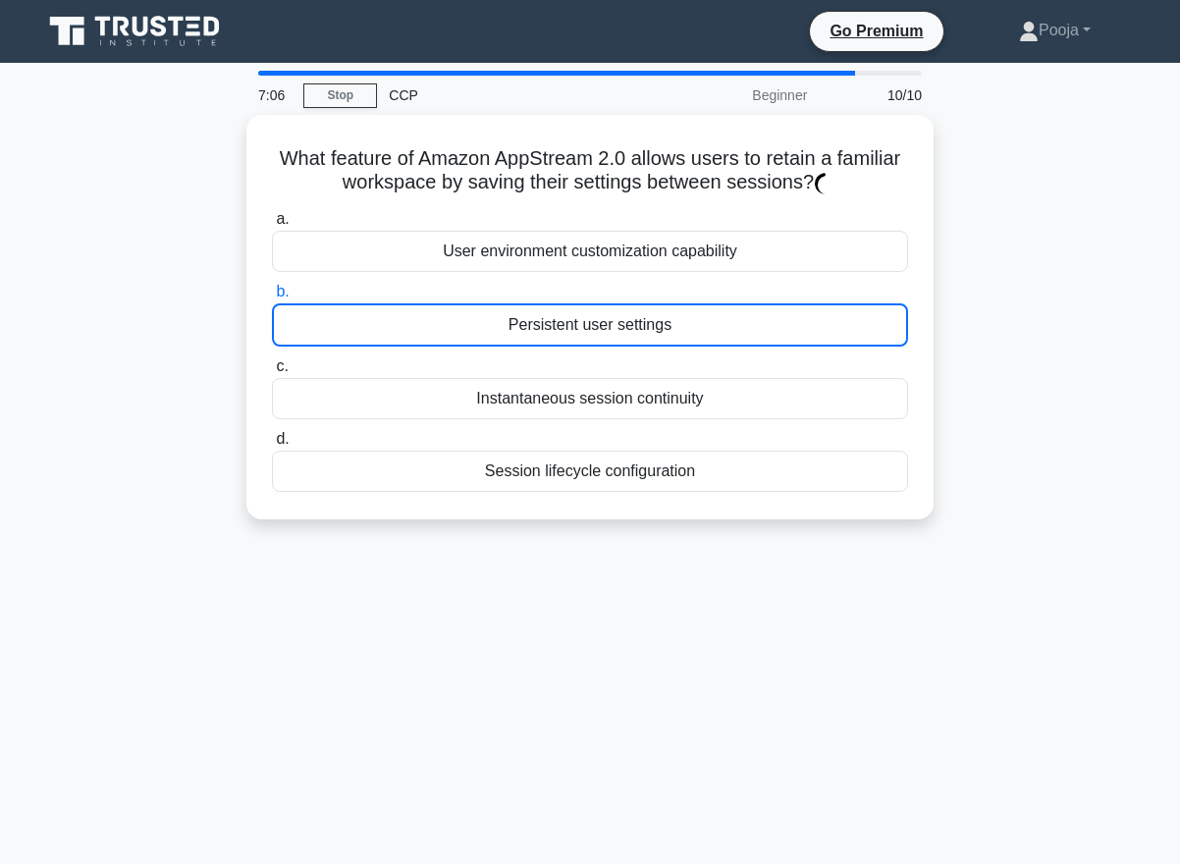
click at [594, 335] on div "Persistent user settings" at bounding box center [590, 324] width 636 height 43
click at [272, 299] on input "b. Persistent user settings" at bounding box center [272, 292] width 0 height 13
click at [594, 335] on div "Persistent user settings" at bounding box center [590, 324] width 636 height 43
click at [272, 299] on input "b. Persistent user settings" at bounding box center [272, 292] width 0 height 13
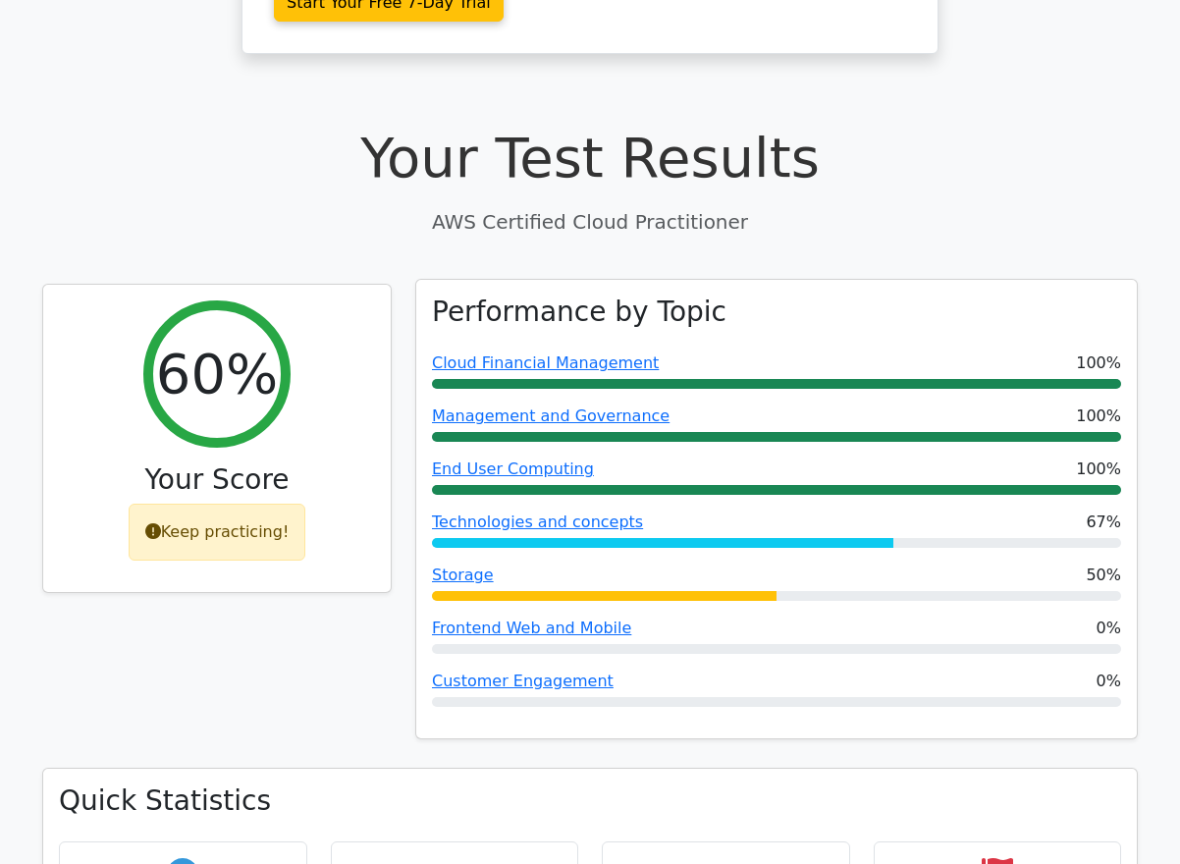
scroll to position [490, 0]
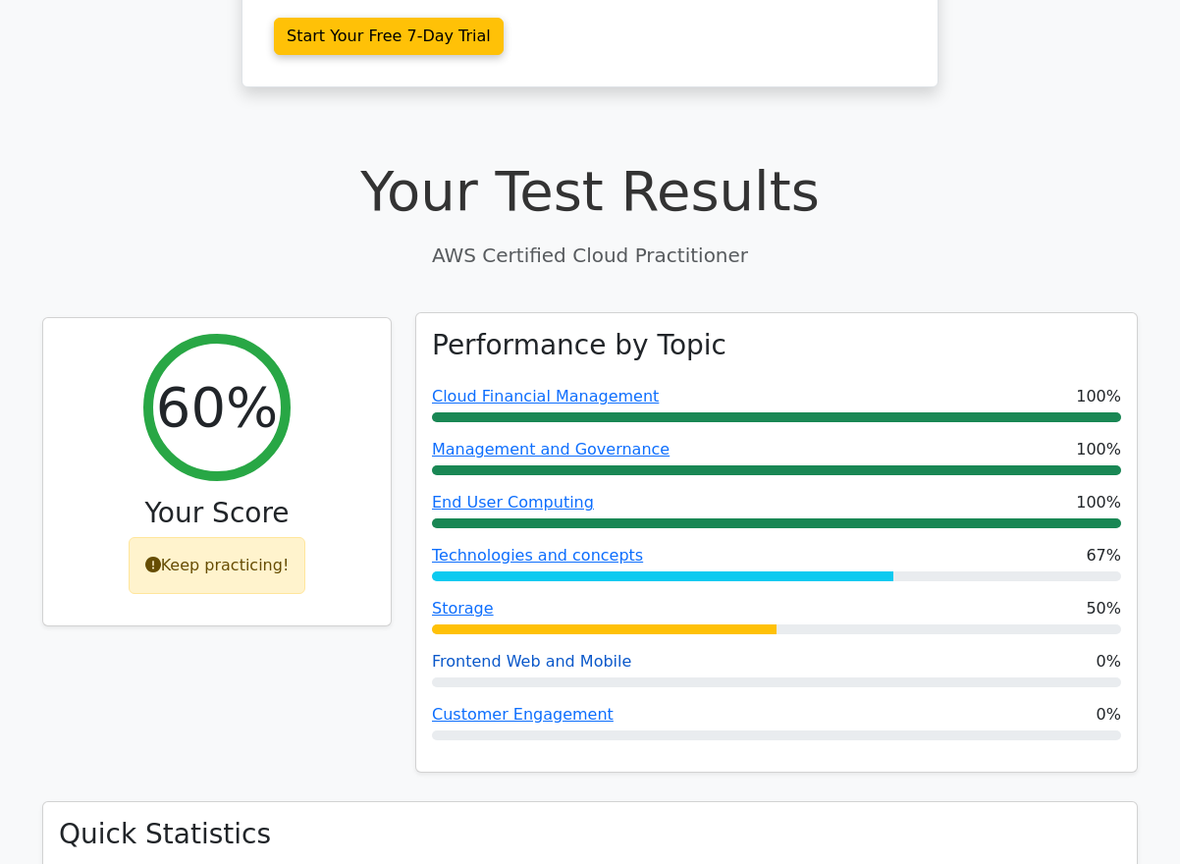
click at [491, 652] on link "Frontend Web and Mobile" at bounding box center [531, 661] width 199 height 19
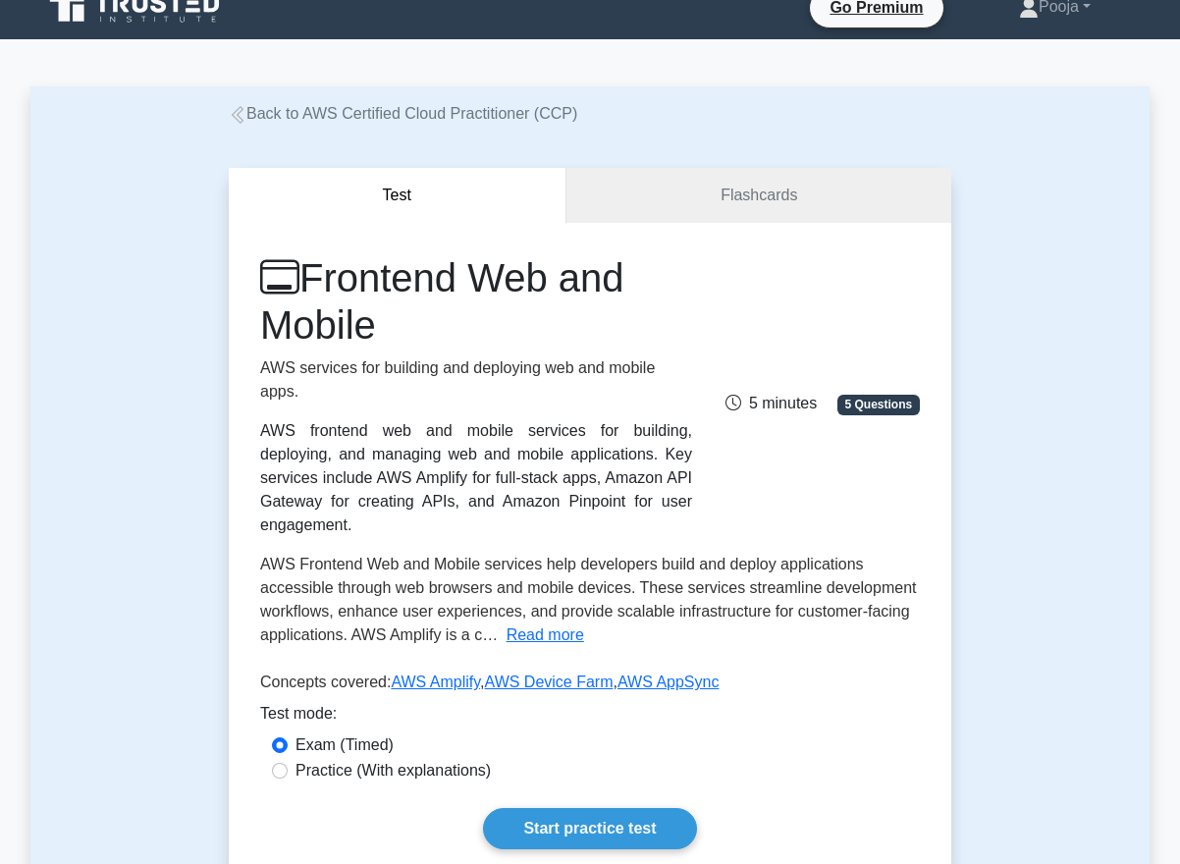
scroll to position [20, 0]
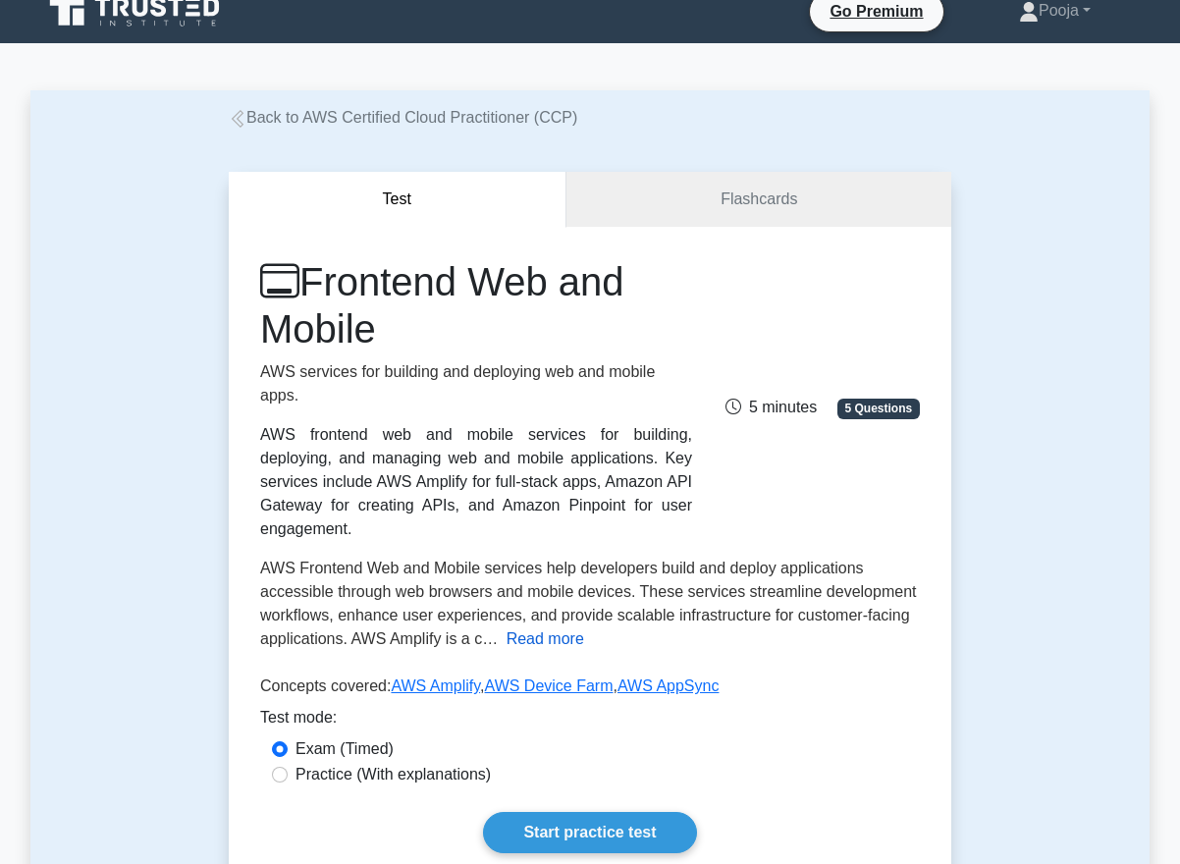
click at [532, 643] on button "Read more" at bounding box center [546, 639] width 78 height 24
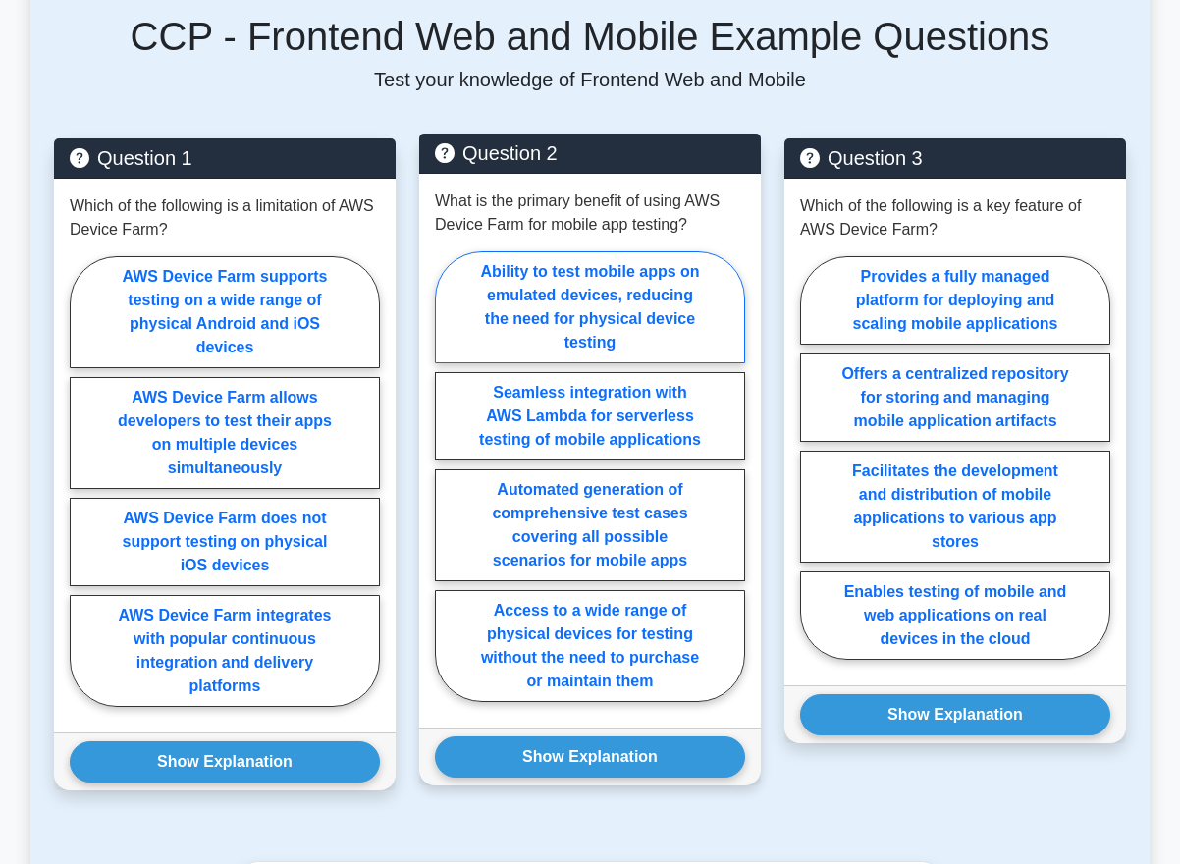
scroll to position [1445, 0]
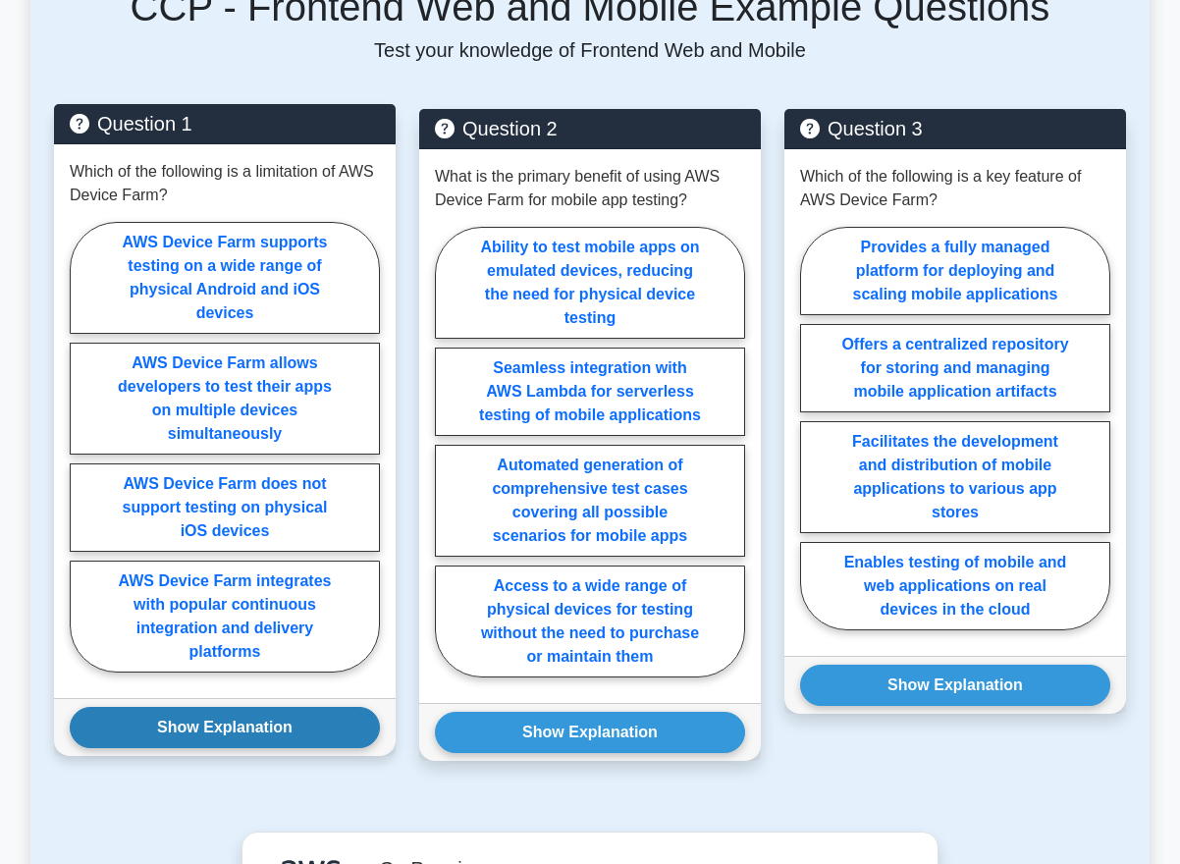
click at [321, 708] on button "Show Explanation" at bounding box center [225, 727] width 310 height 41
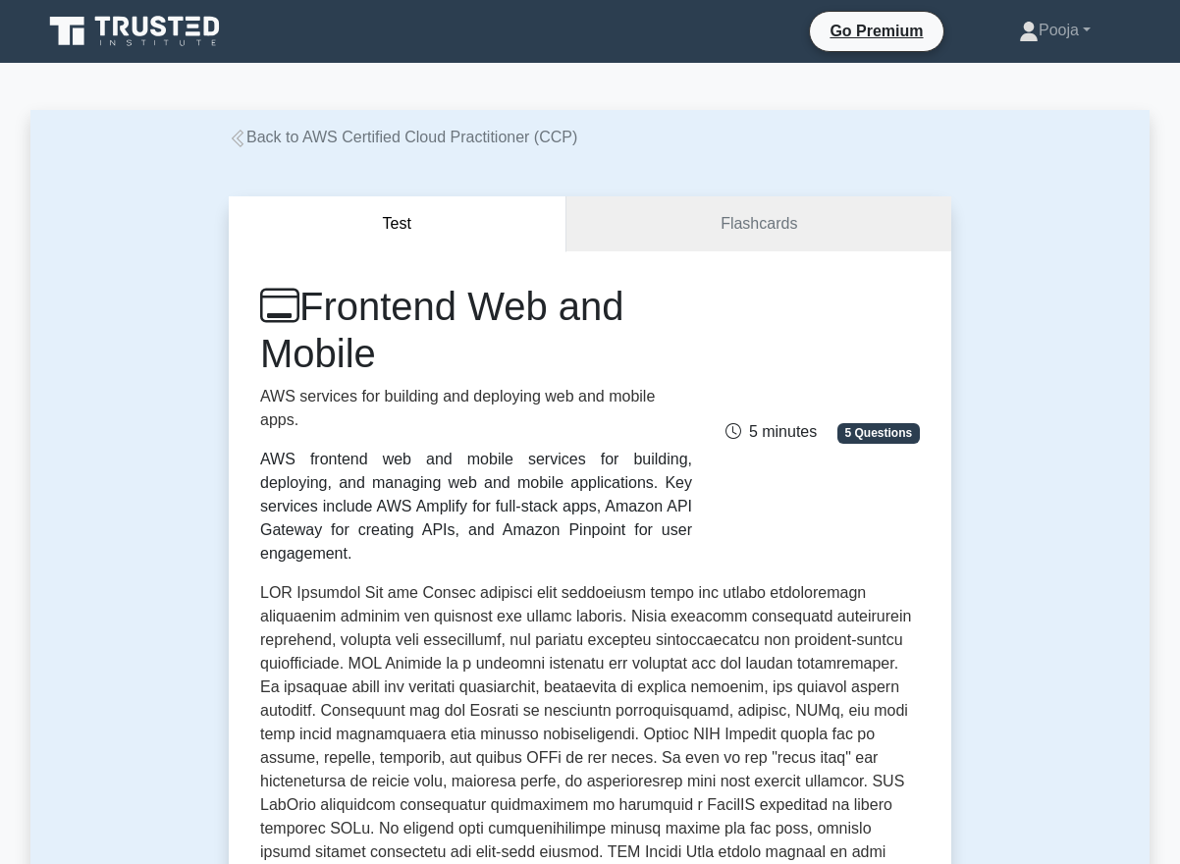
scroll to position [0, 0]
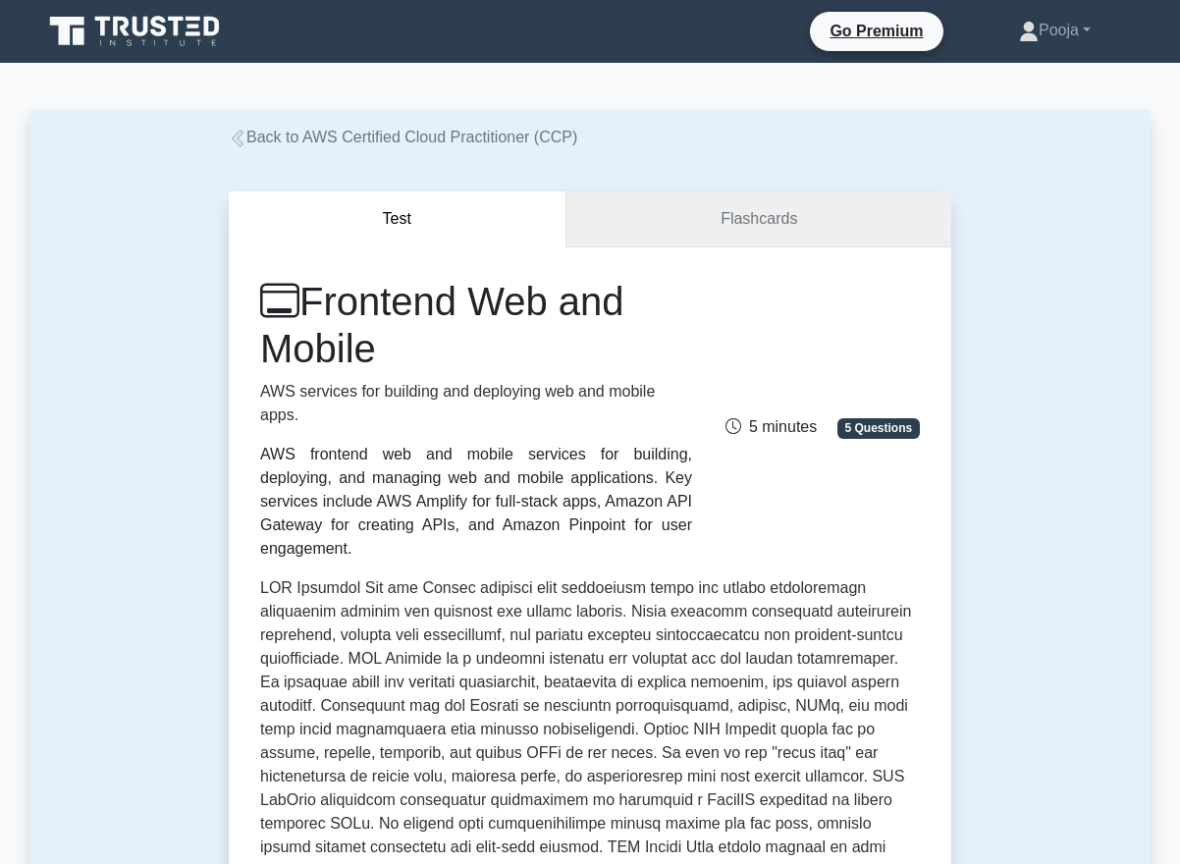
click at [728, 212] on link "Flashcards" at bounding box center [759, 219] width 385 height 56
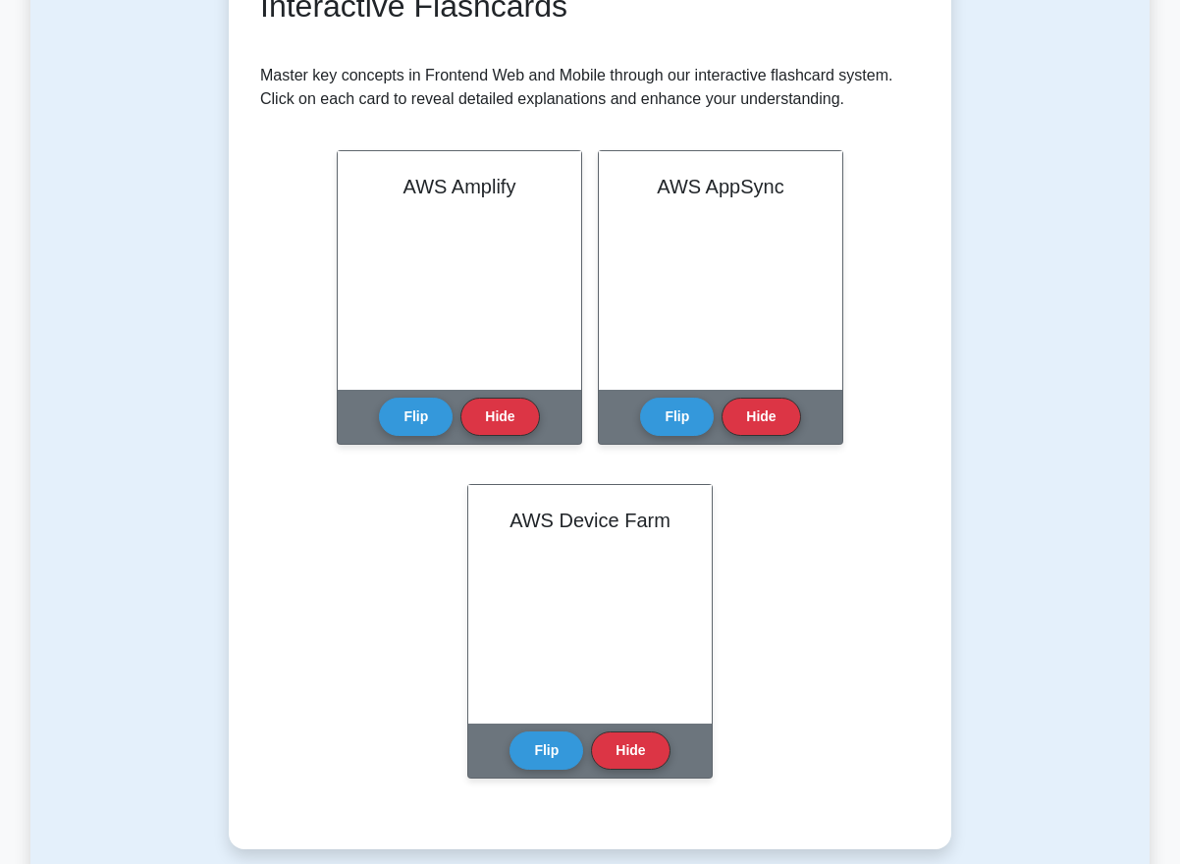
scroll to position [342, 0]
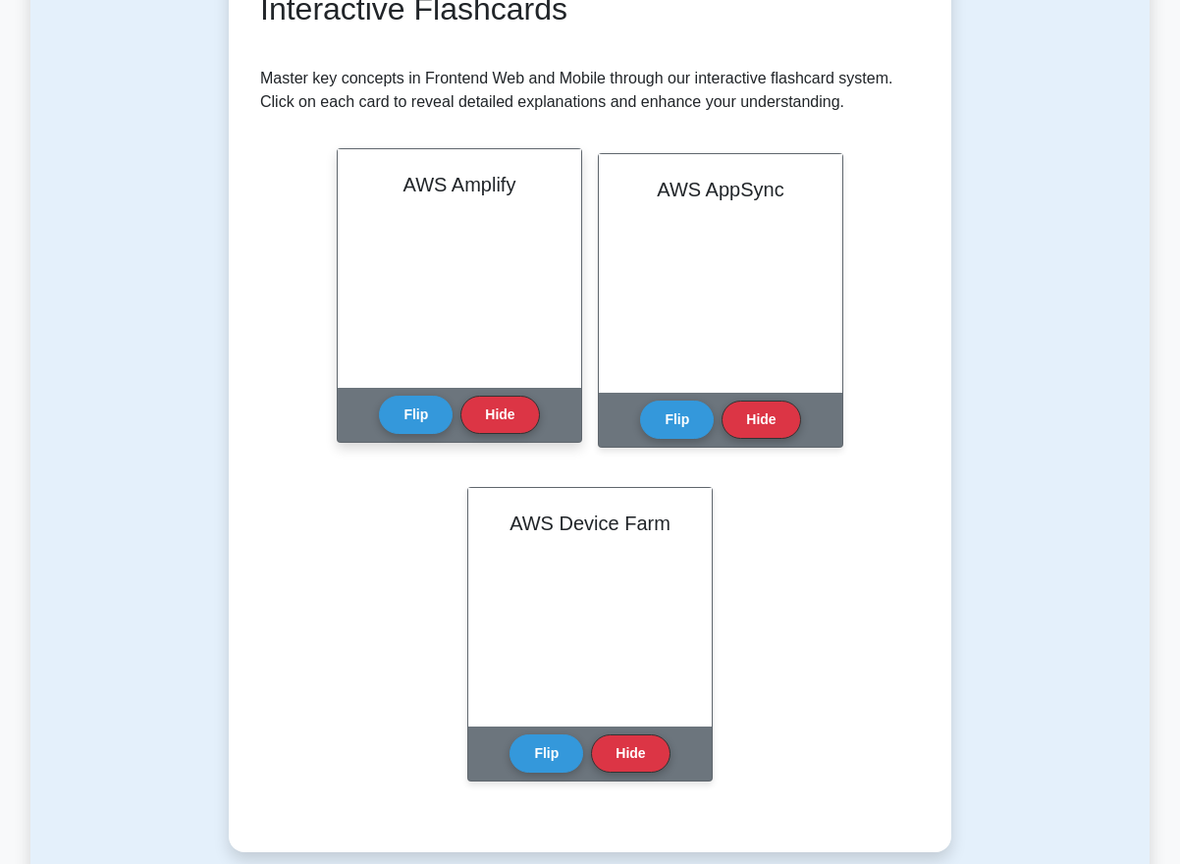
click at [464, 251] on div "AWS Amplify" at bounding box center [460, 268] width 244 height 239
click at [424, 434] on div "Flip Hide" at bounding box center [459, 415] width 160 height 54
click at [431, 414] on button "Flip" at bounding box center [416, 414] width 74 height 38
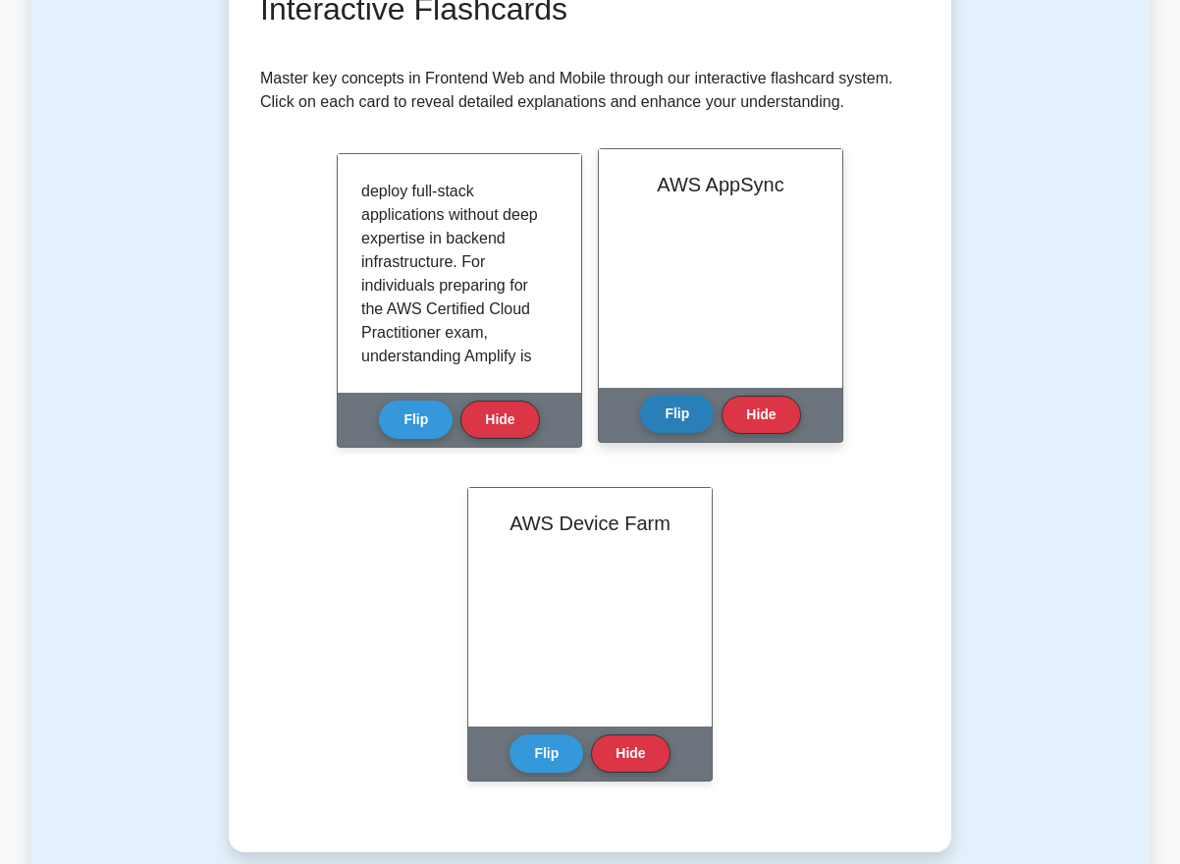
click at [666, 423] on button "Flip" at bounding box center [677, 414] width 74 height 38
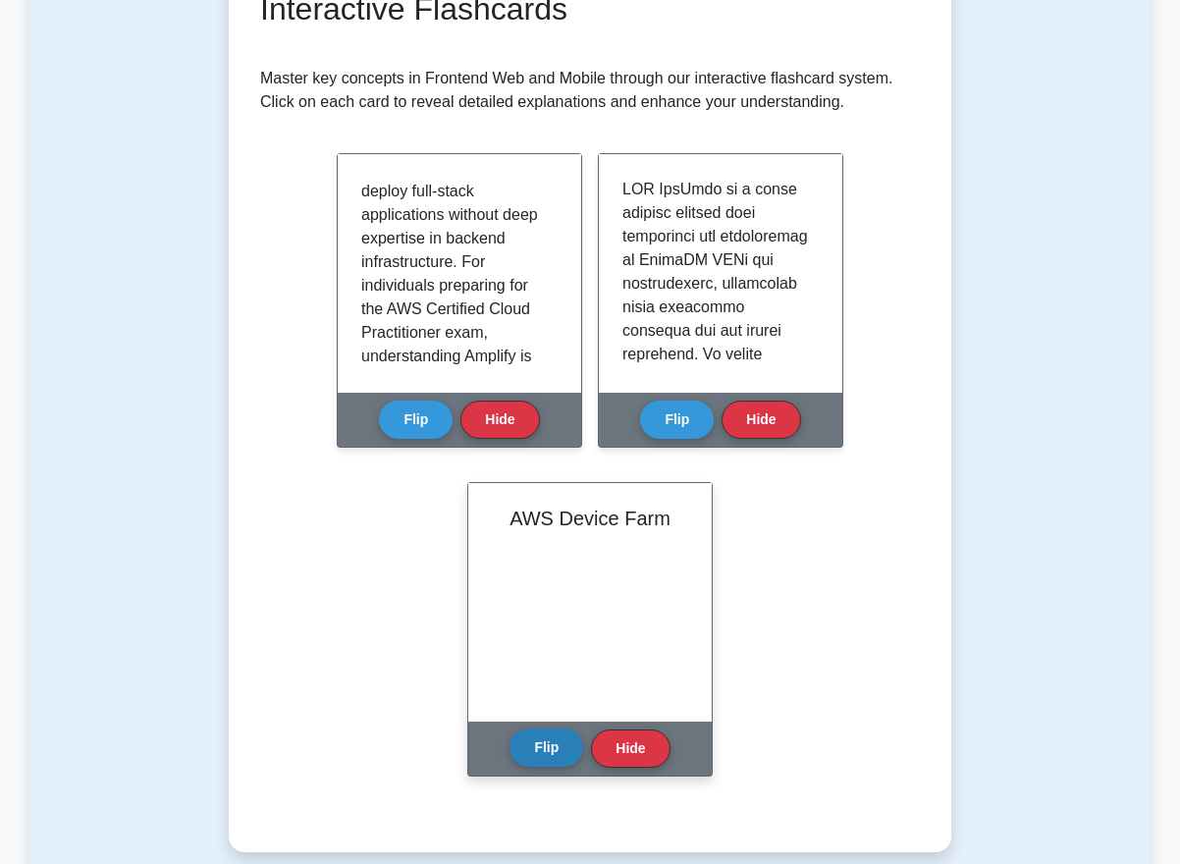
click at [549, 757] on button "Flip" at bounding box center [547, 748] width 74 height 38
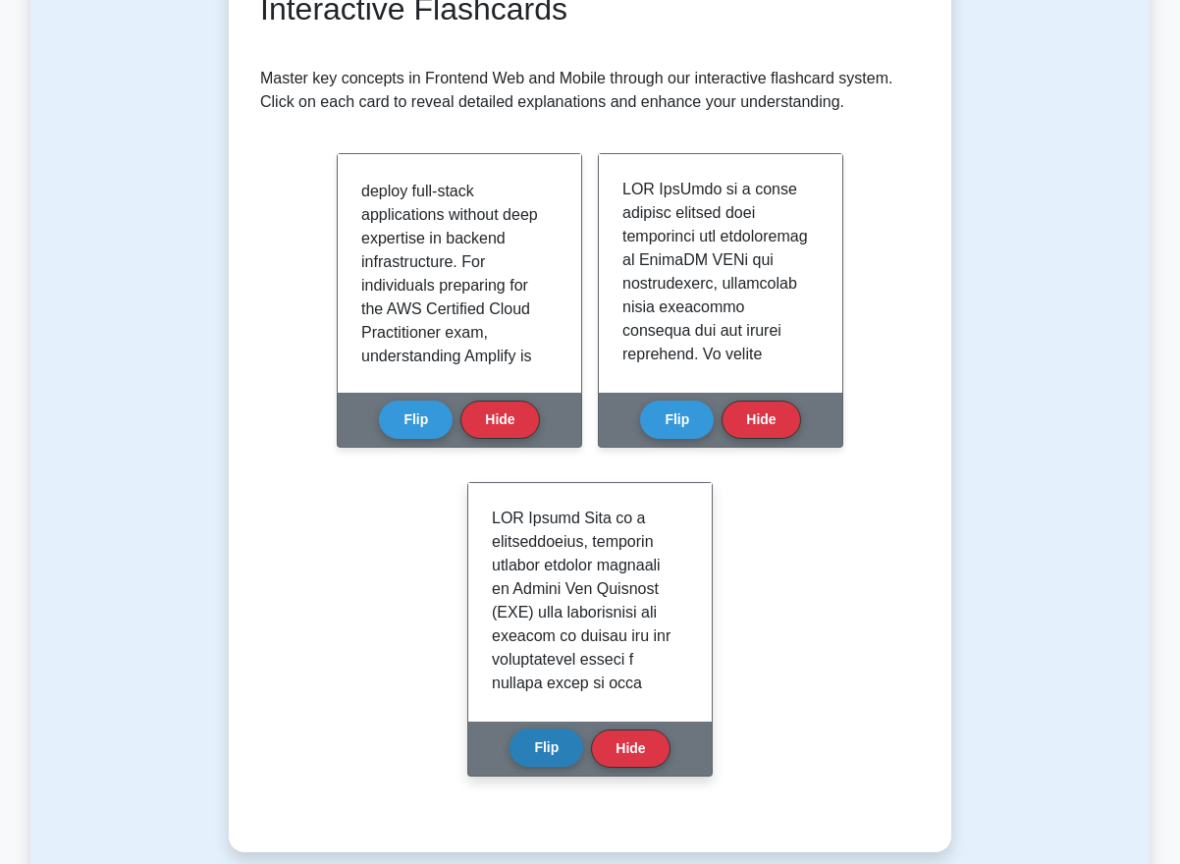
click at [549, 757] on button "Flip" at bounding box center [547, 748] width 74 height 38
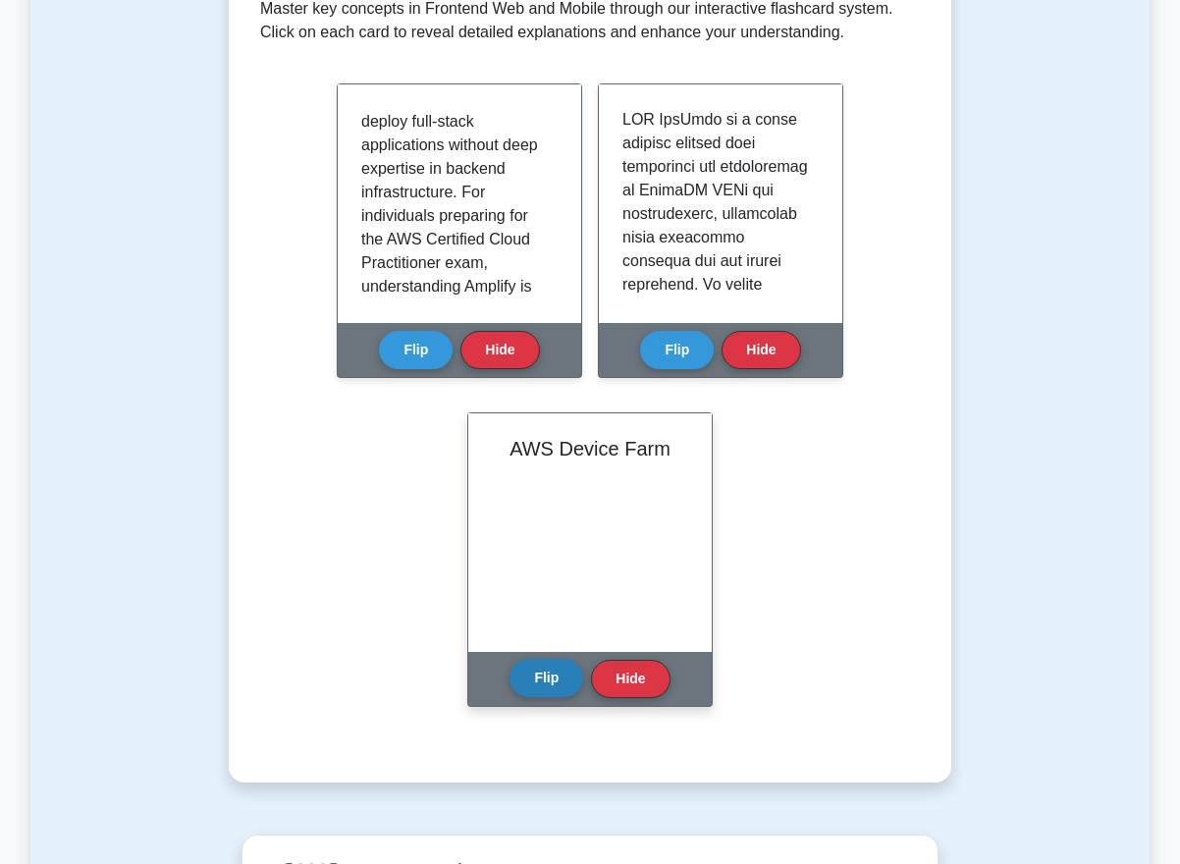
scroll to position [406, 0]
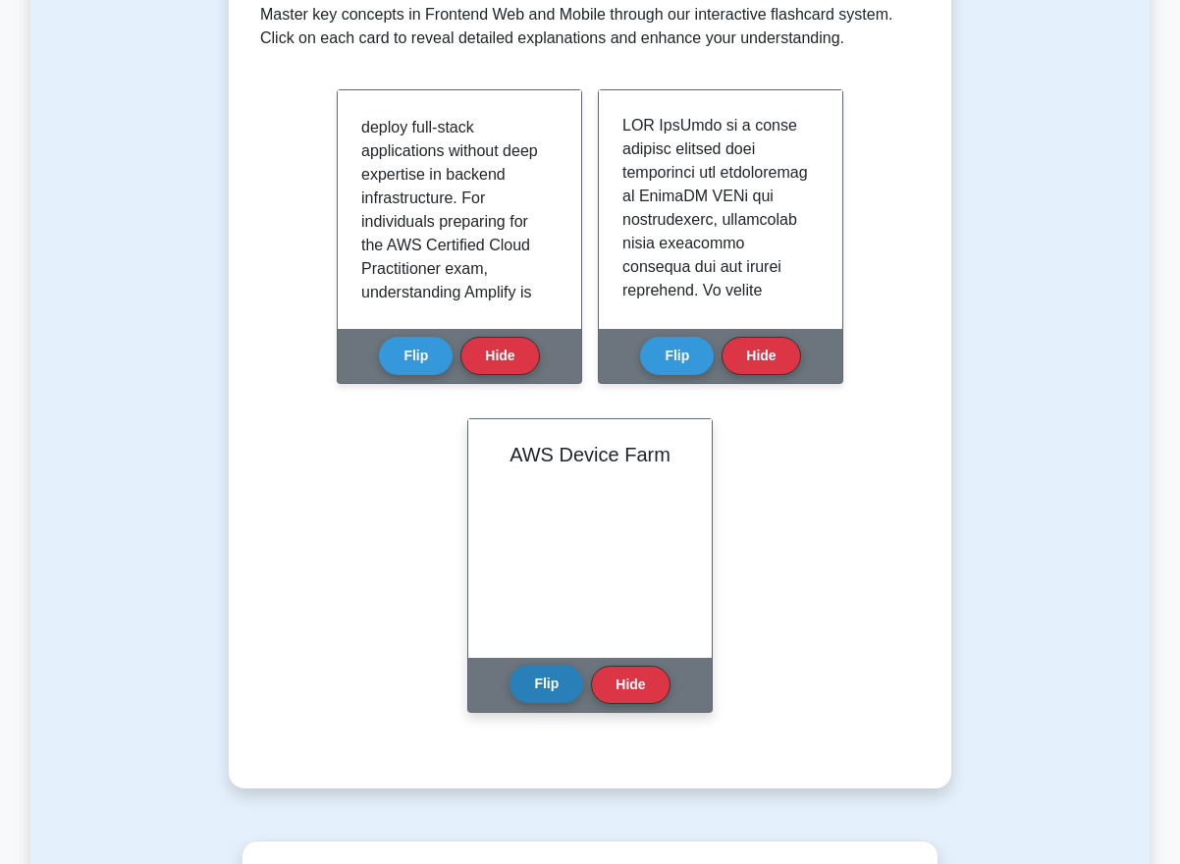
click at [557, 682] on button "Flip" at bounding box center [547, 684] width 74 height 38
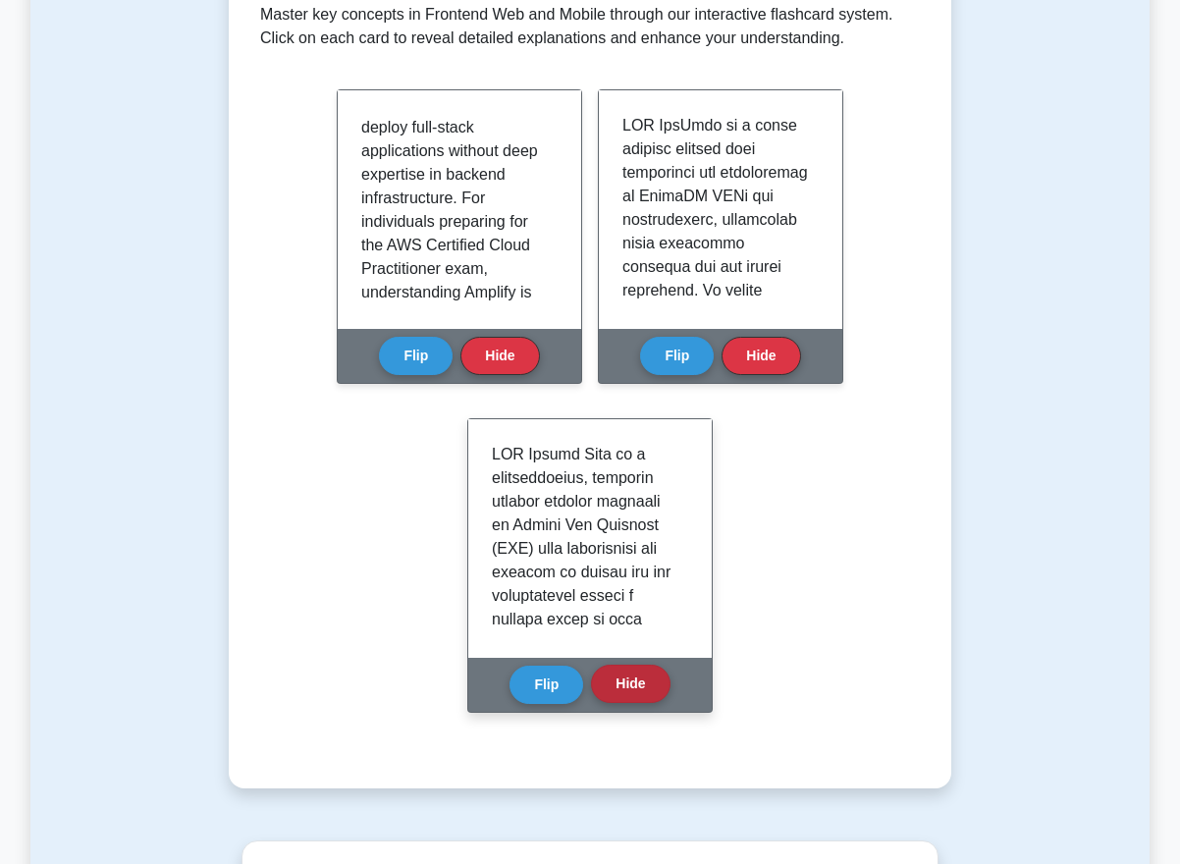
click at [641, 686] on button "Hide" at bounding box center [630, 684] width 79 height 38
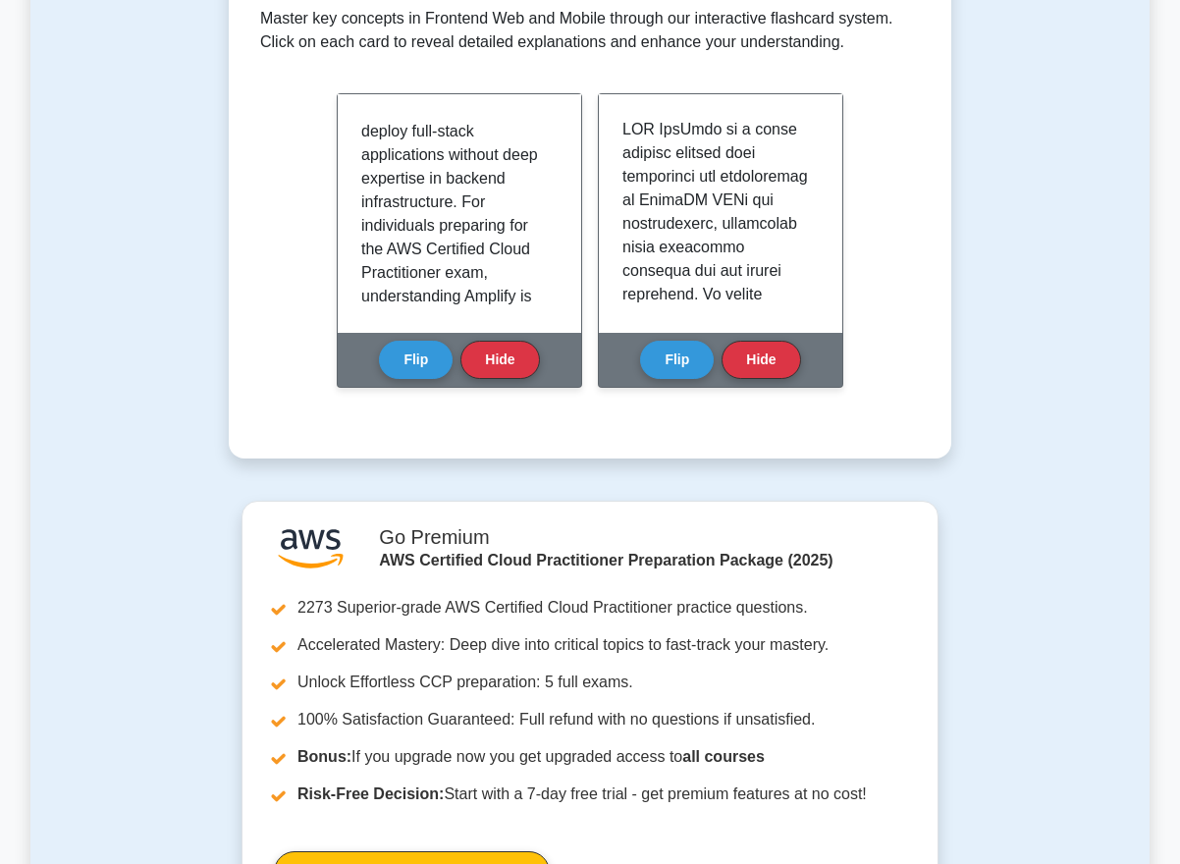
scroll to position [397, 0]
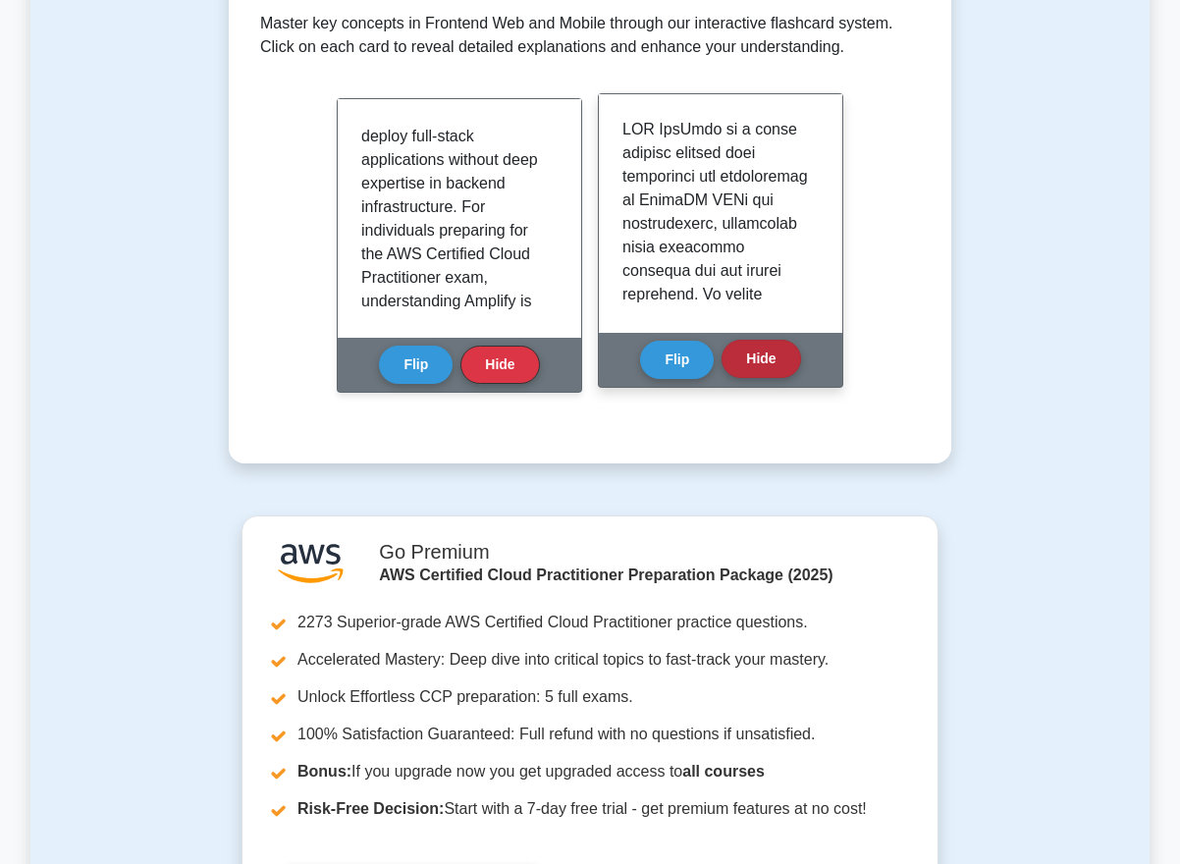
click at [769, 351] on button "Hide" at bounding box center [761, 359] width 79 height 38
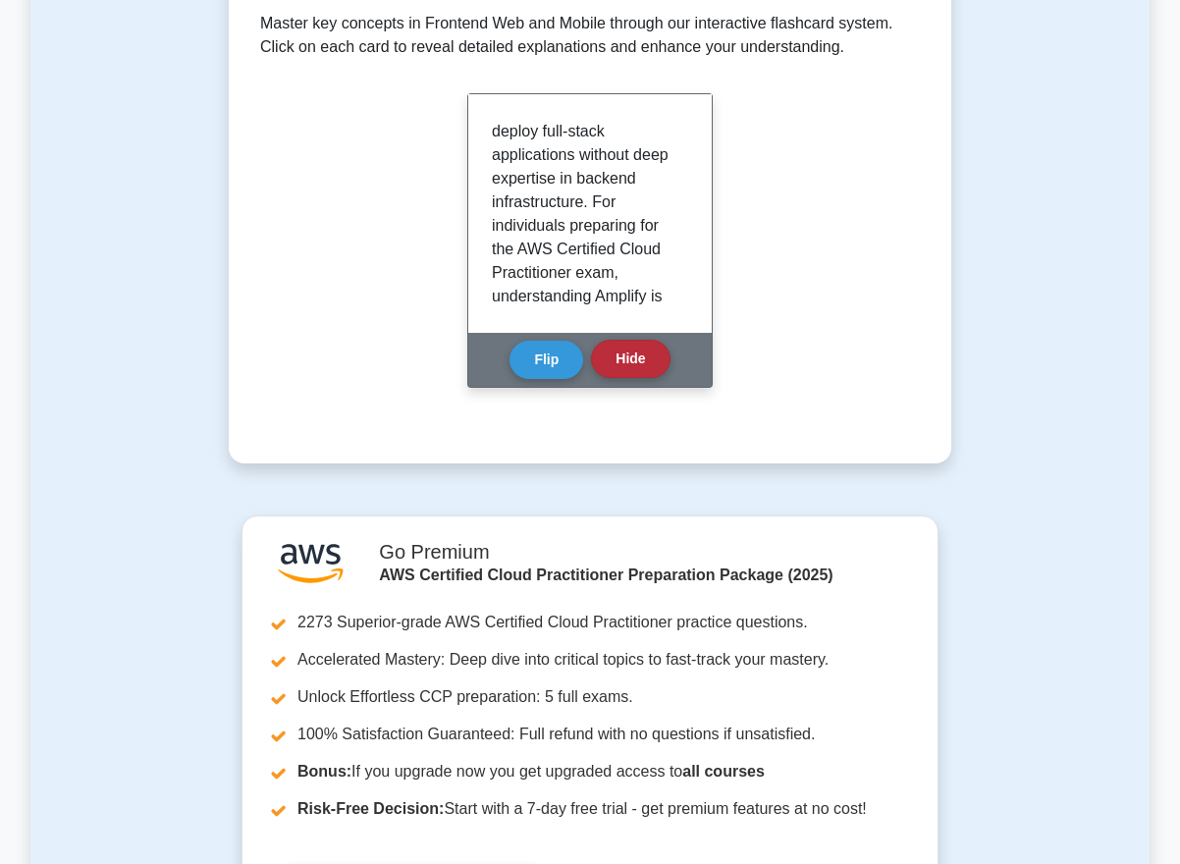
click at [642, 363] on button "Hide" at bounding box center [630, 359] width 79 height 38
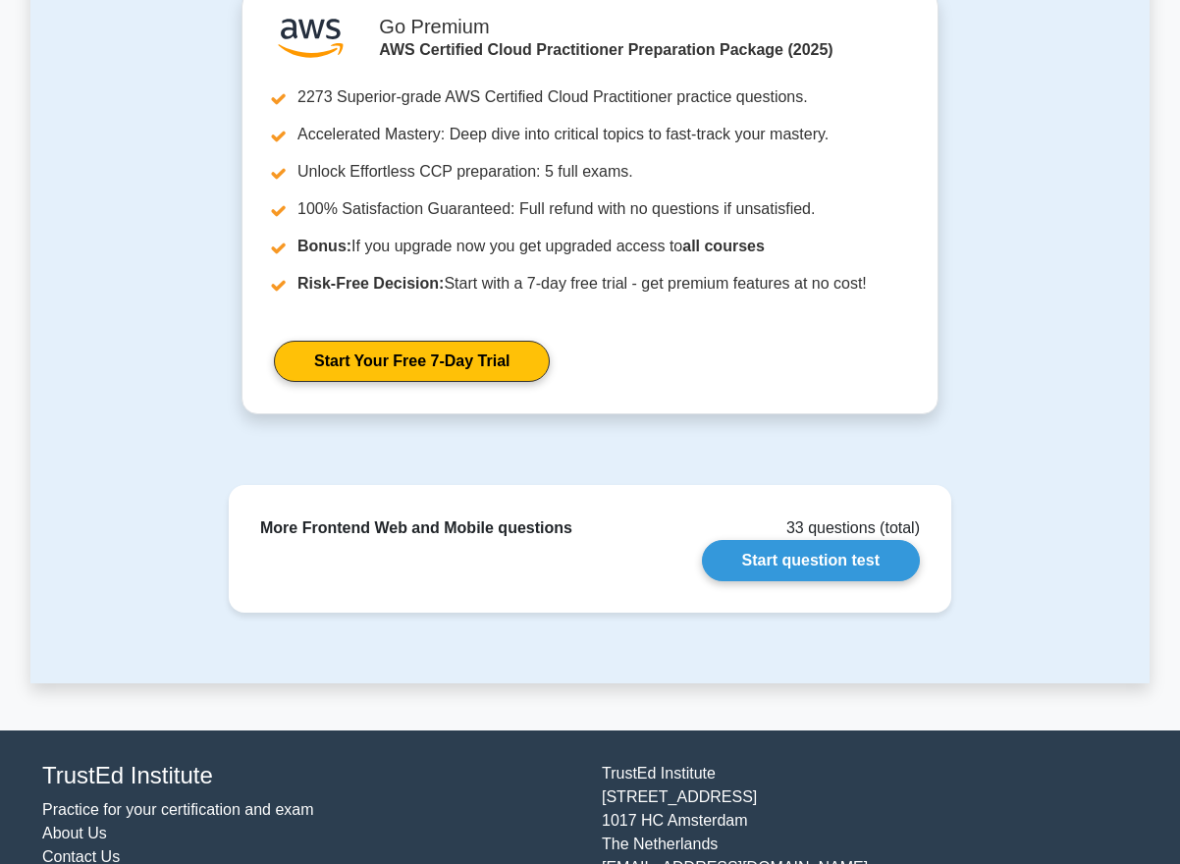
scroll to position [672, 0]
